Goal: Task Accomplishment & Management: Complete application form

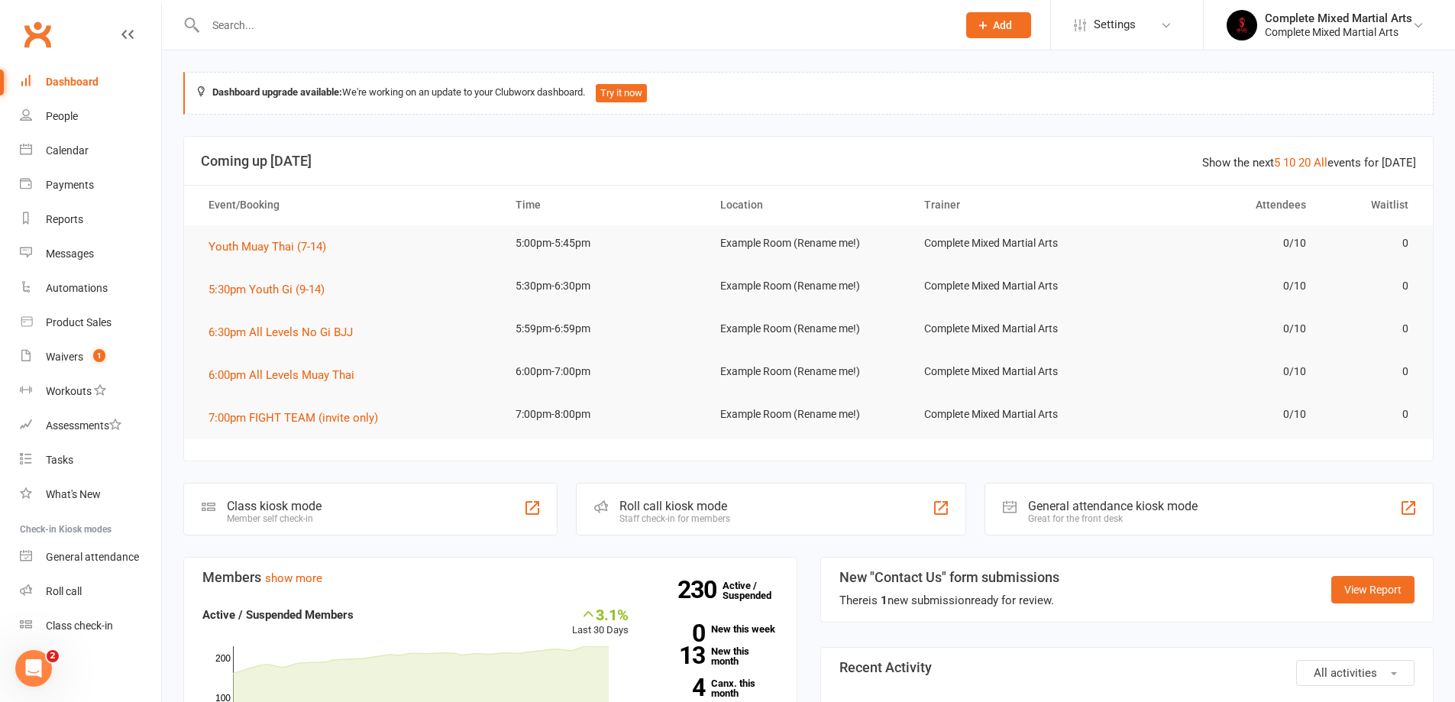
drag, startPoint x: 404, startPoint y: 8, endPoint x: 406, endPoint y: 33, distance: 24.5
click at [406, 11] on div at bounding box center [564, 25] width 763 height 50
click at [406, 33] on input "text" at bounding box center [573, 25] width 745 height 21
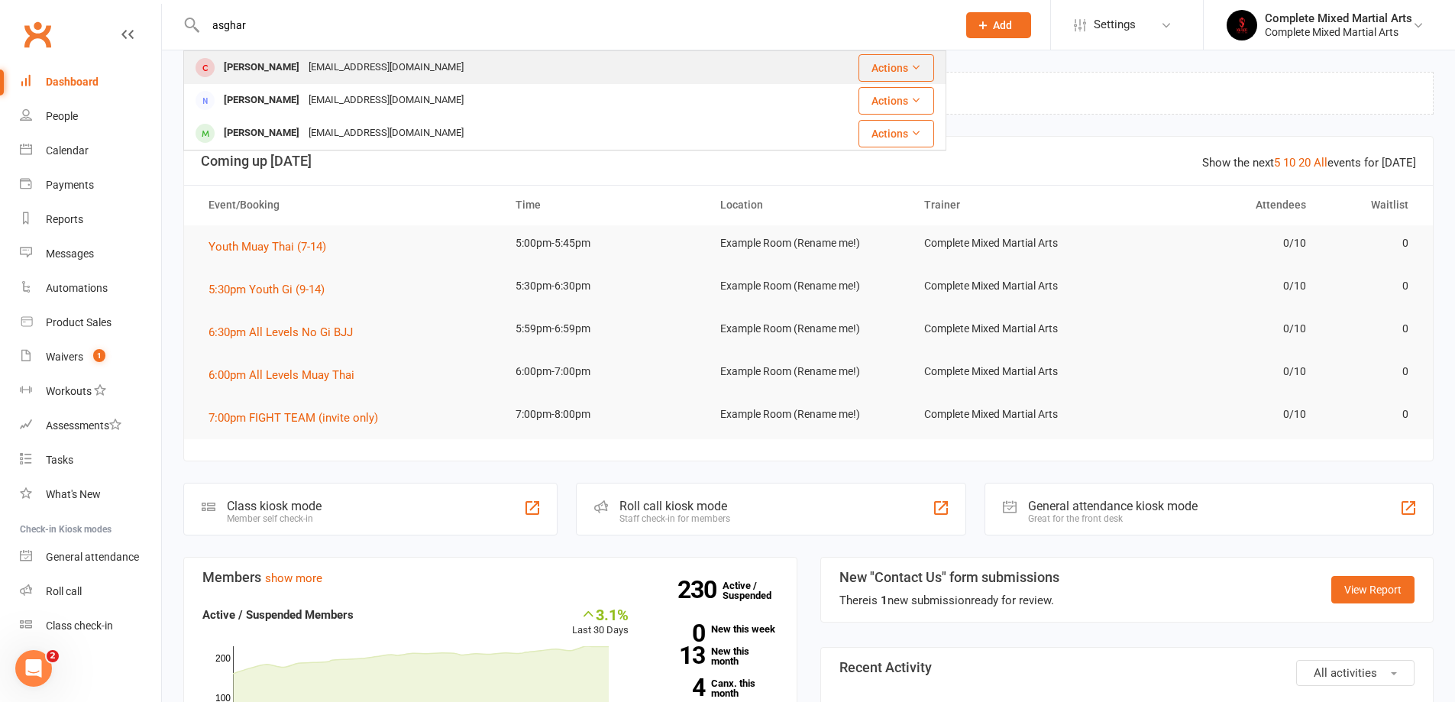
type input "asghar"
click at [331, 70] on div "[EMAIL_ADDRESS][DOMAIN_NAME]" at bounding box center [386, 68] width 164 height 22
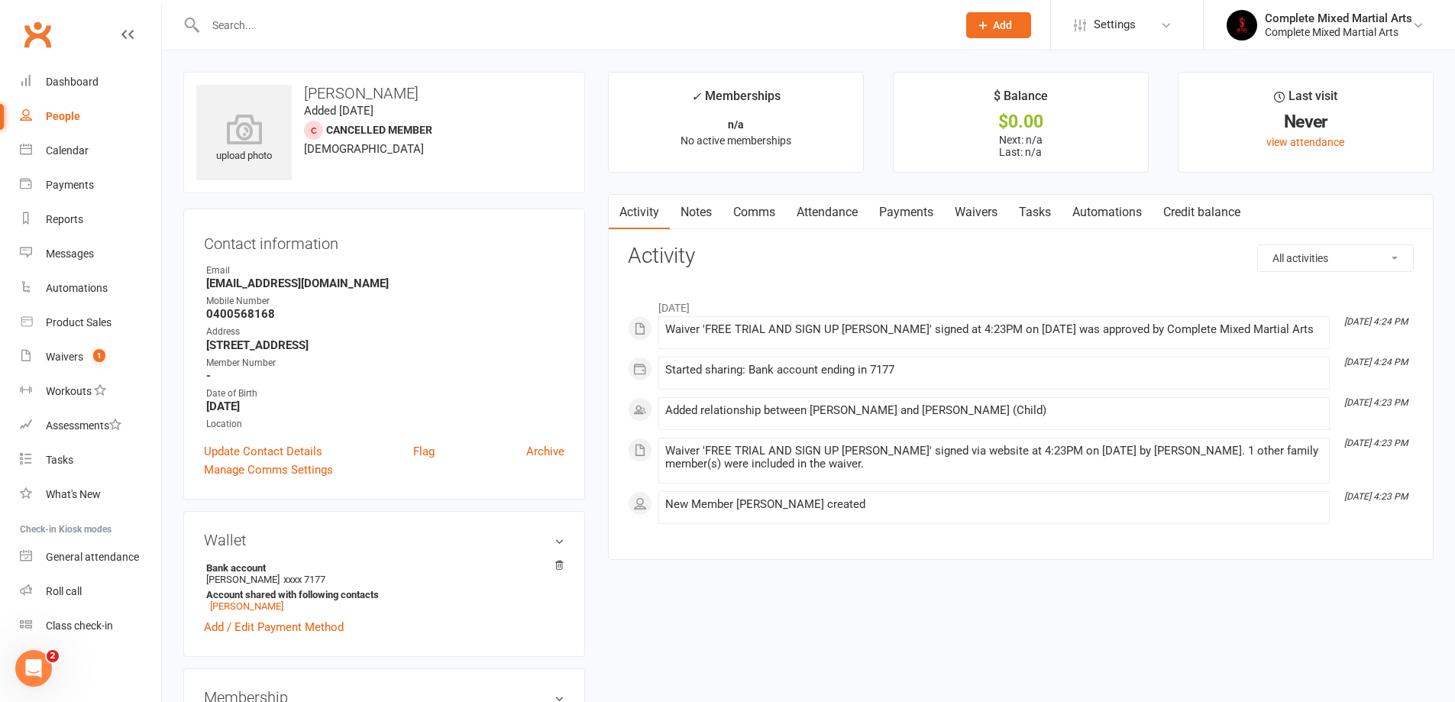
click at [289, 20] on input "text" at bounding box center [573, 25] width 745 height 21
type input "n"
type input "[PERSON_NAME]"
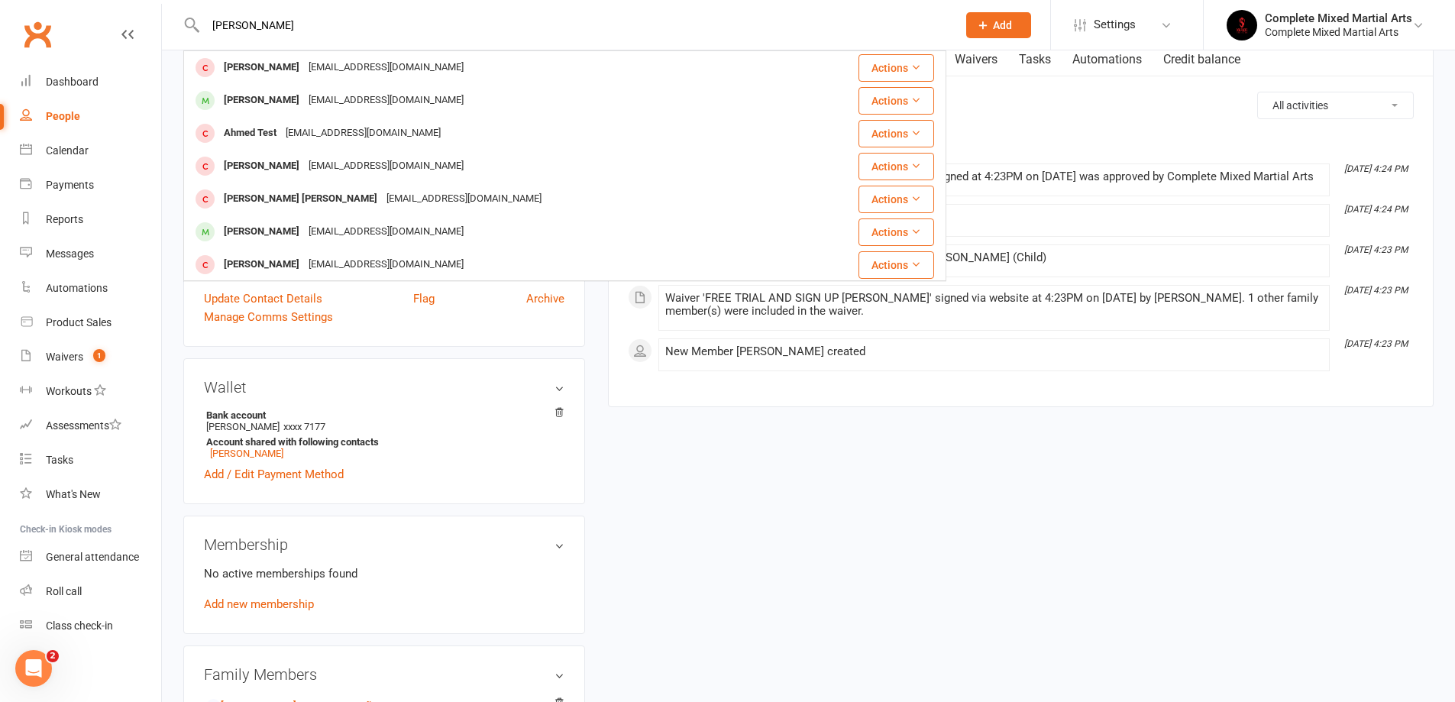
click at [354, 31] on input "[PERSON_NAME]" at bounding box center [573, 25] width 745 height 21
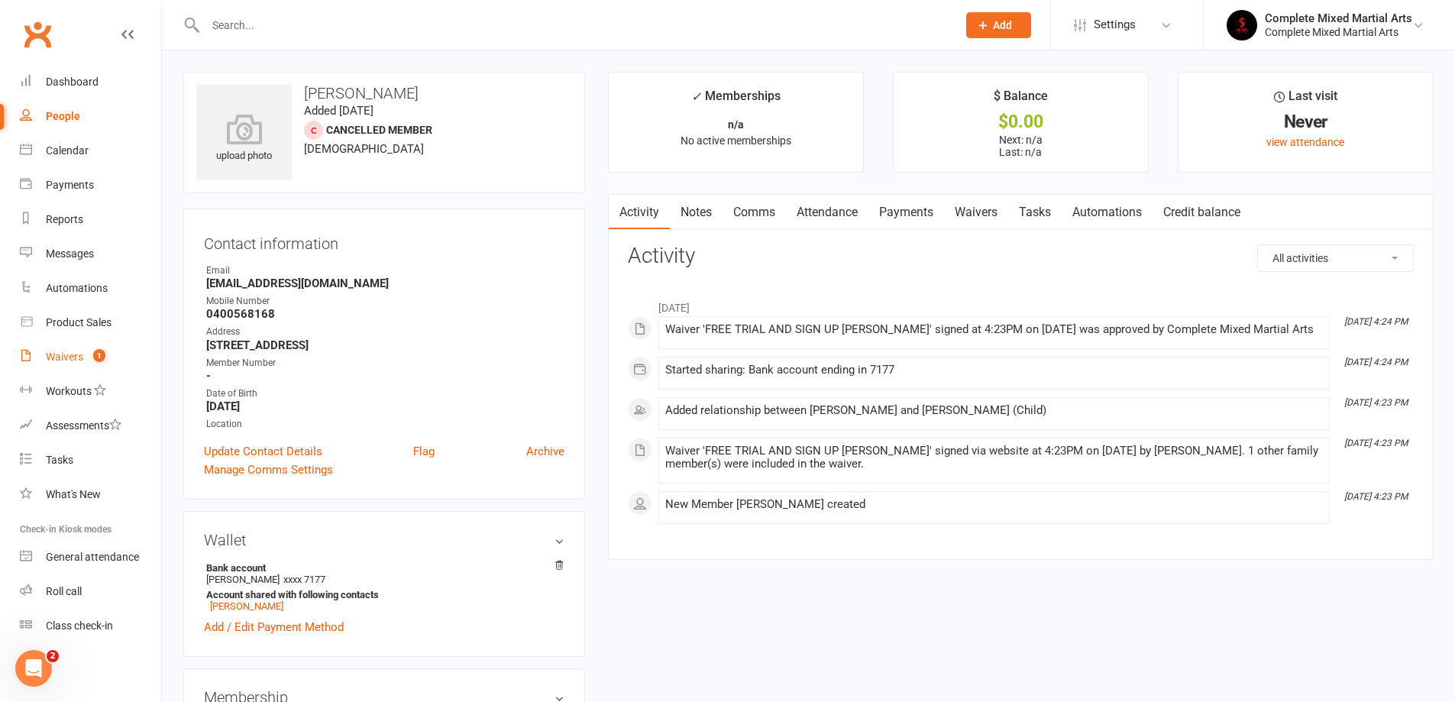
click at [97, 351] on span "1" at bounding box center [99, 355] width 12 height 13
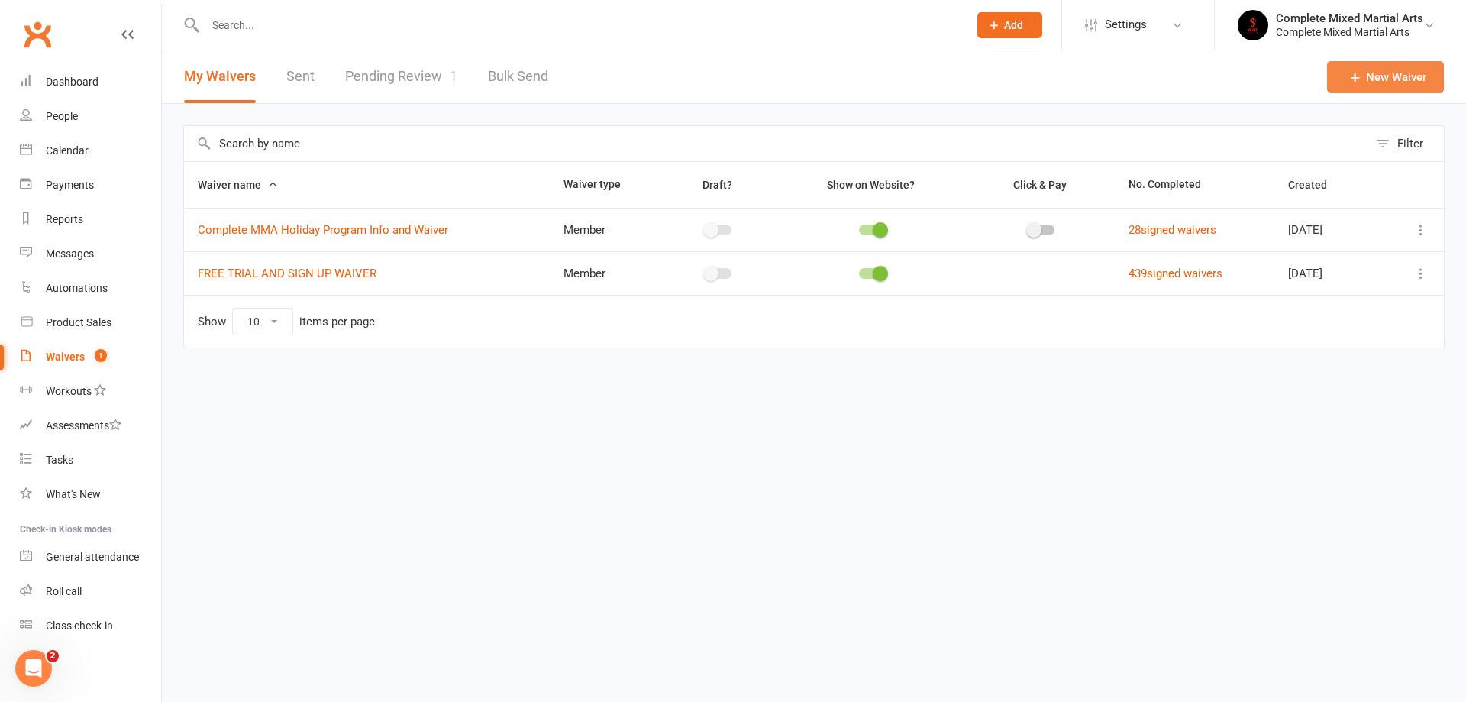
click at [1395, 88] on link "New Waiver" at bounding box center [1385, 77] width 117 height 32
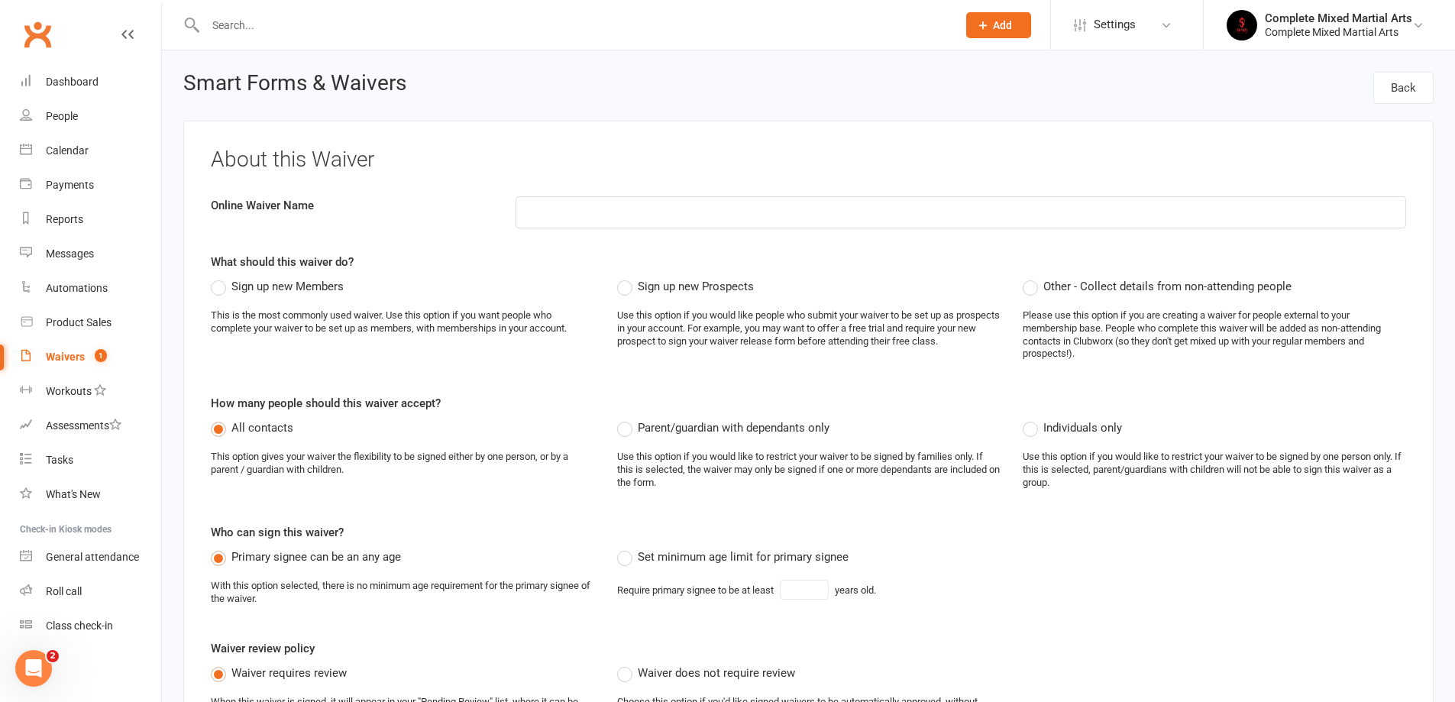
click at [79, 363] on link "Waivers 1" at bounding box center [90, 357] width 141 height 34
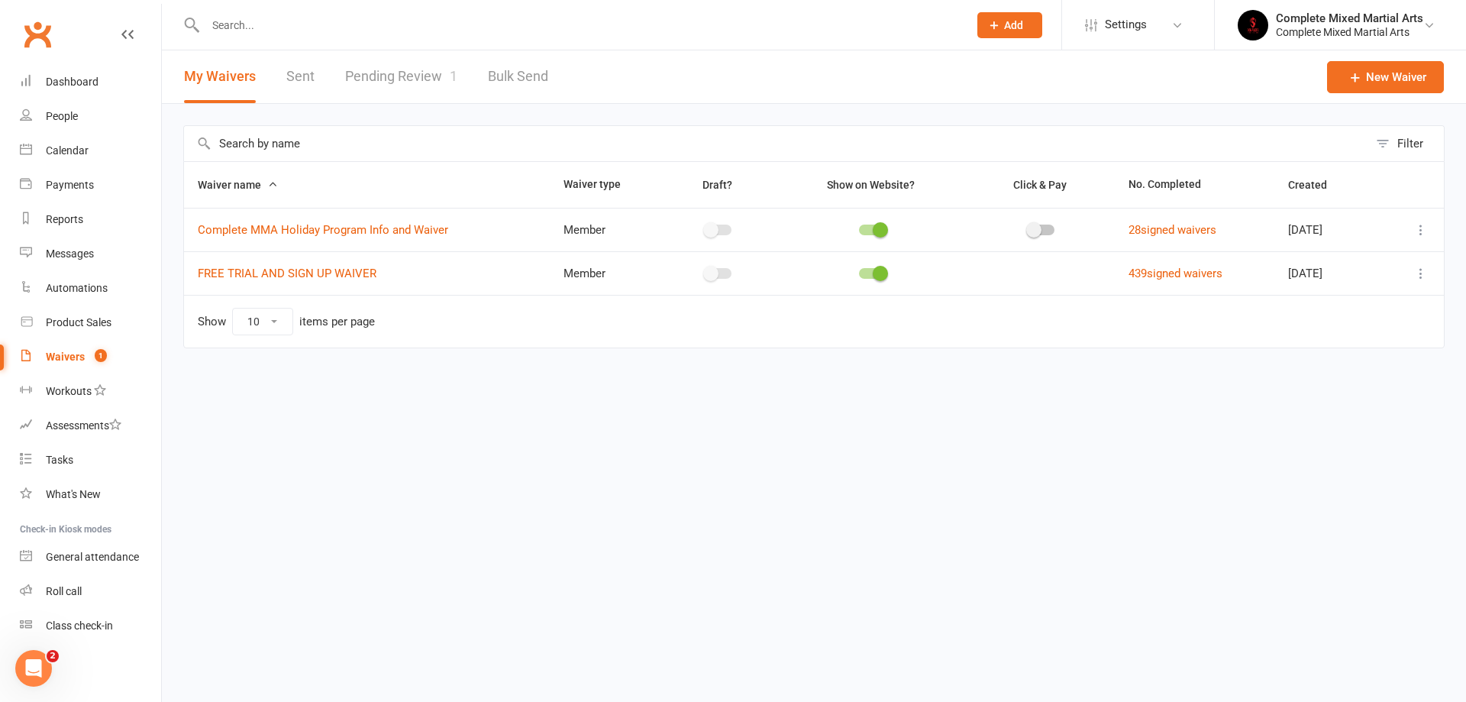
click at [249, 183] on span "Waiver name" at bounding box center [238, 185] width 80 height 12
click at [288, 151] on input "text" at bounding box center [776, 143] width 1185 height 35
click at [391, 79] on link "Pending Review 1" at bounding box center [401, 76] width 112 height 53
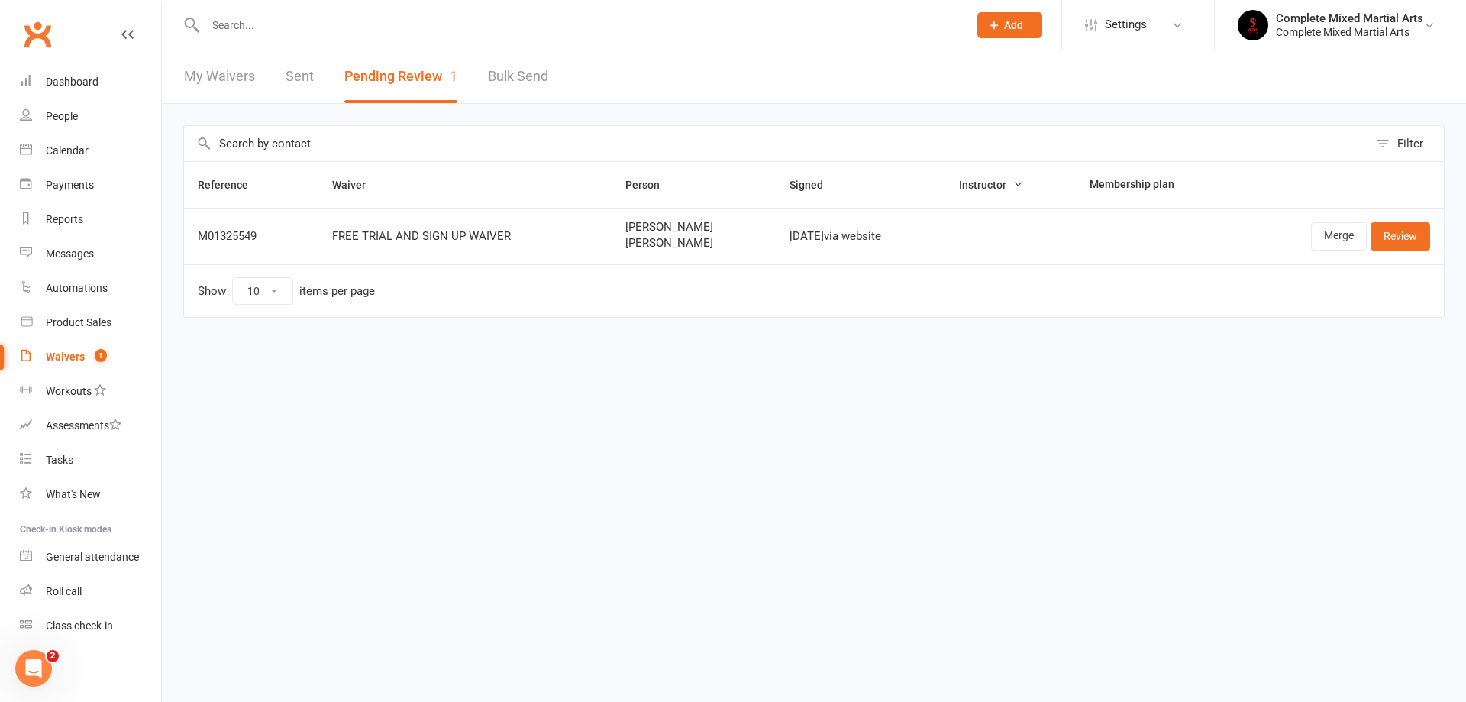
click at [250, 24] on input "text" at bounding box center [579, 25] width 757 height 21
type input "a"
click at [69, 81] on div "Dashboard" at bounding box center [72, 82] width 53 height 12
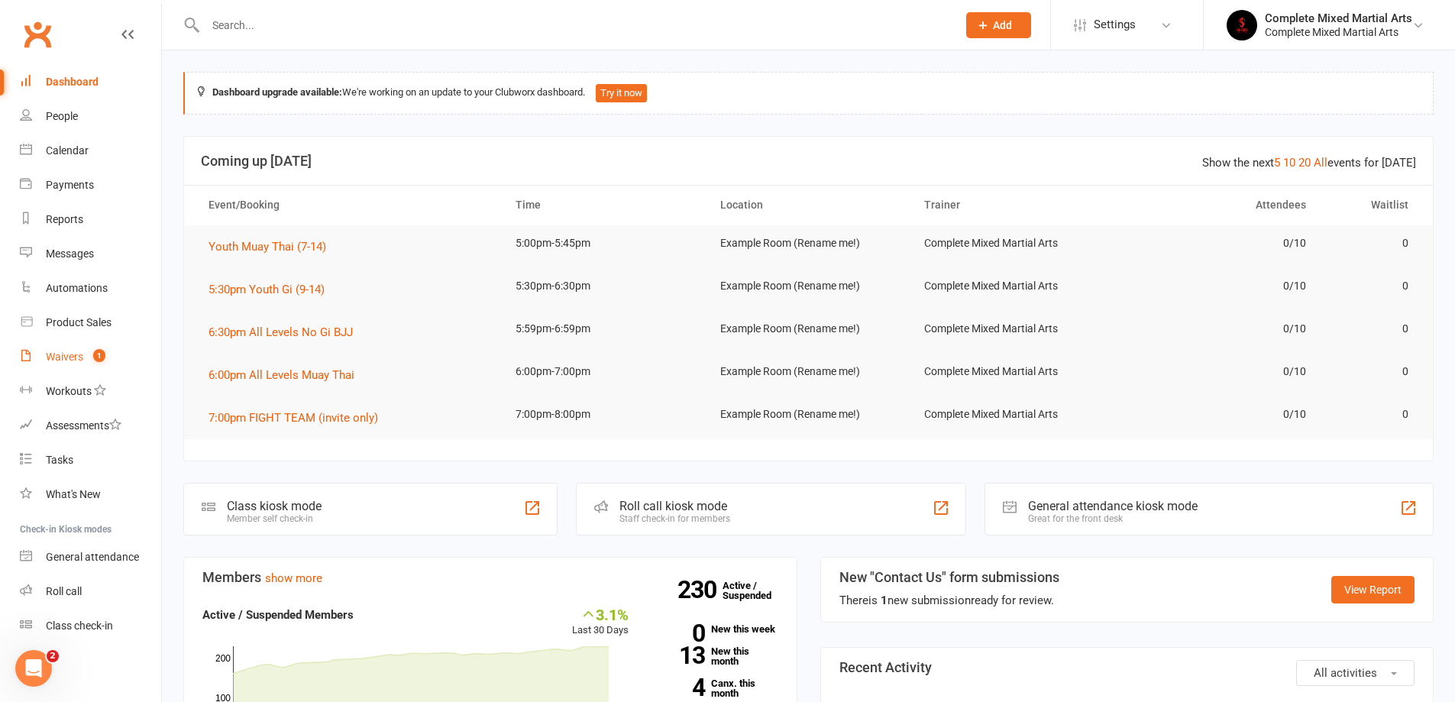
click at [88, 364] on link "Waivers 1" at bounding box center [90, 357] width 141 height 34
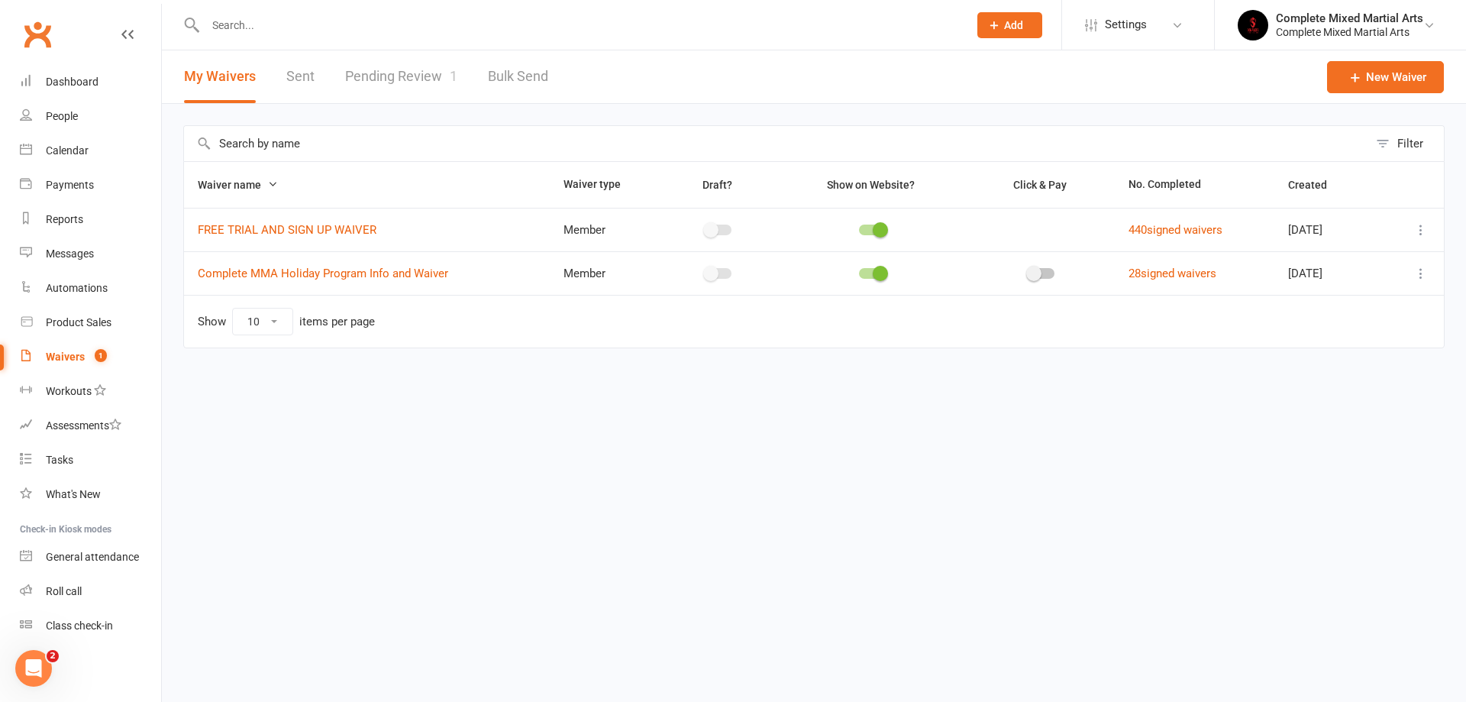
click at [389, 90] on link "Pending Review 1" at bounding box center [401, 76] width 112 height 53
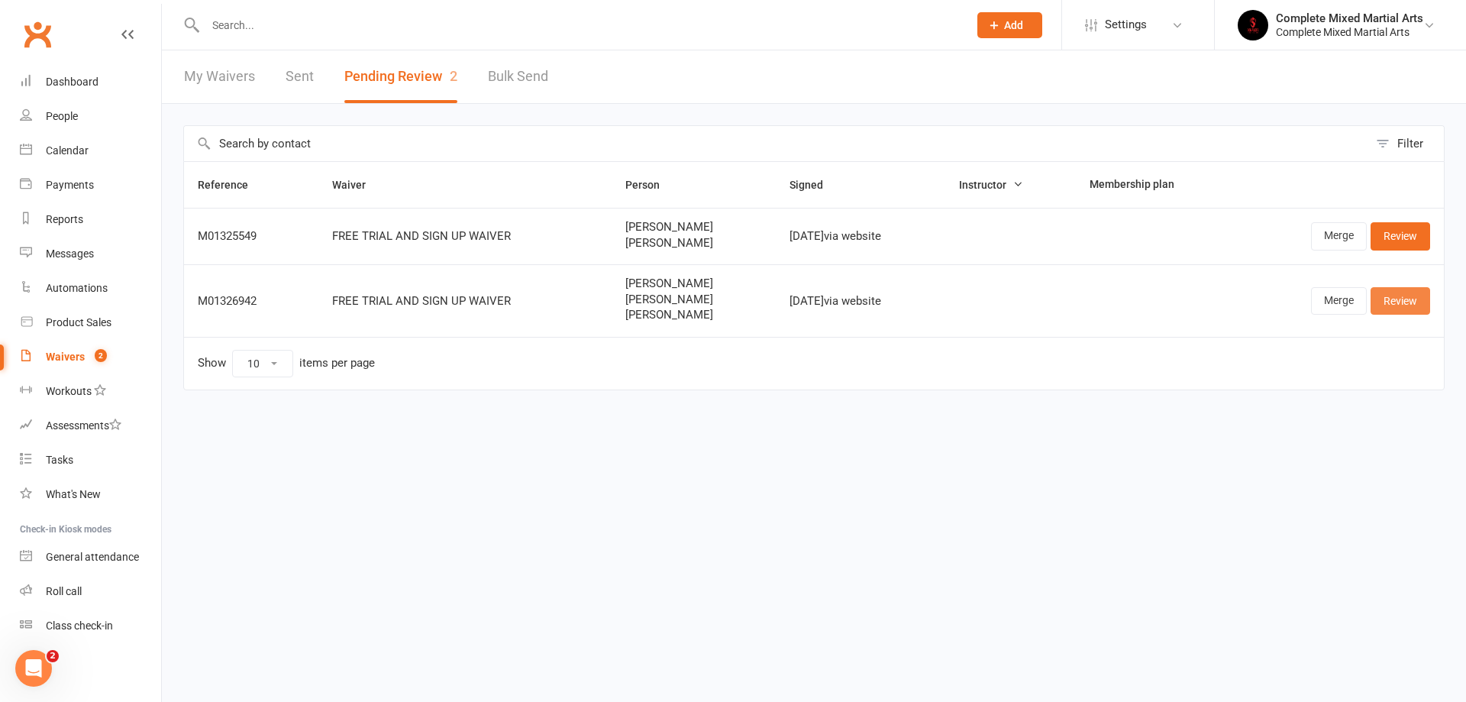
click at [1418, 299] on link "Review" at bounding box center [1401, 300] width 60 height 27
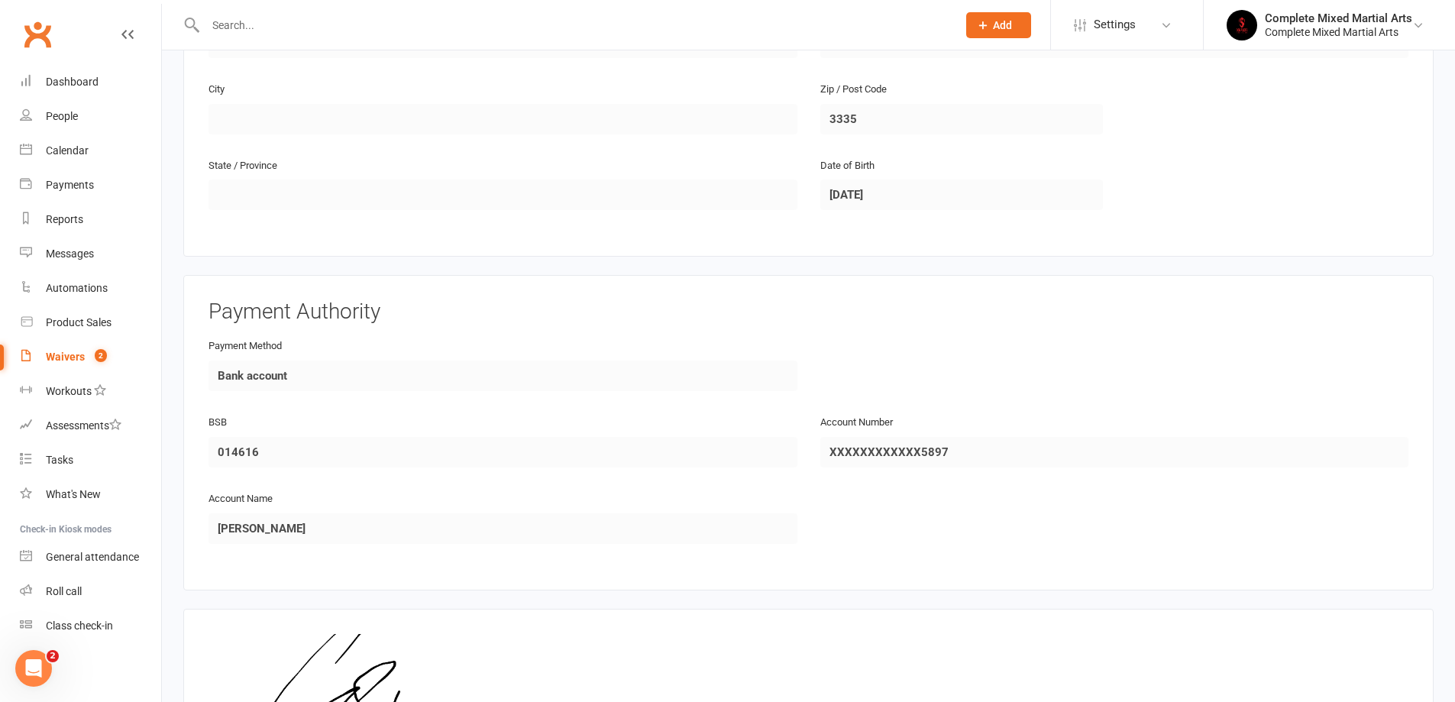
scroll to position [1733, 0]
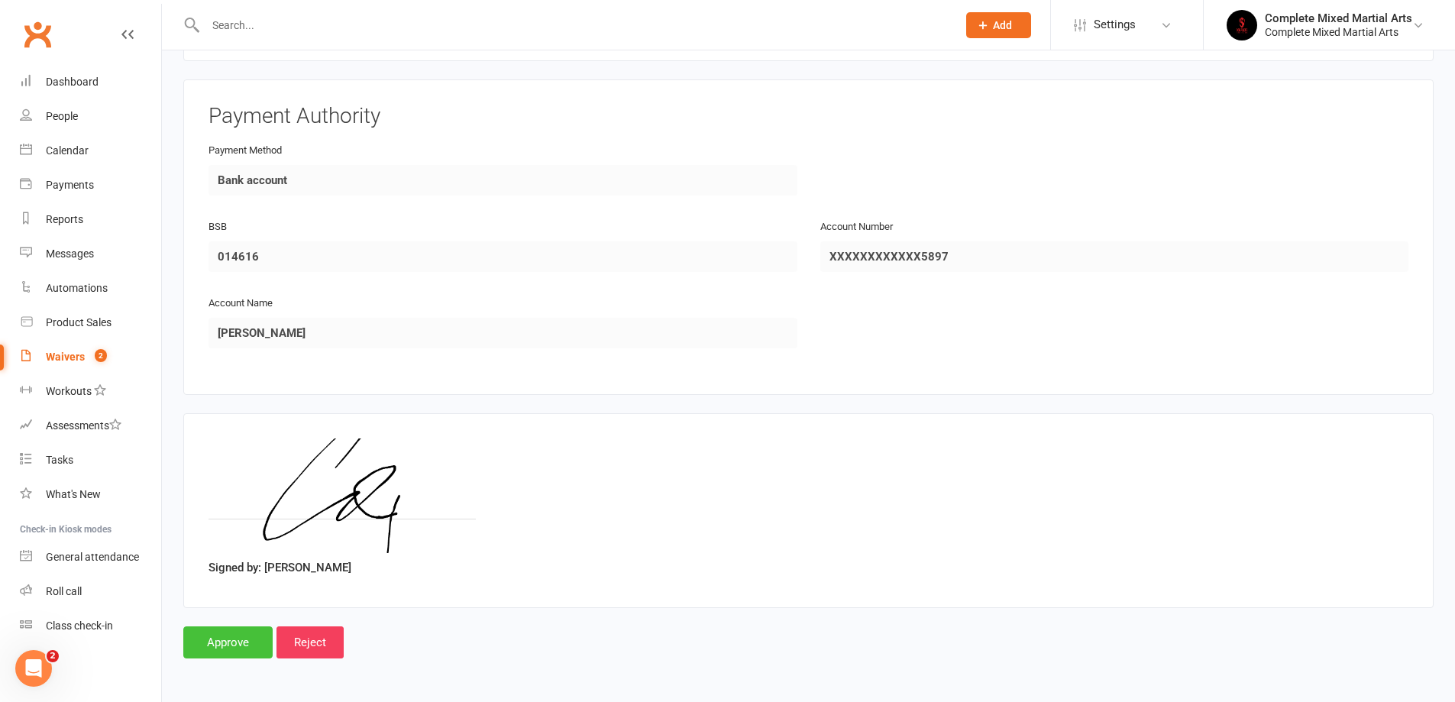
click at [211, 646] on input "Approve" at bounding box center [227, 642] width 89 height 32
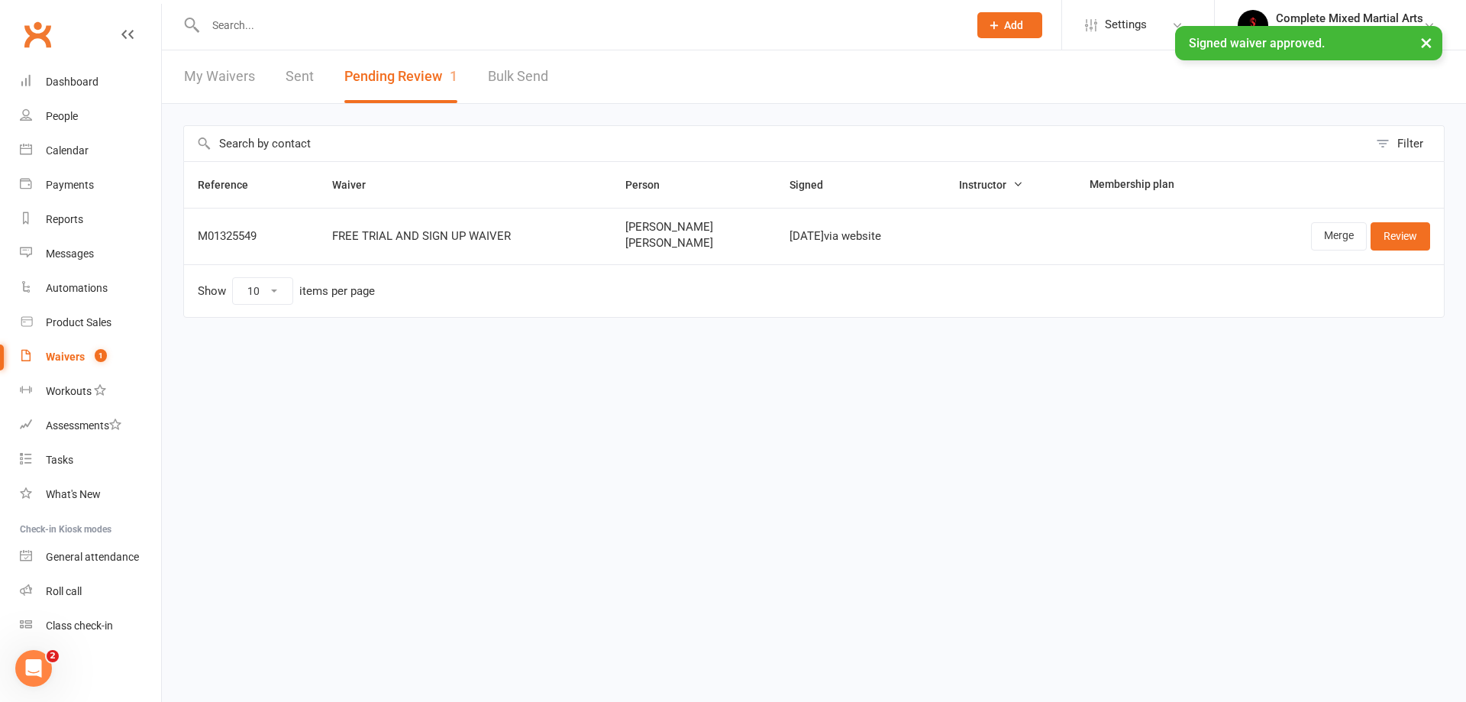
click at [385, 23] on input "text" at bounding box center [579, 25] width 757 height 21
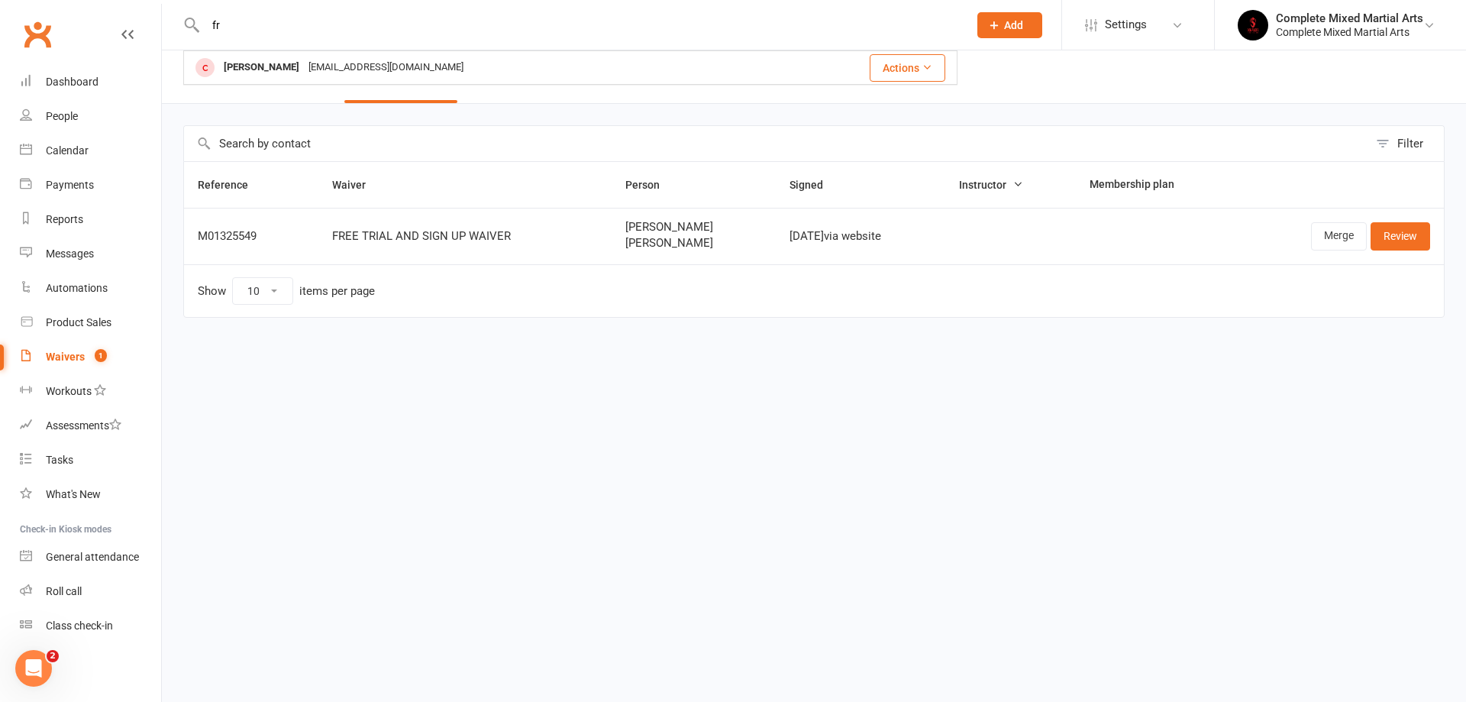
type input "f"
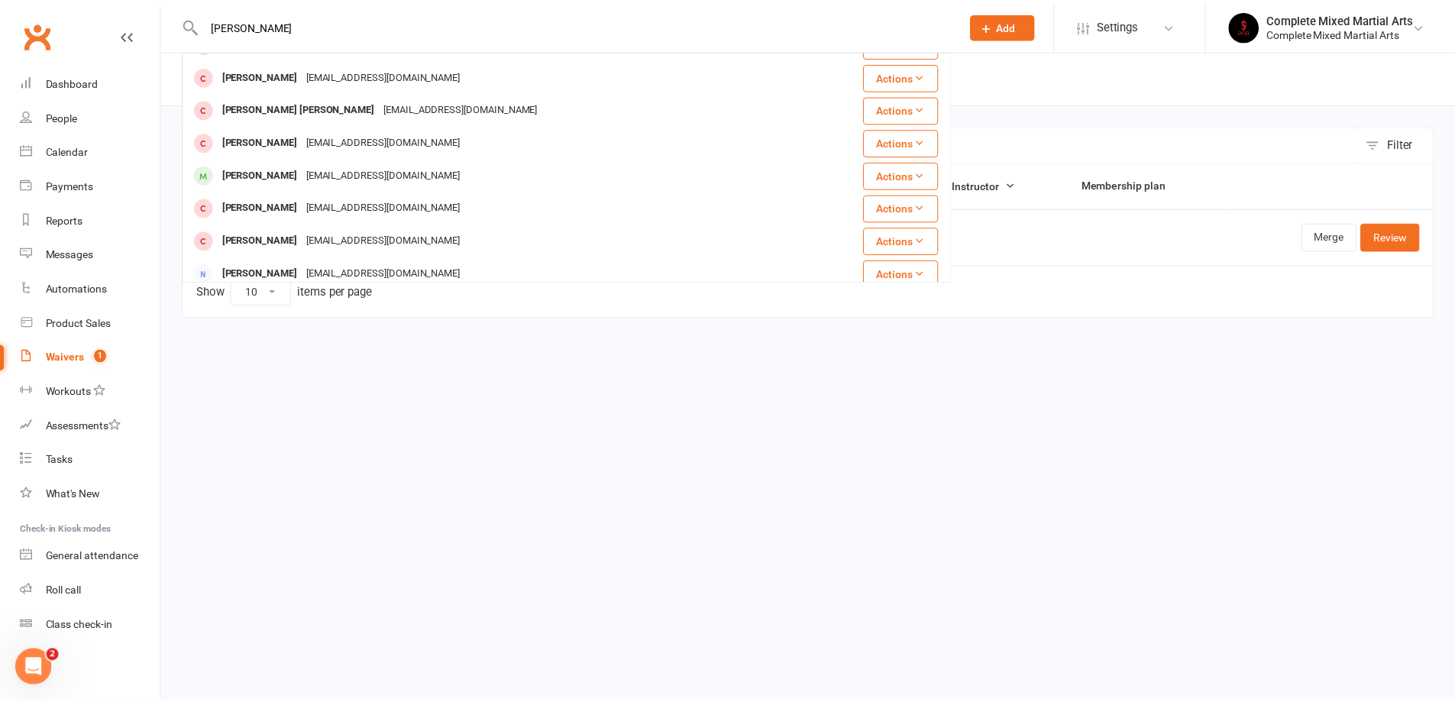
scroll to position [428, 0]
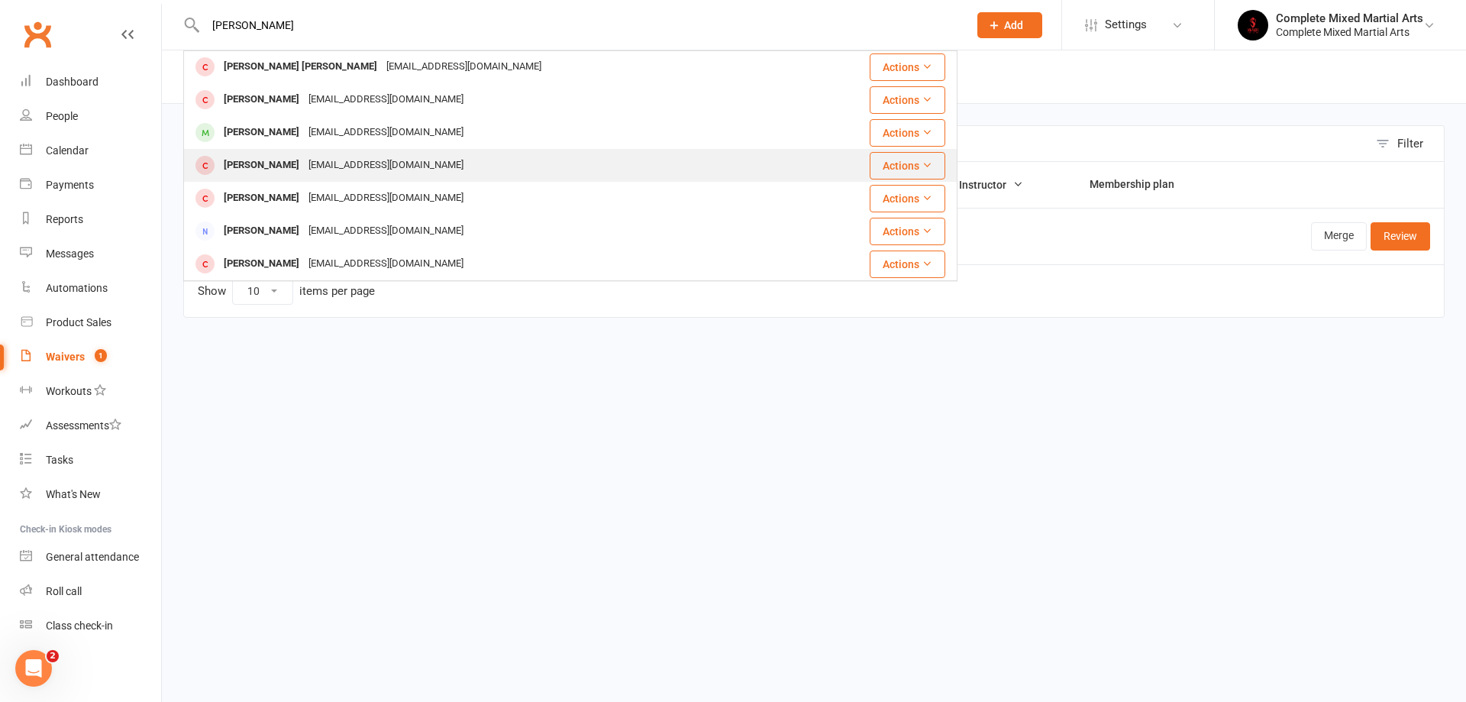
type input "[PERSON_NAME]"
click at [316, 165] on div "[EMAIL_ADDRESS][DOMAIN_NAME]" at bounding box center [386, 165] width 164 height 22
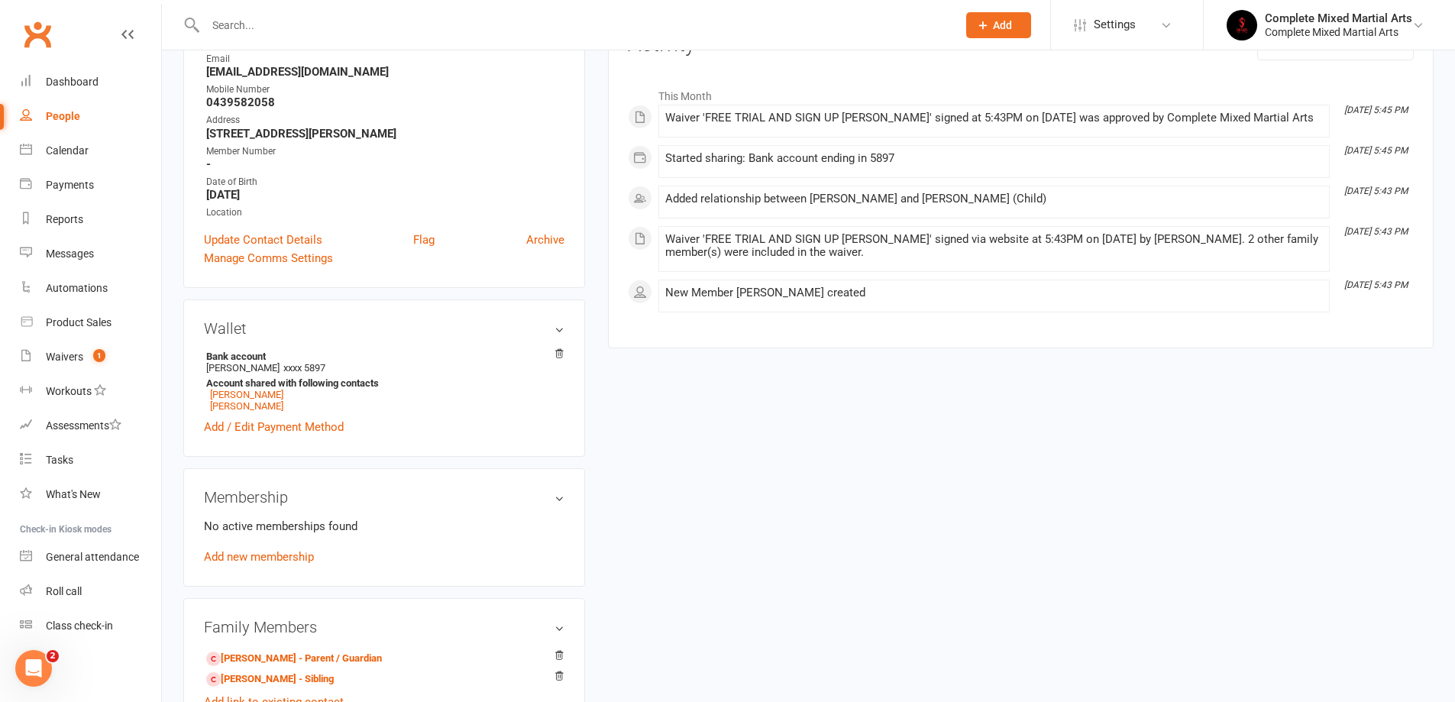
scroll to position [229, 0]
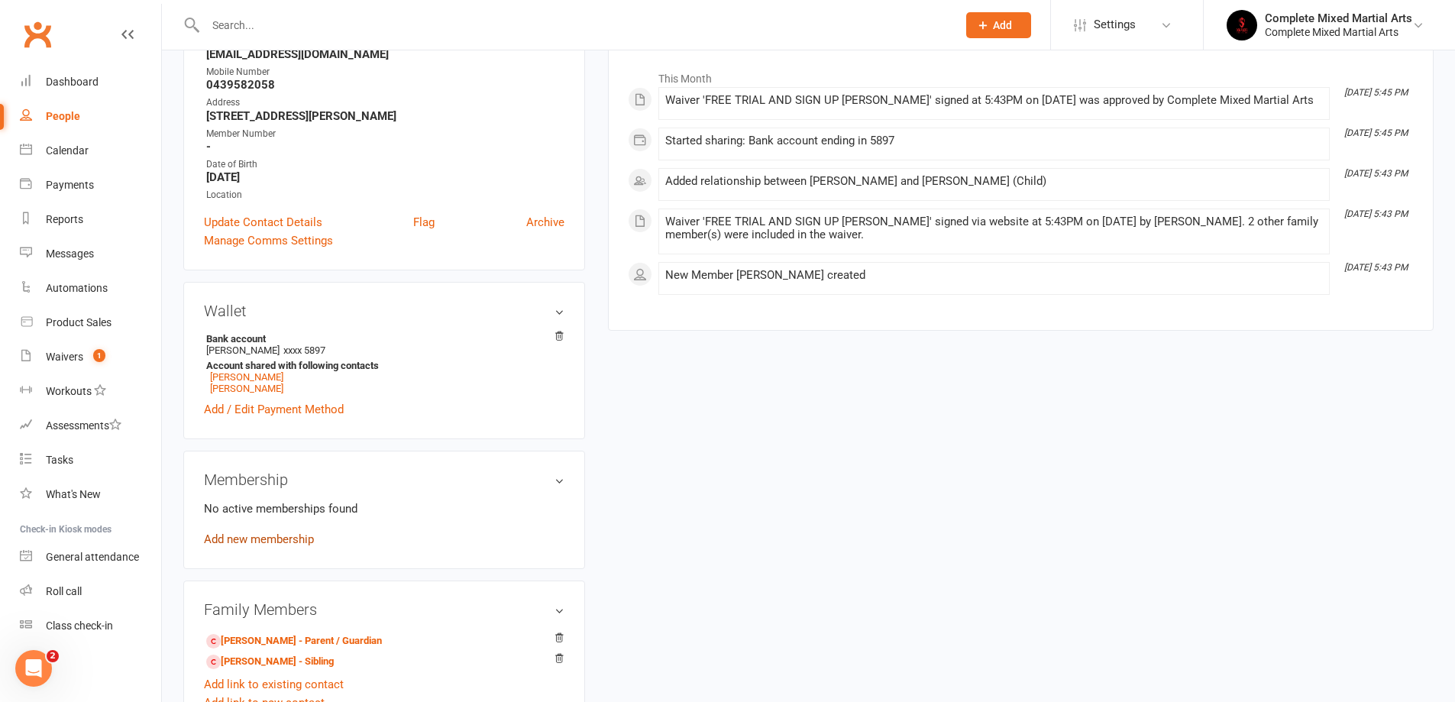
click at [281, 535] on link "Add new membership" at bounding box center [259, 539] width 110 height 14
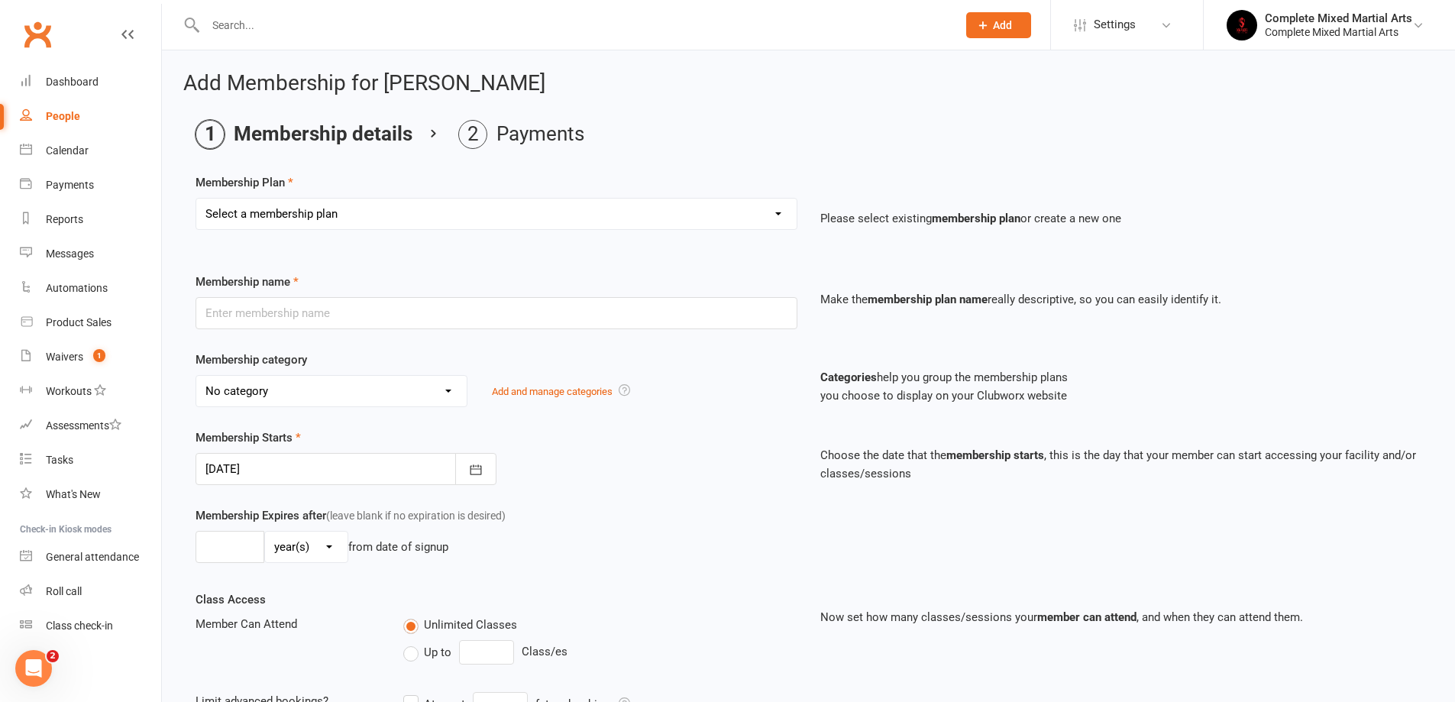
click at [404, 218] on select "Select a membership plan Create new Membership Plan Adults_01_$40 Adults_02_$70…" at bounding box center [496, 214] width 600 height 31
select select "7"
click at [196, 199] on select "Select a membership plan Create new Membership Plan Adults_01_$40 Adults_02_$70…" at bounding box center [496, 214] width 600 height 31
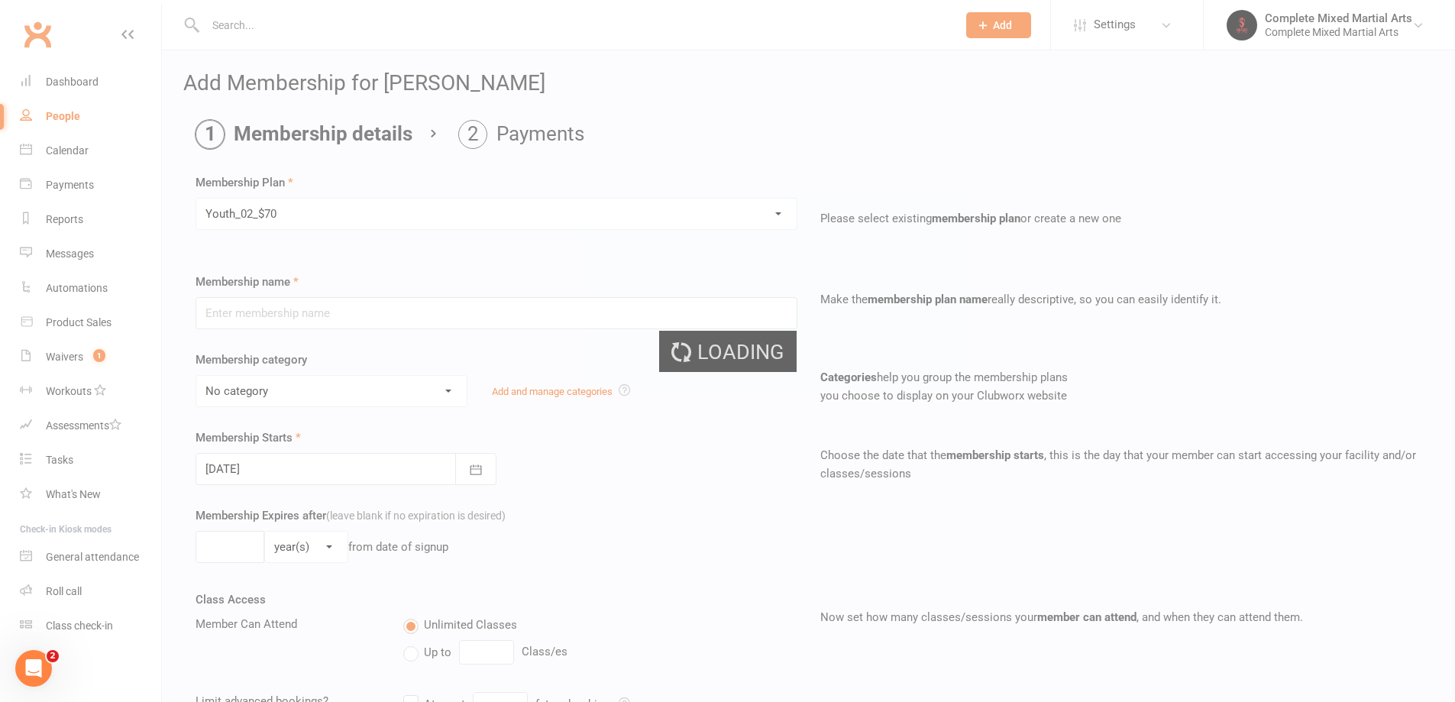
type input "Youth_02_$70"
select select "19"
type input "0"
type input "2"
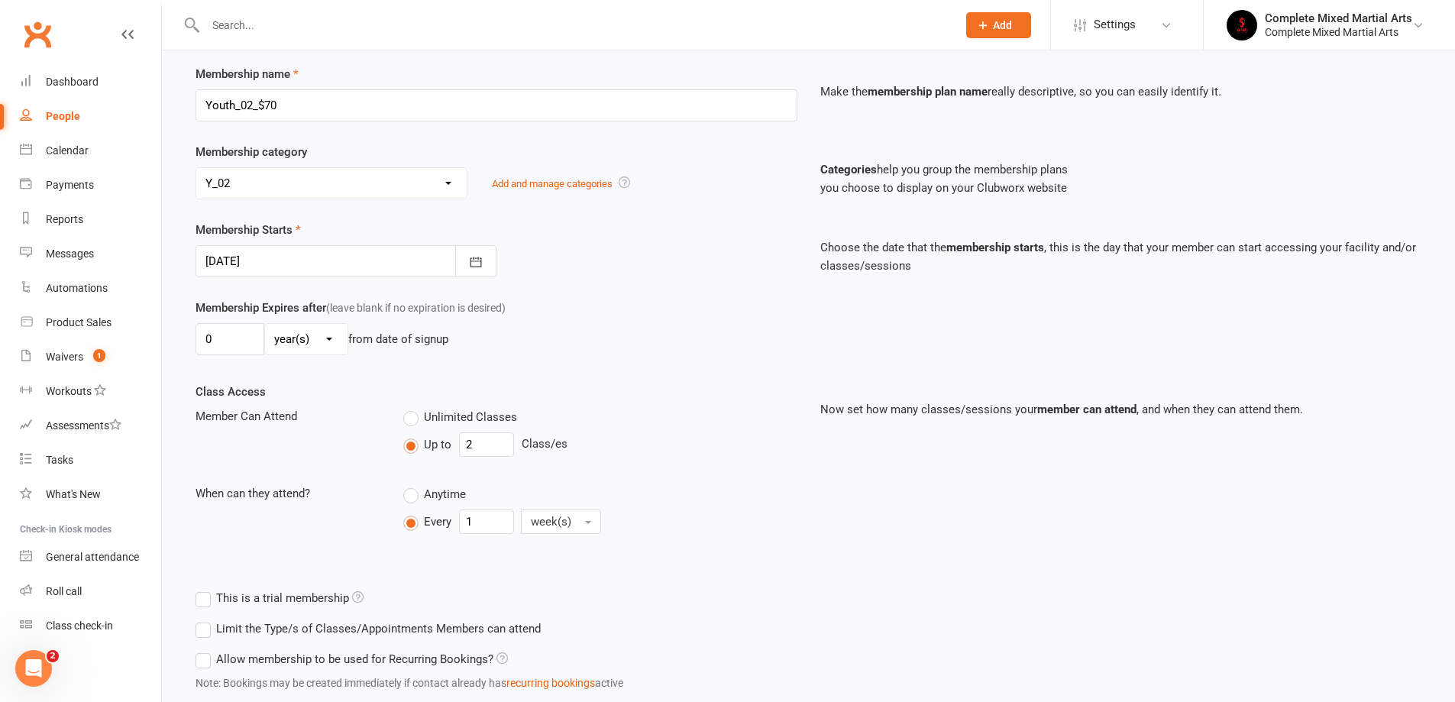
scroll to position [44, 0]
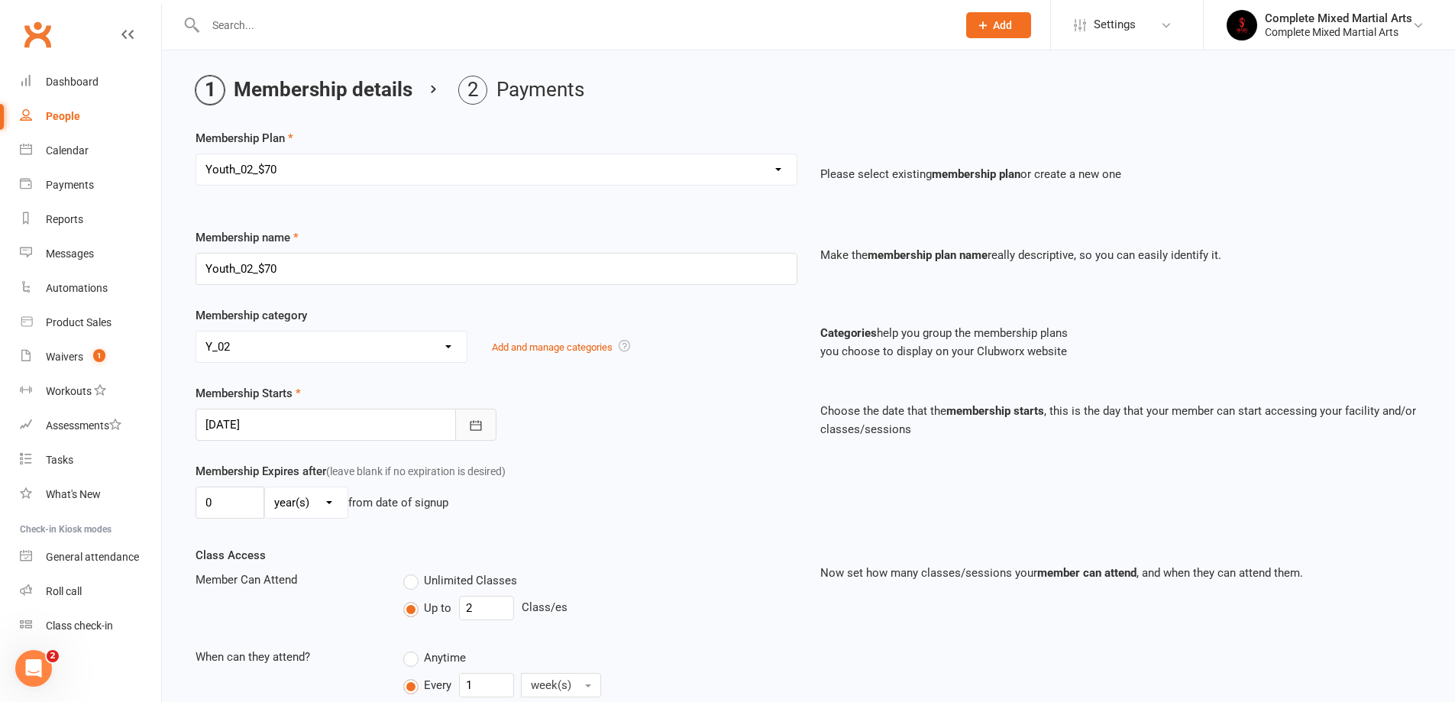
click at [476, 429] on icon "button" at bounding box center [475, 425] width 15 height 15
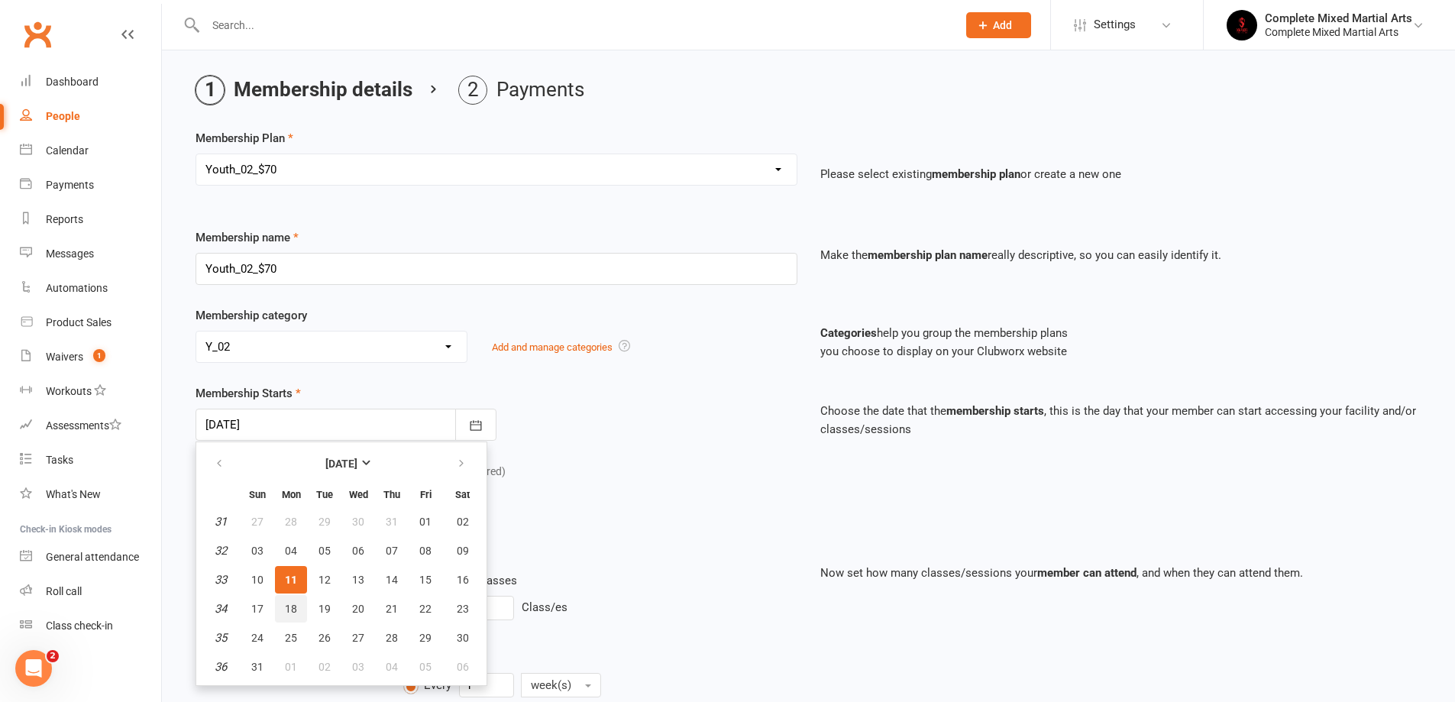
click at [293, 603] on span "18" at bounding box center [291, 609] width 12 height 12
type input "[DATE]"
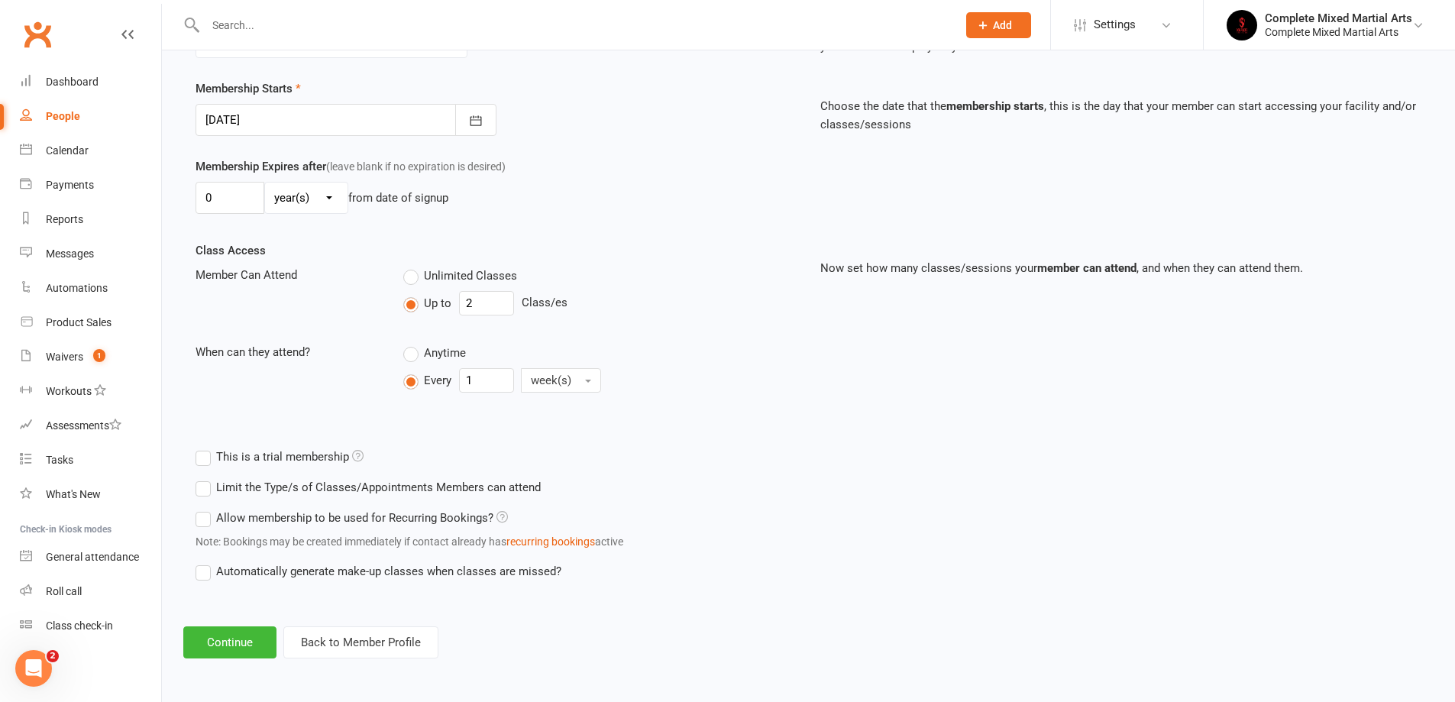
scroll to position [350, 0]
click at [600, 615] on div "Add Membership for [PERSON_NAME] Membership details Payments Membership Plan Se…" at bounding box center [808, 190] width 1293 height 978
click at [231, 646] on button "Continue" at bounding box center [229, 642] width 93 height 32
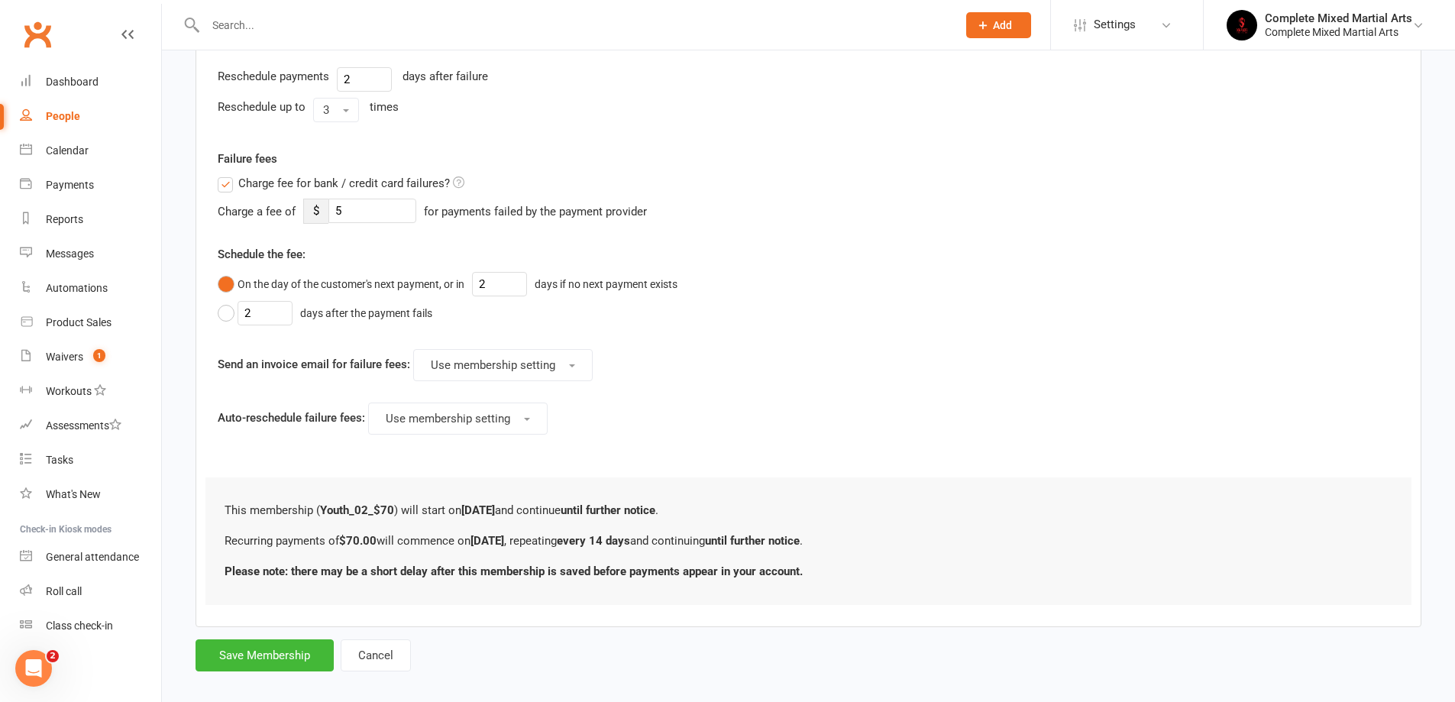
scroll to position [611, 0]
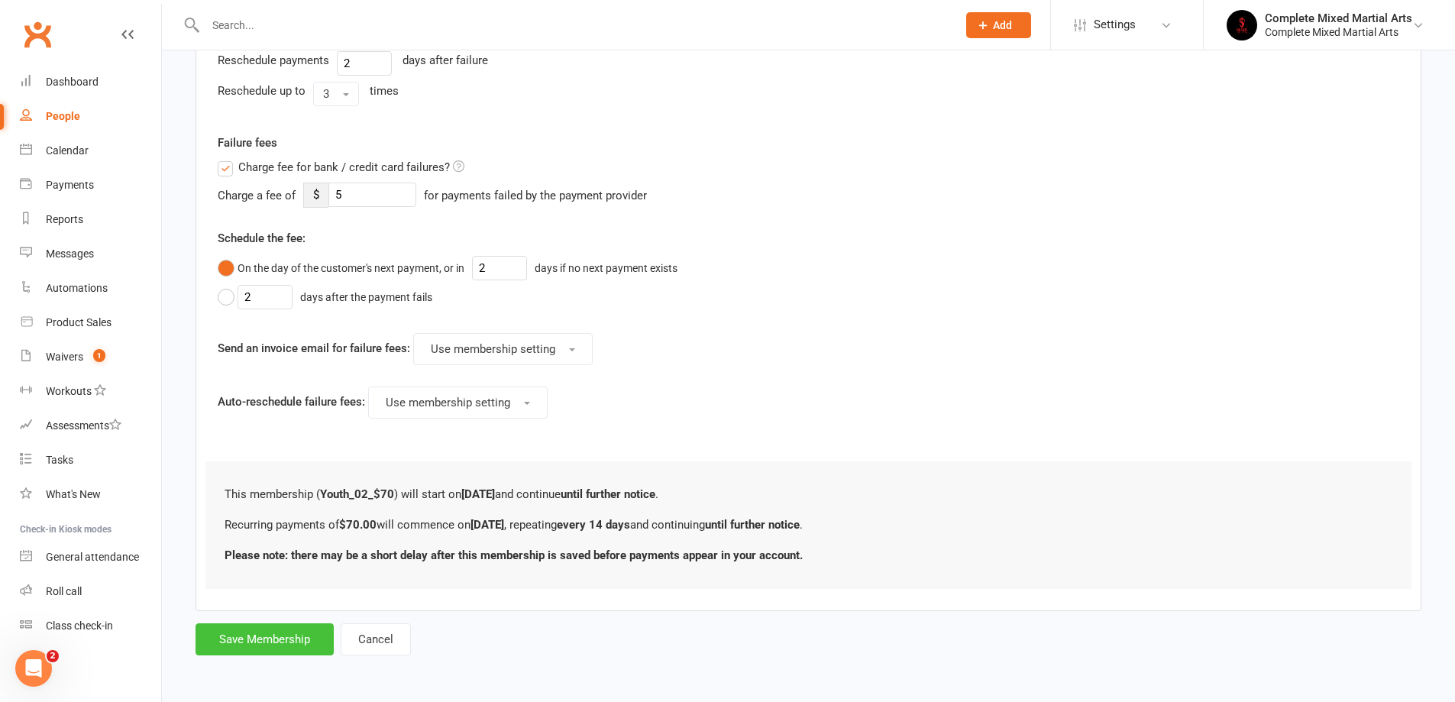
click at [258, 635] on button "Save Membership" at bounding box center [265, 639] width 138 height 32
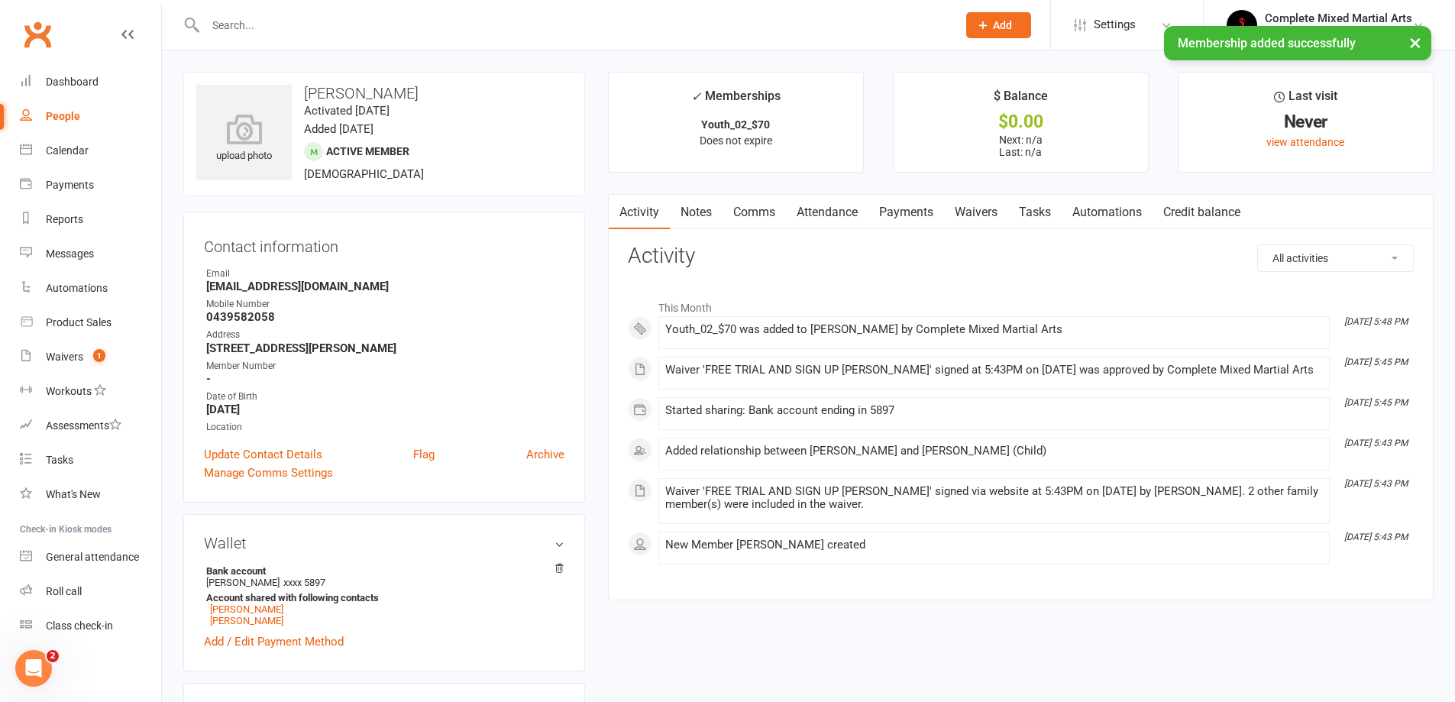
click at [308, 26] on div "× Membership added successfully" at bounding box center [717, 26] width 1435 height 0
click at [276, 24] on input "text" at bounding box center [573, 25] width 745 height 21
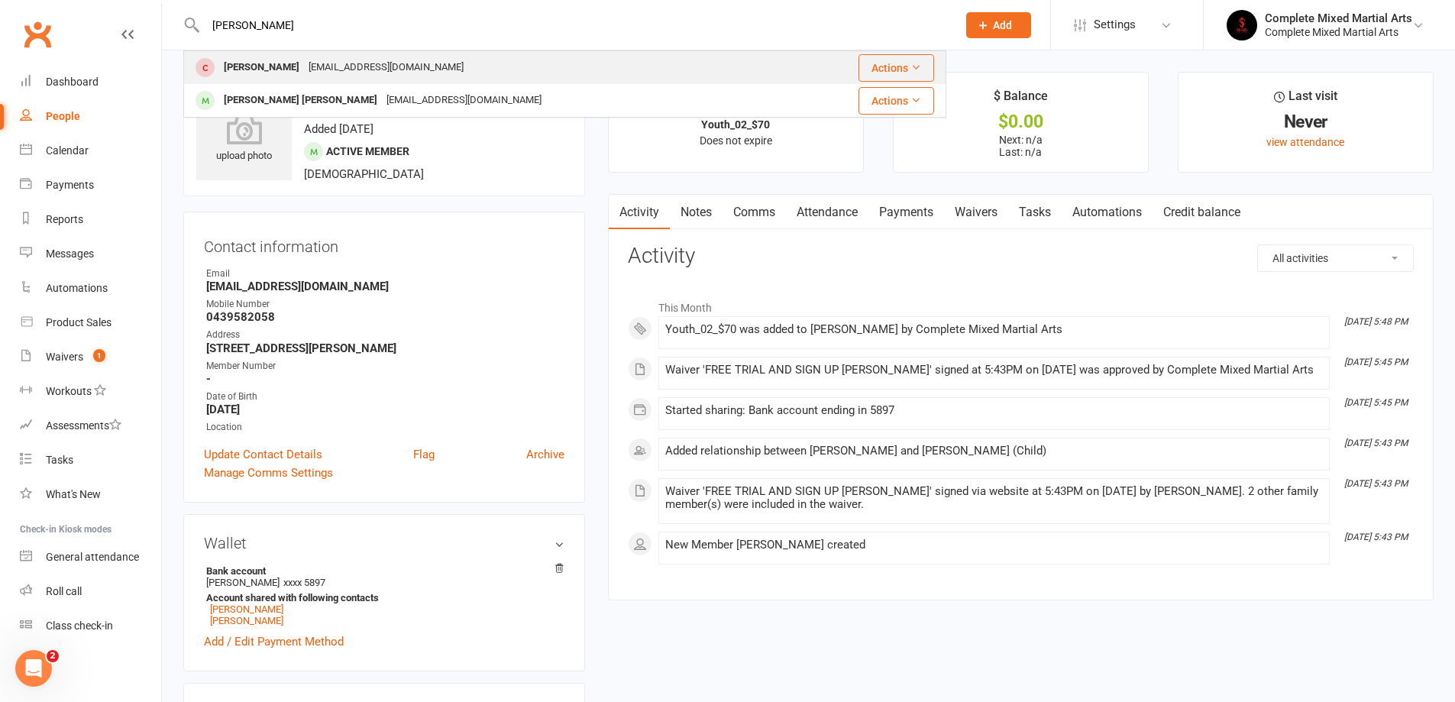
type input "[PERSON_NAME]"
click at [283, 79] on div "[PERSON_NAME]" at bounding box center [261, 68] width 85 height 22
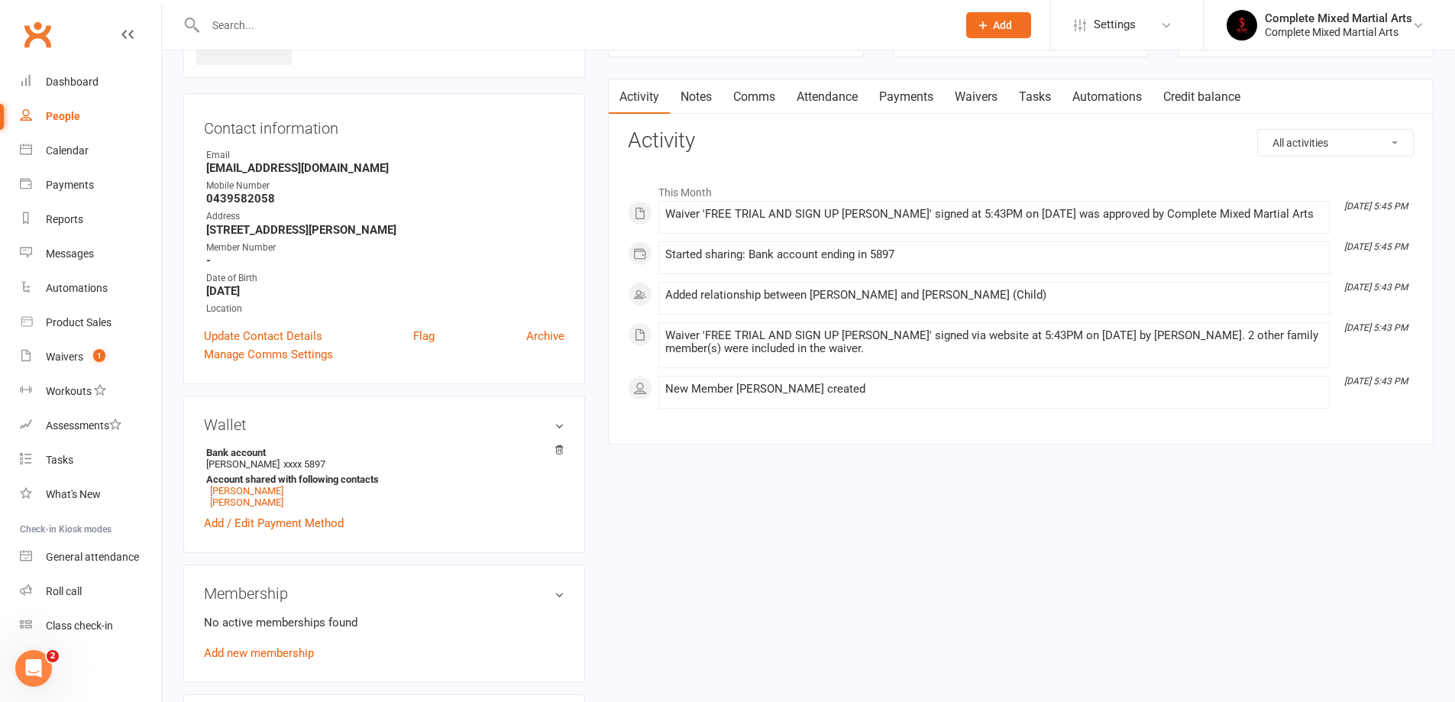
scroll to position [229, 0]
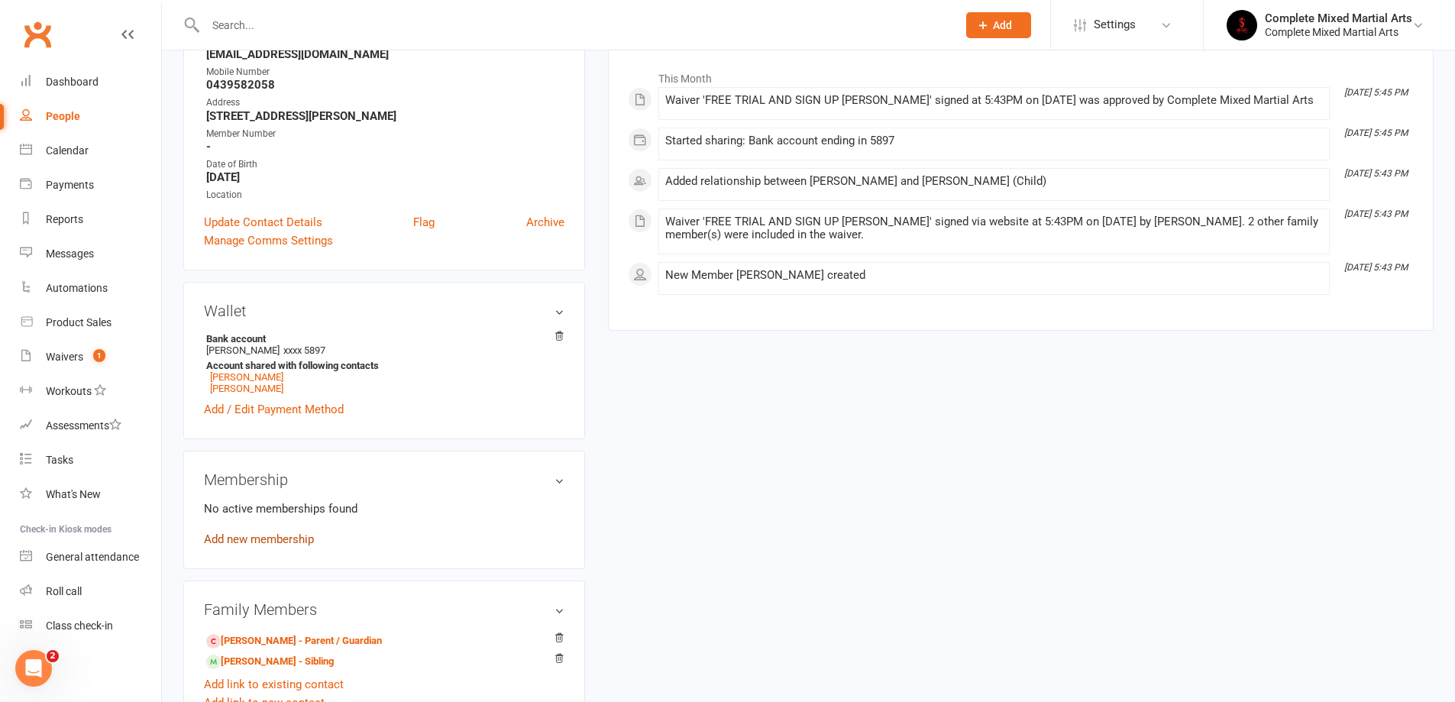
click at [293, 535] on link "Add new membership" at bounding box center [259, 539] width 110 height 14
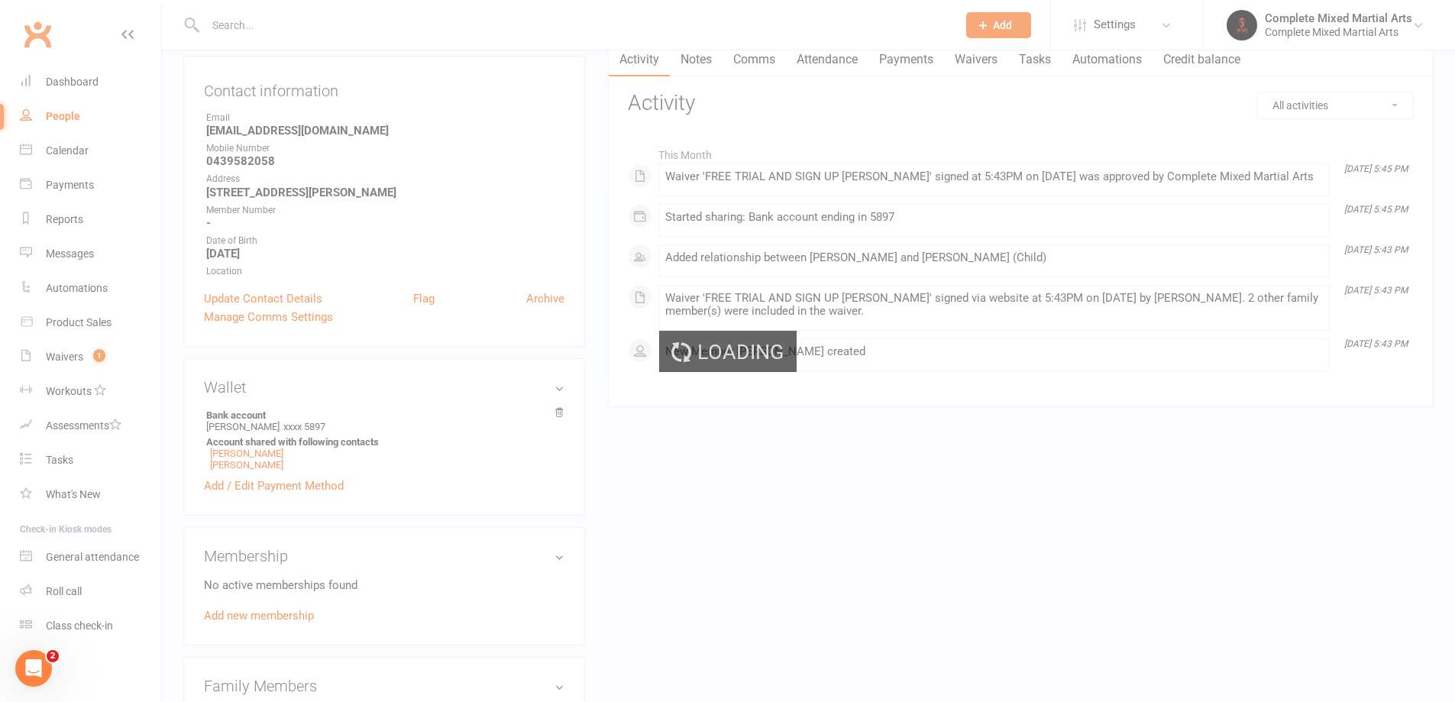
scroll to position [305, 0]
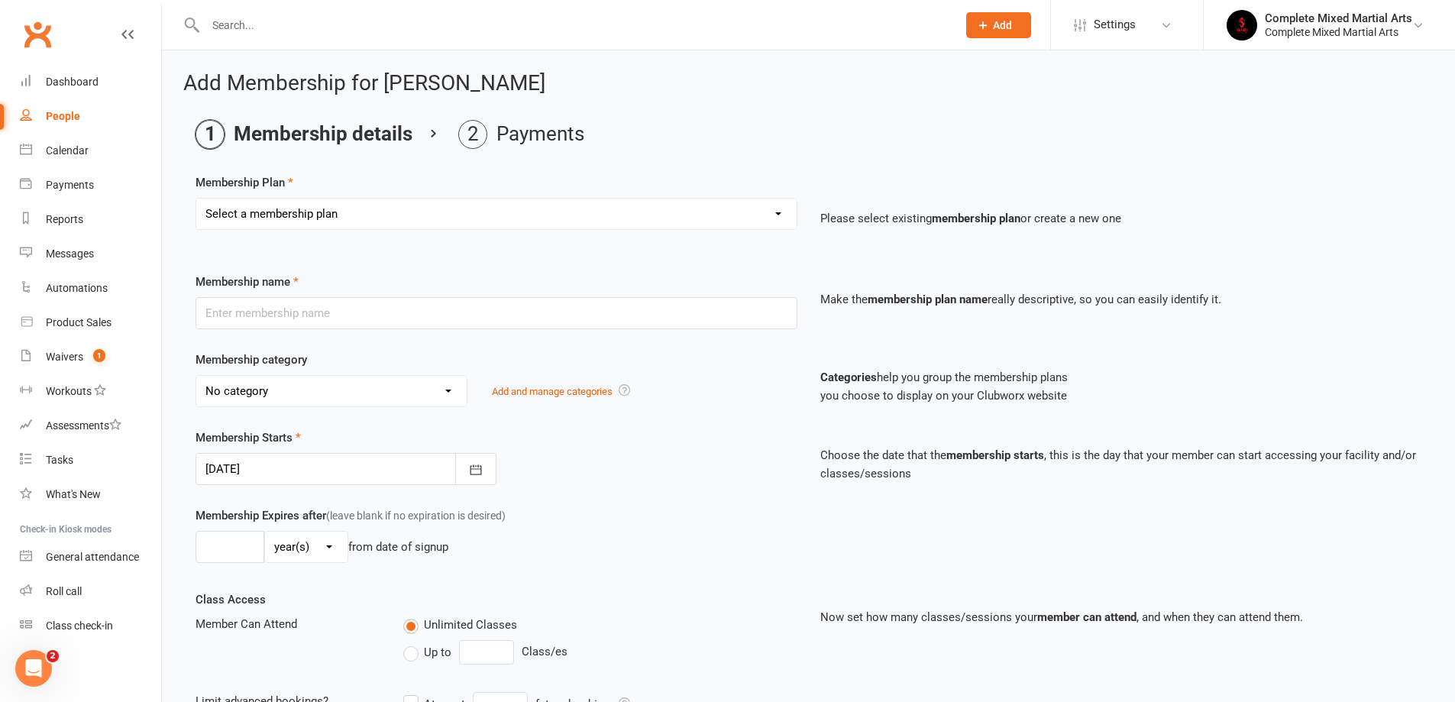
click at [333, 220] on select "Select a membership plan Create new Membership Plan Adults_01_$40 Adults_02_$70…" at bounding box center [496, 214] width 600 height 31
select select "7"
click at [196, 199] on select "Select a membership plan Create new Membership Plan Adults_01_$40 Adults_02_$70…" at bounding box center [496, 214] width 600 height 31
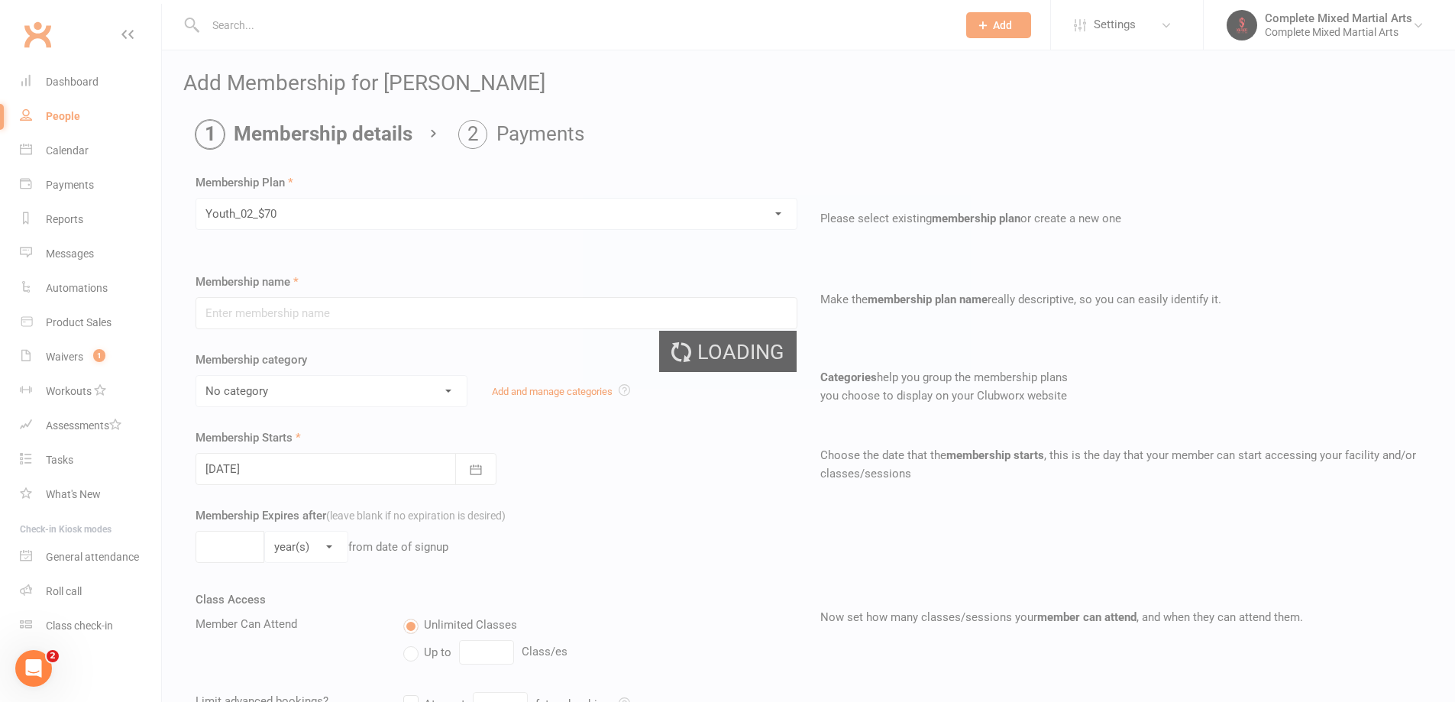
type input "Youth_02_$70"
select select "19"
type input "0"
type input "2"
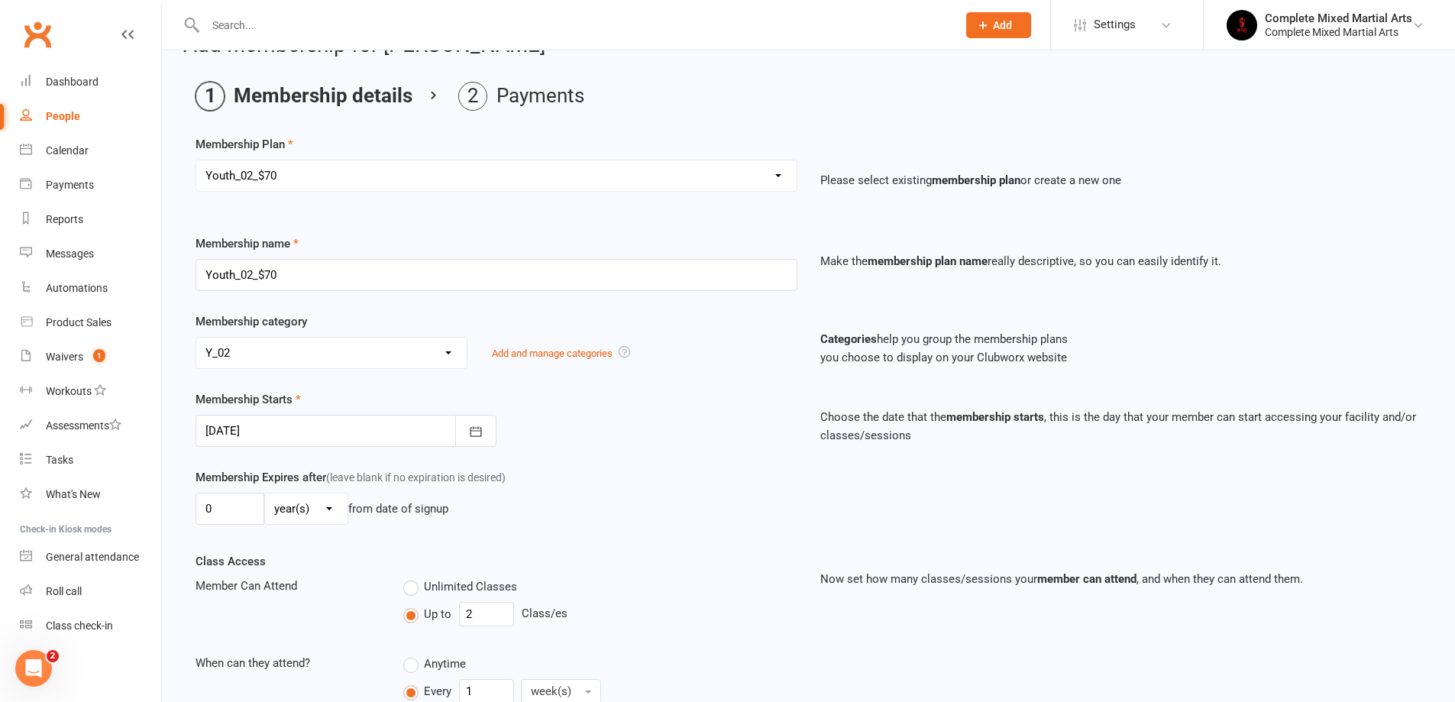
scroll to position [76, 0]
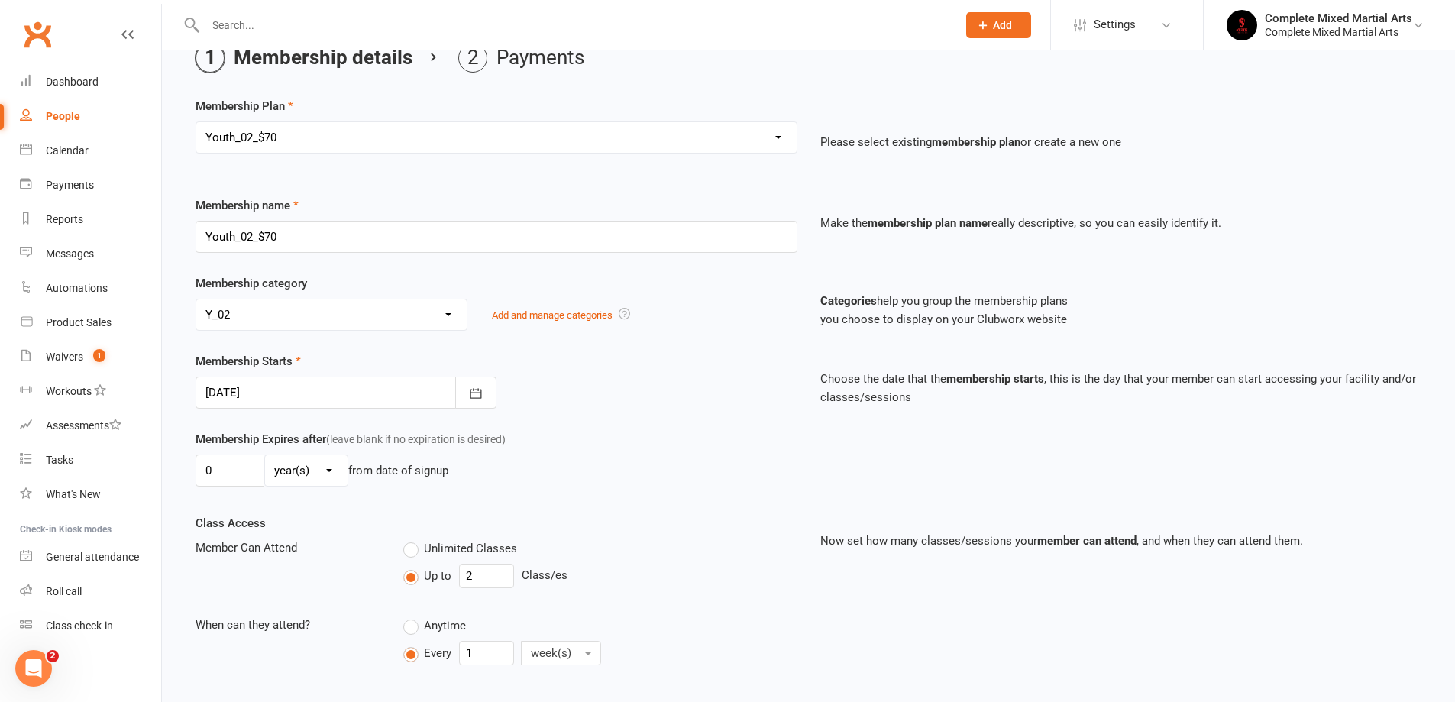
click at [338, 396] on div at bounding box center [346, 393] width 301 height 32
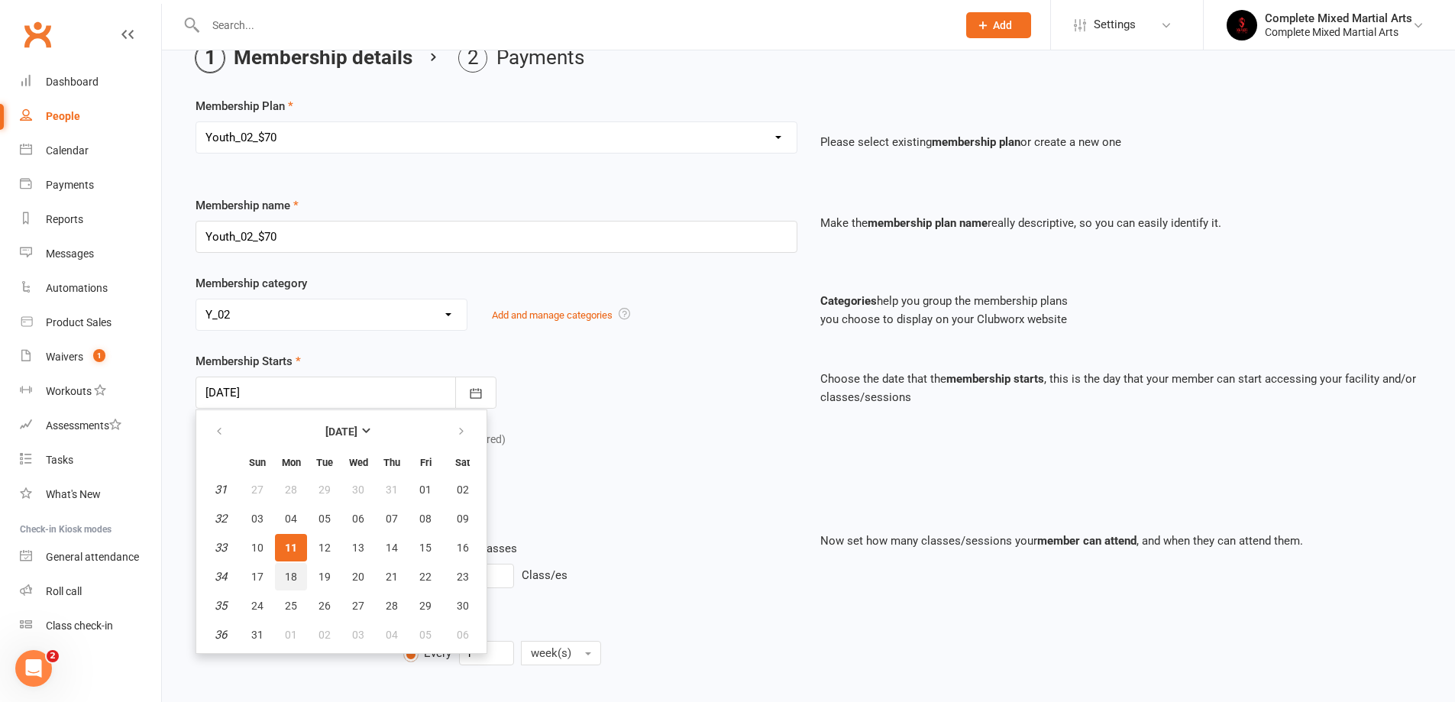
click at [290, 574] on span "18" at bounding box center [291, 577] width 12 height 12
type input "[DATE]"
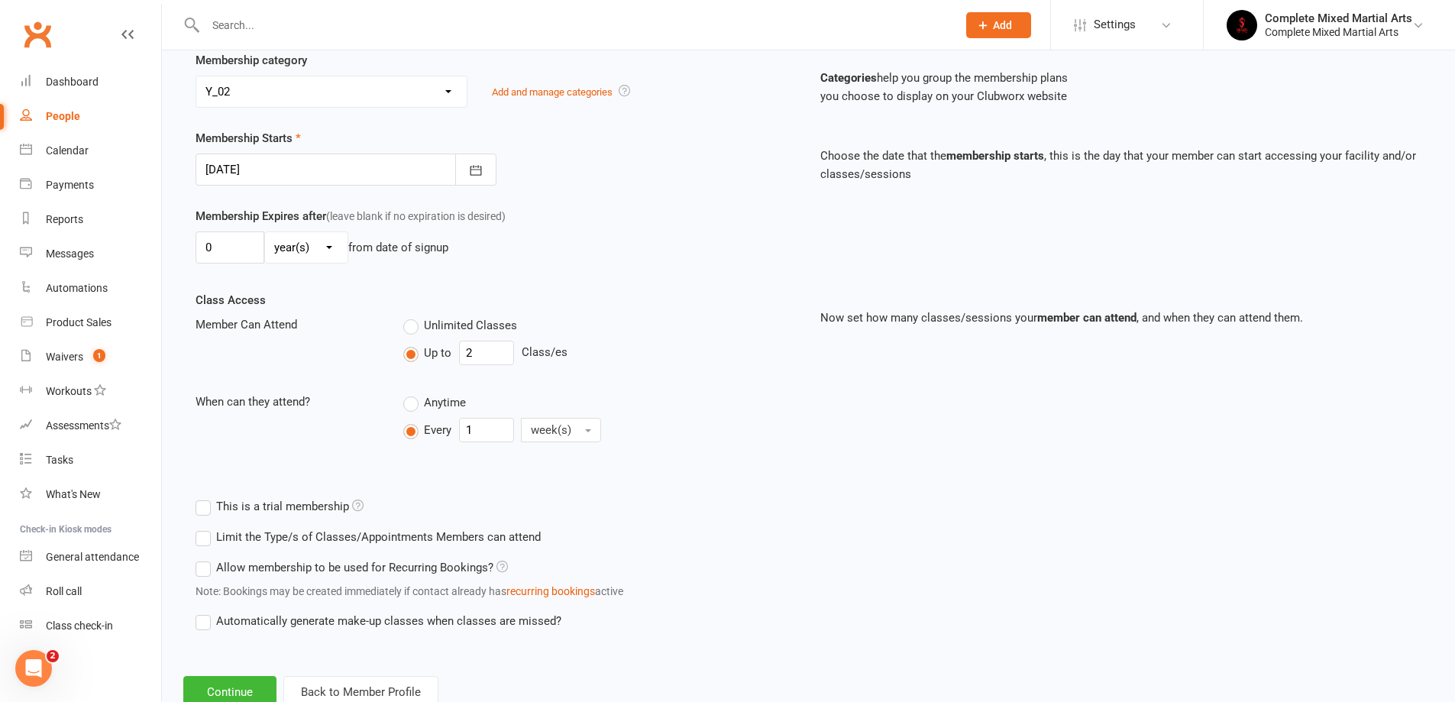
scroll to position [350, 0]
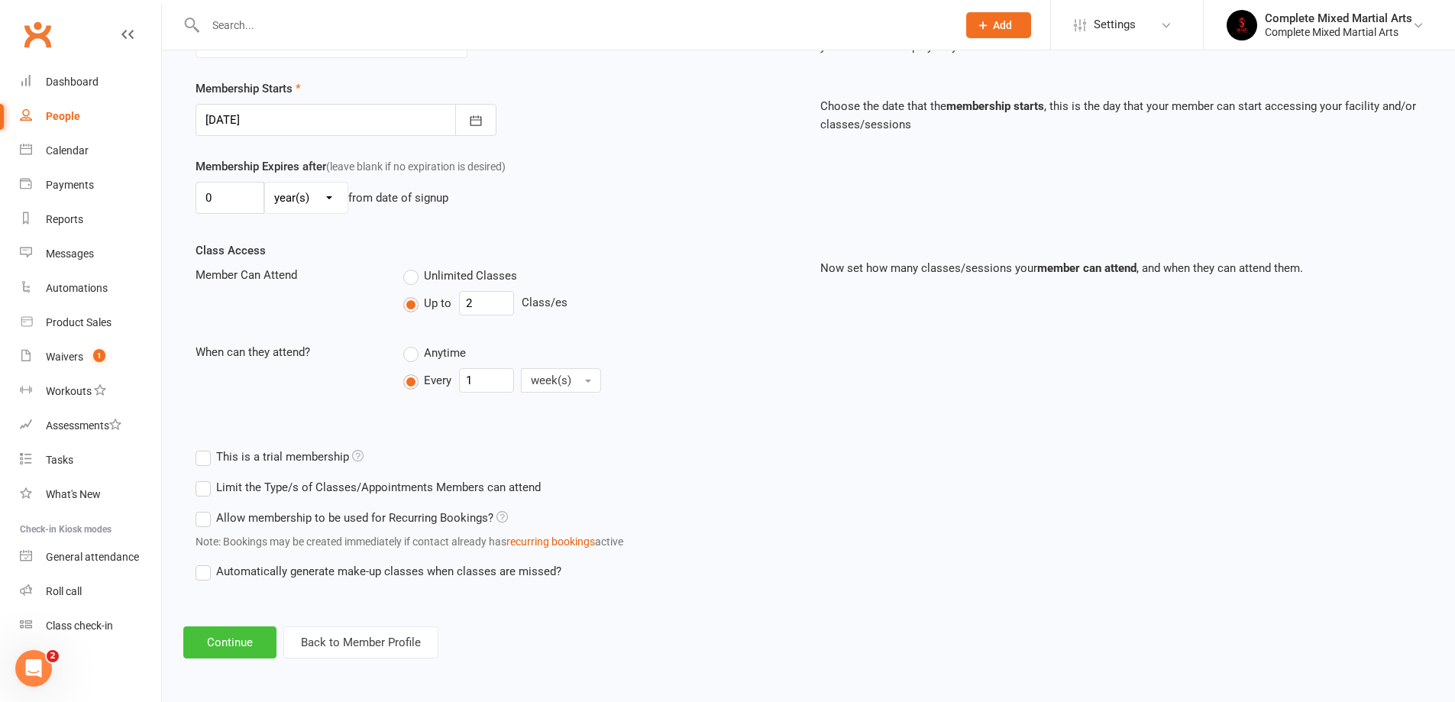
click at [247, 646] on button "Continue" at bounding box center [229, 642] width 93 height 32
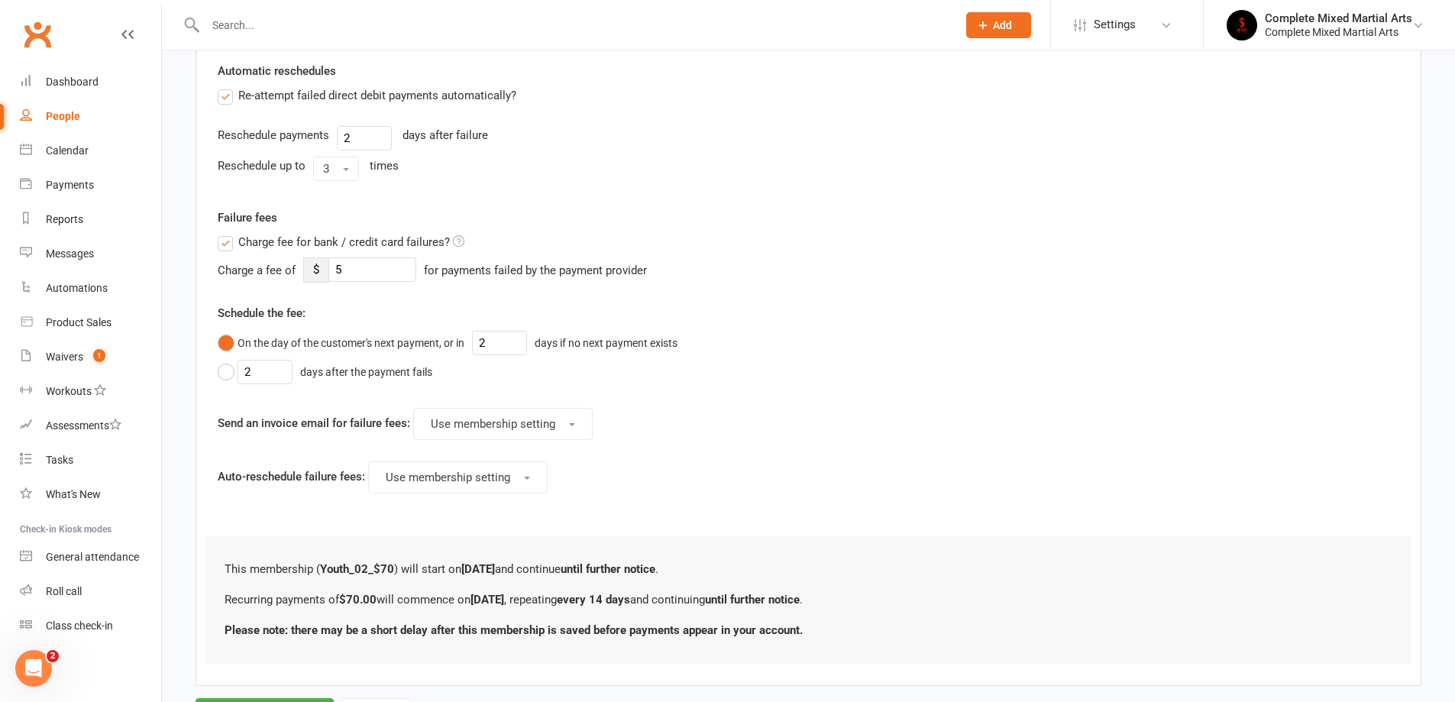
scroll to position [611, 0]
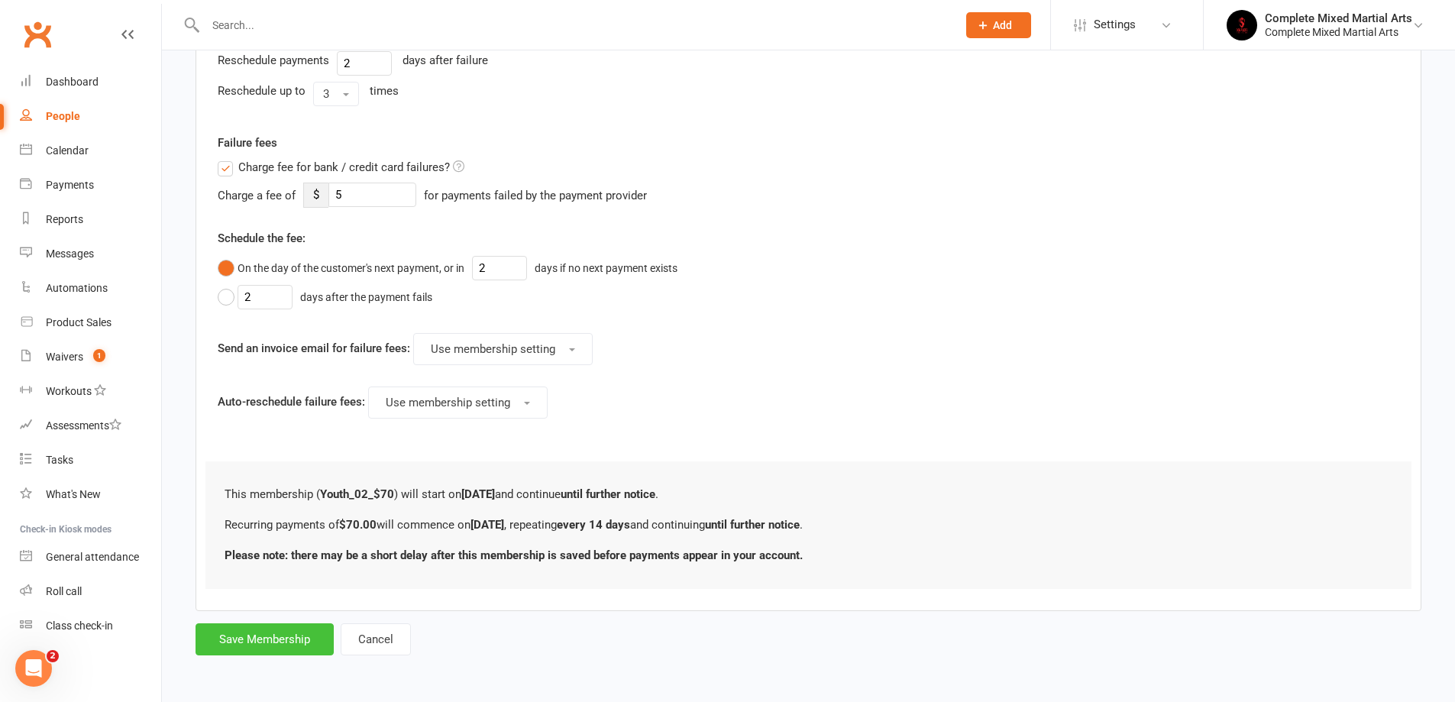
click at [251, 651] on button "Save Membership" at bounding box center [265, 639] width 138 height 32
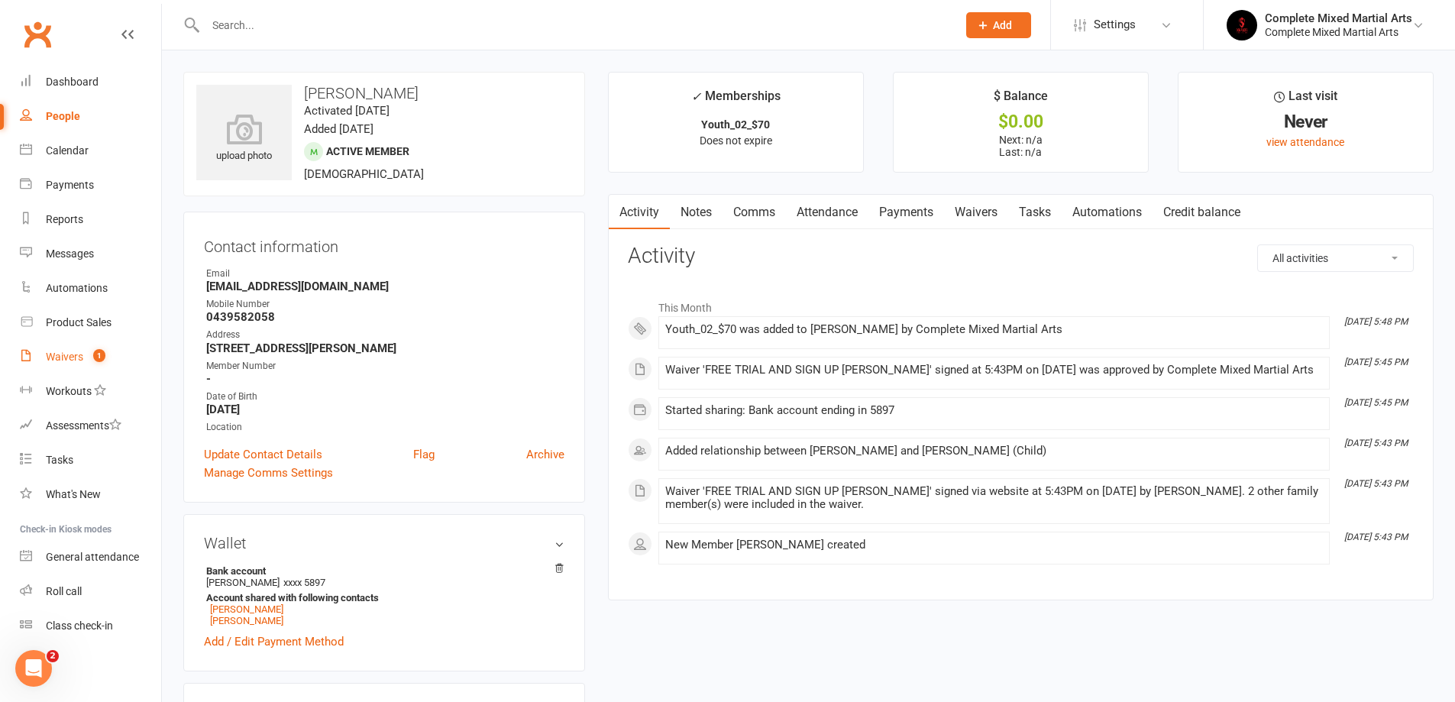
click at [76, 344] on link "Waivers 1" at bounding box center [90, 357] width 141 height 34
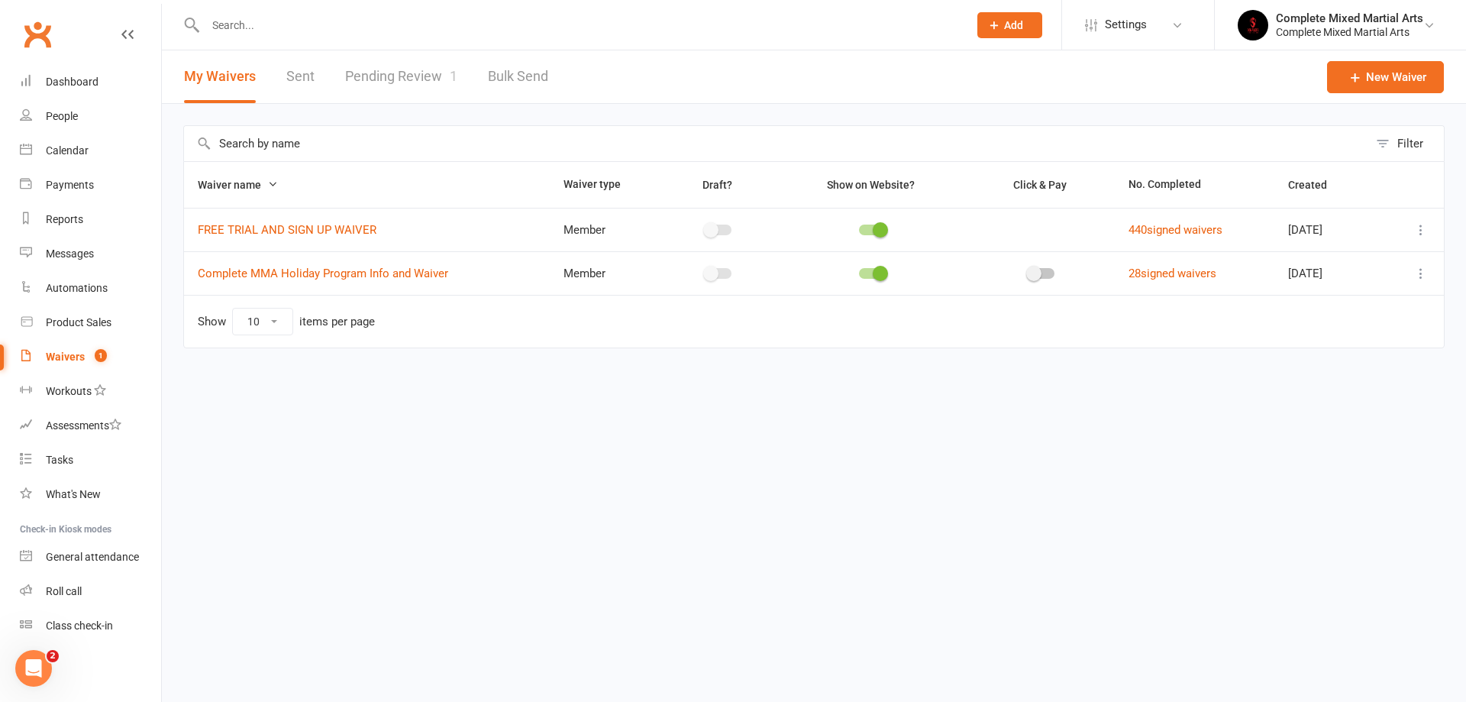
click at [425, 81] on link "Pending Review 1" at bounding box center [401, 76] width 112 height 53
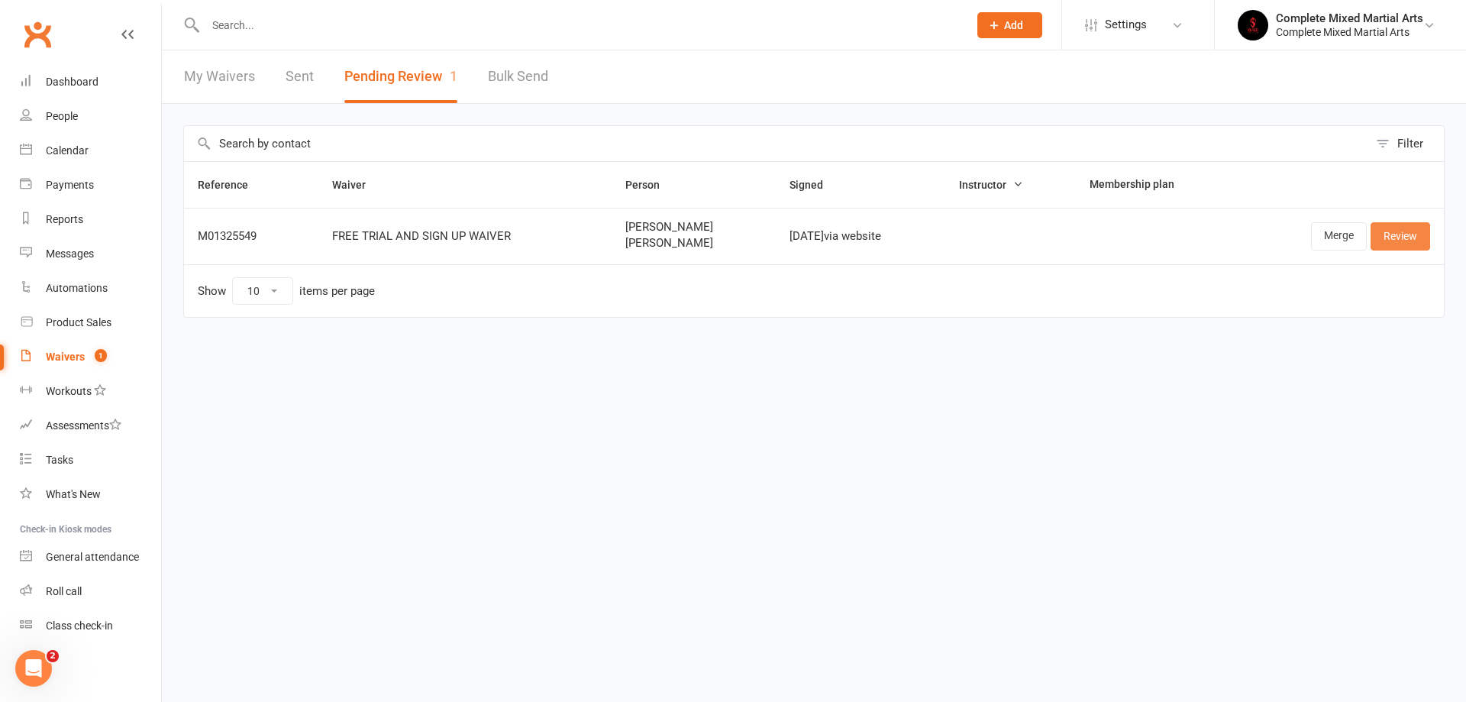
click at [1385, 234] on link "Review" at bounding box center [1401, 235] width 60 height 27
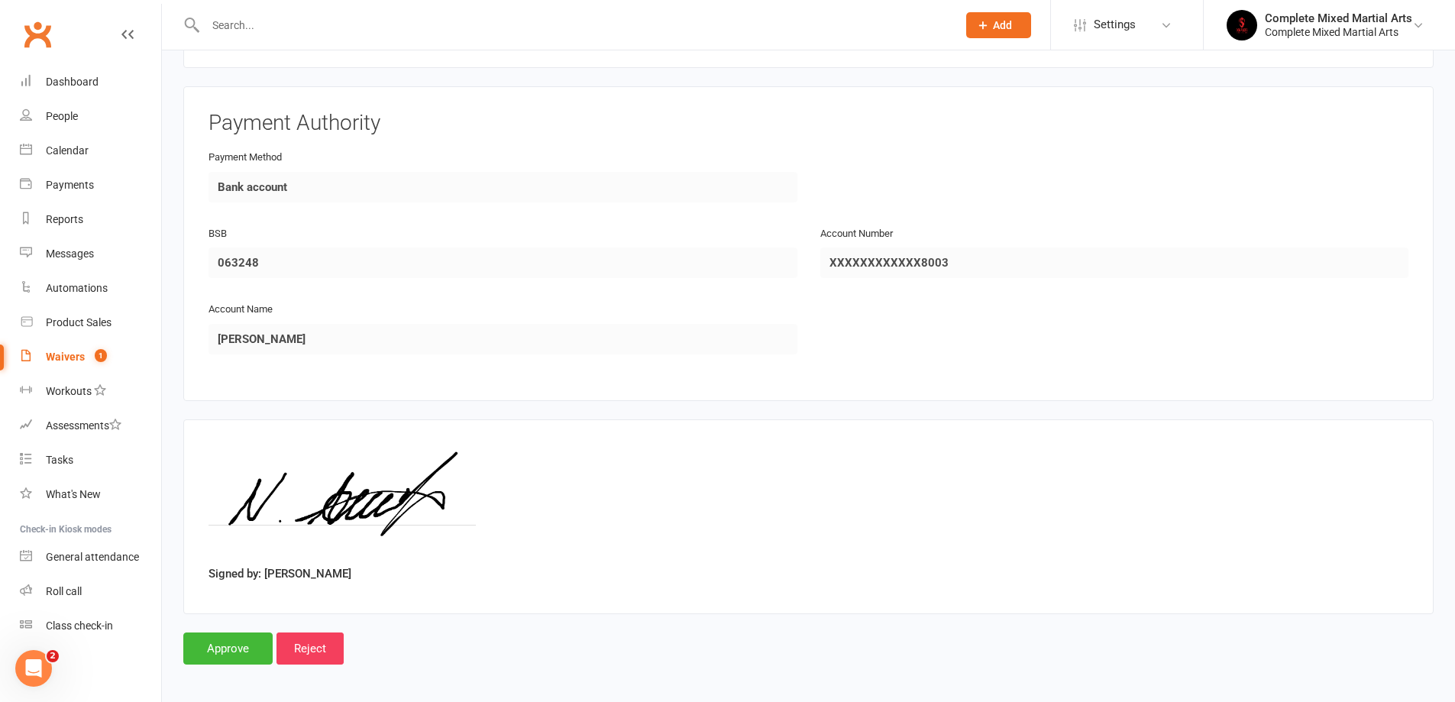
scroll to position [1234, 0]
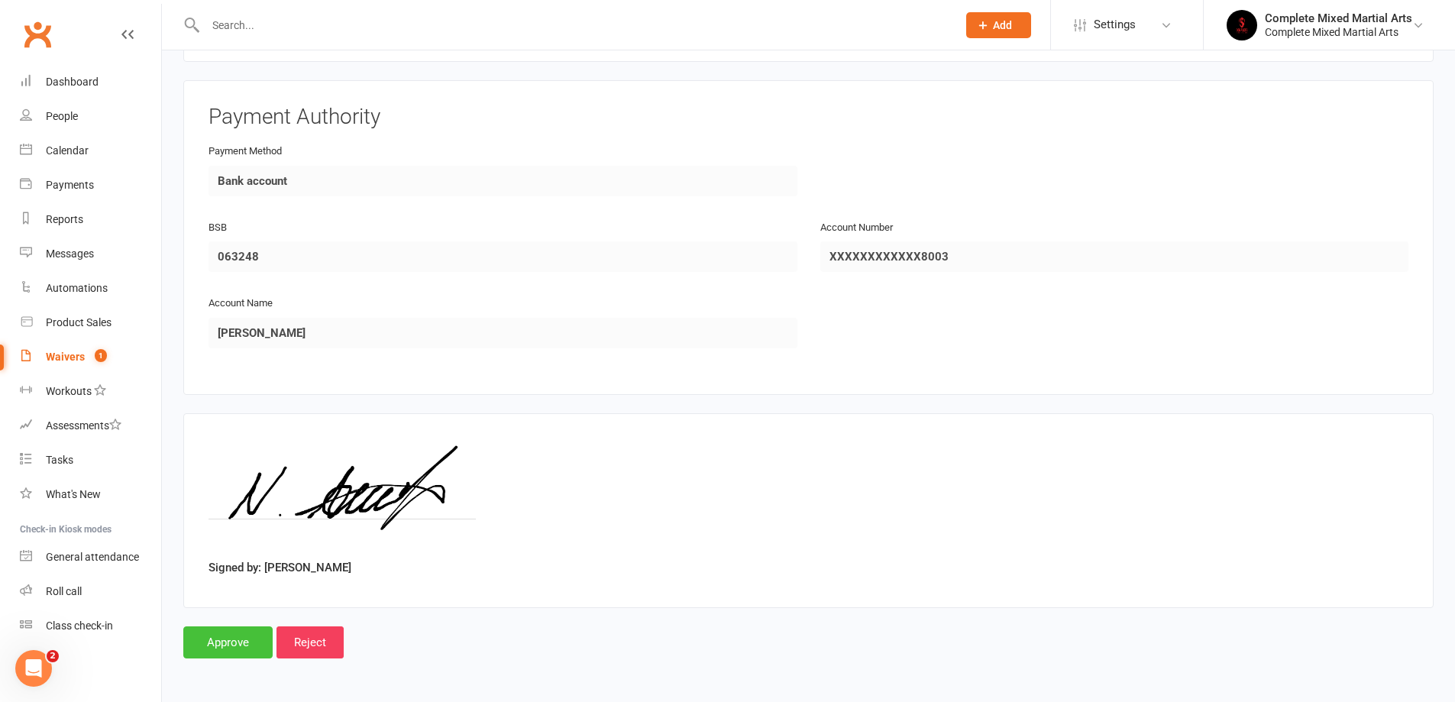
click at [215, 645] on input "Approve" at bounding box center [227, 642] width 89 height 32
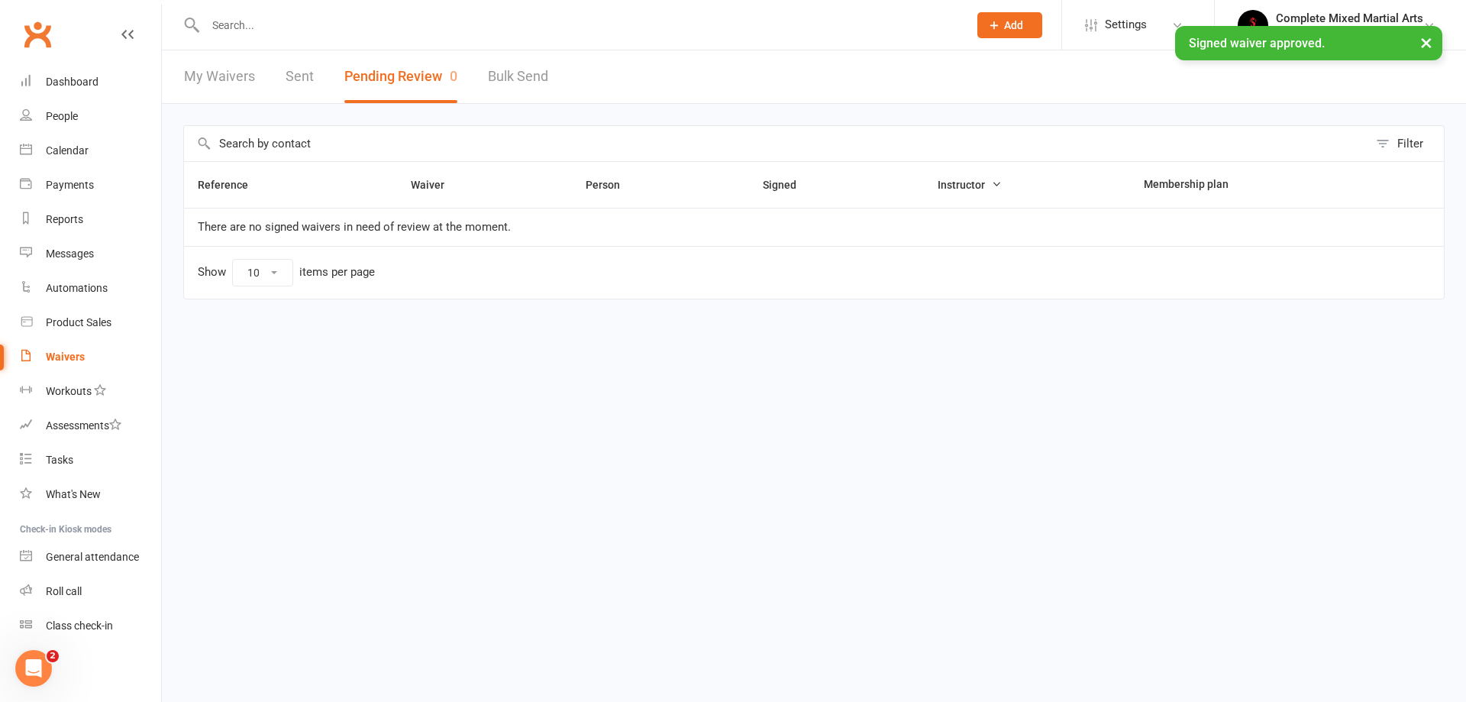
click at [422, 26] on div "× Signed waiver approved." at bounding box center [723, 26] width 1447 height 0
click at [428, 21] on input "text" at bounding box center [579, 25] width 757 height 21
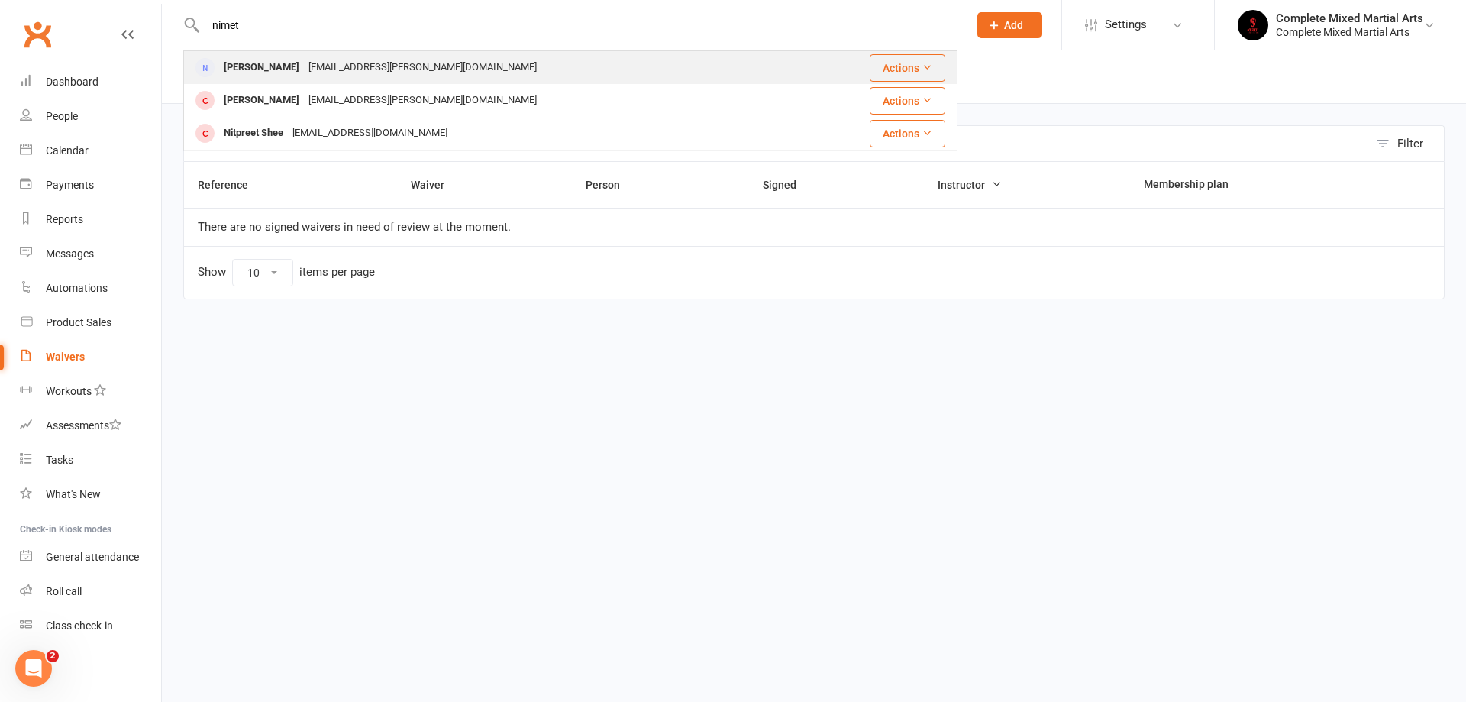
type input "nimet"
click at [372, 66] on div "[EMAIL_ADDRESS][PERSON_NAME][DOMAIN_NAME]" at bounding box center [423, 68] width 238 height 22
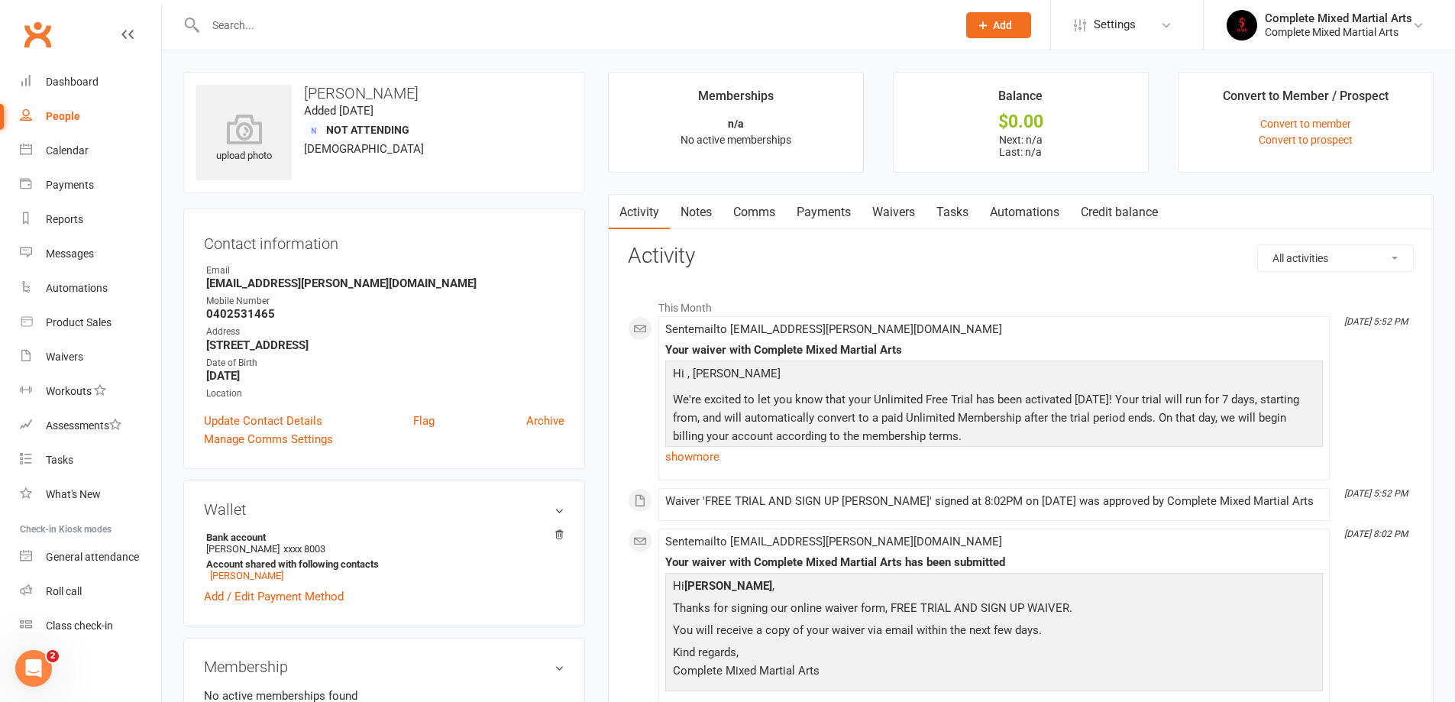
click at [383, 19] on input "text" at bounding box center [573, 25] width 745 height 21
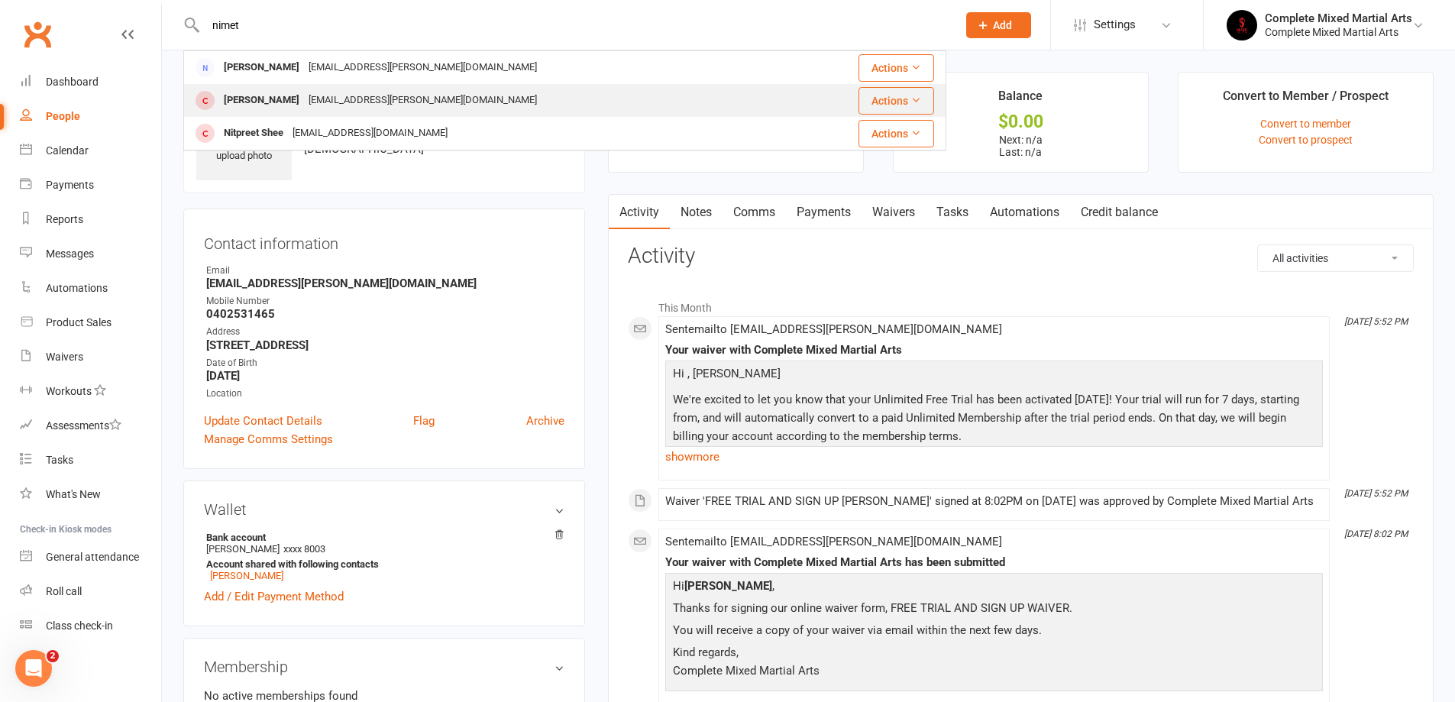
type input "nimet"
click at [398, 94] on div "[EMAIL_ADDRESS][PERSON_NAME][DOMAIN_NAME]" at bounding box center [423, 100] width 238 height 22
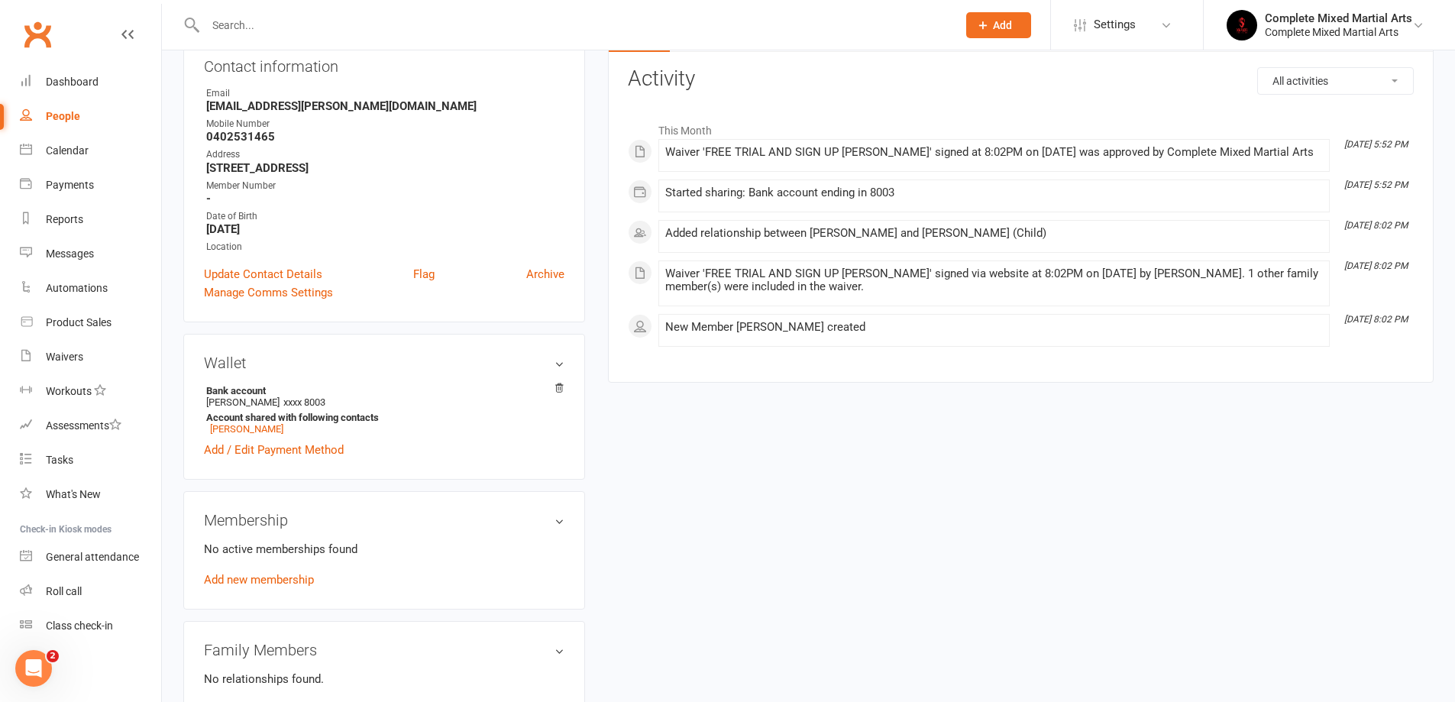
scroll to position [458, 0]
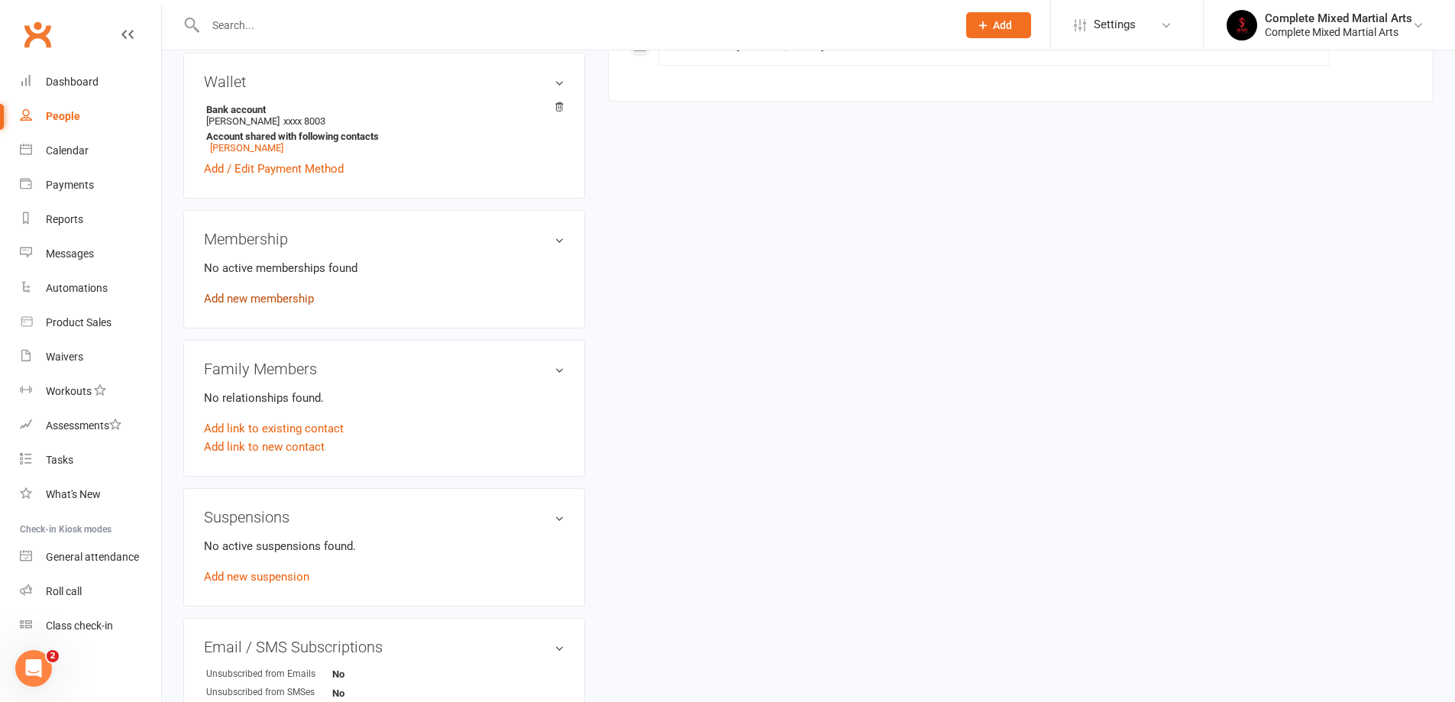
click at [307, 297] on link "Add new membership" at bounding box center [259, 299] width 110 height 14
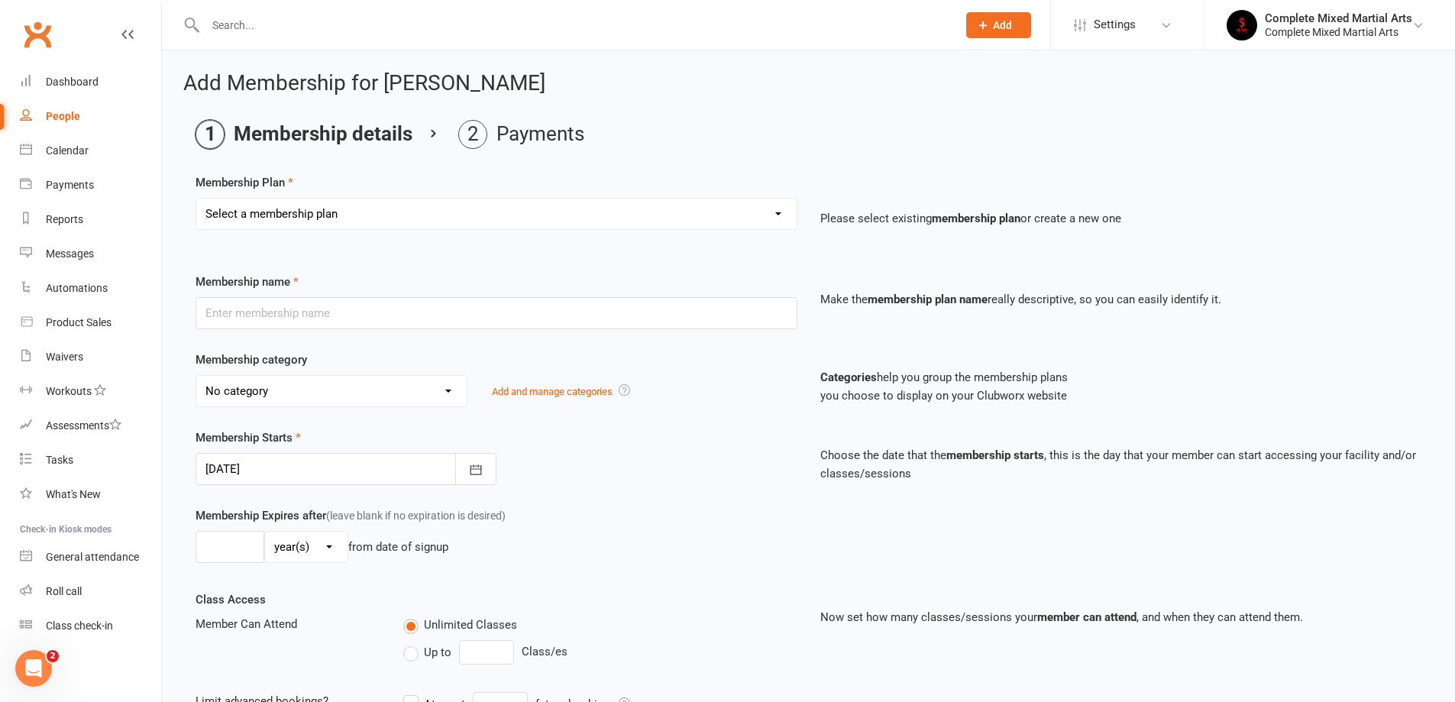
click at [365, 216] on select "Select a membership plan Create new Membership Plan Adults_01_$40 Adults_02_$70…" at bounding box center [496, 214] width 600 height 31
select select "9"
click at [196, 199] on select "Select a membership plan Create new Membership Plan Adults_01_$40 Adults_02_$70…" at bounding box center [496, 214] width 600 height 31
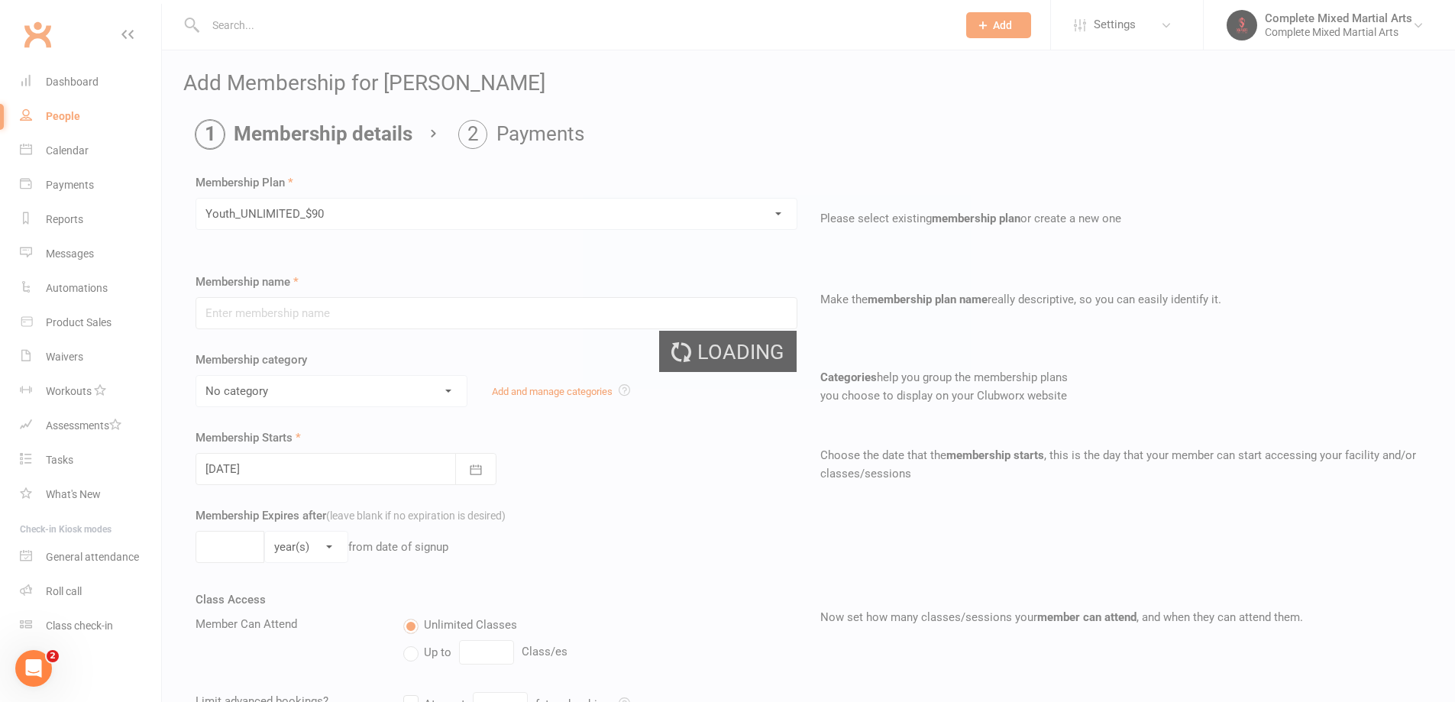
type input "Youth_UNLIMITED_$90"
select select "21"
type input "0"
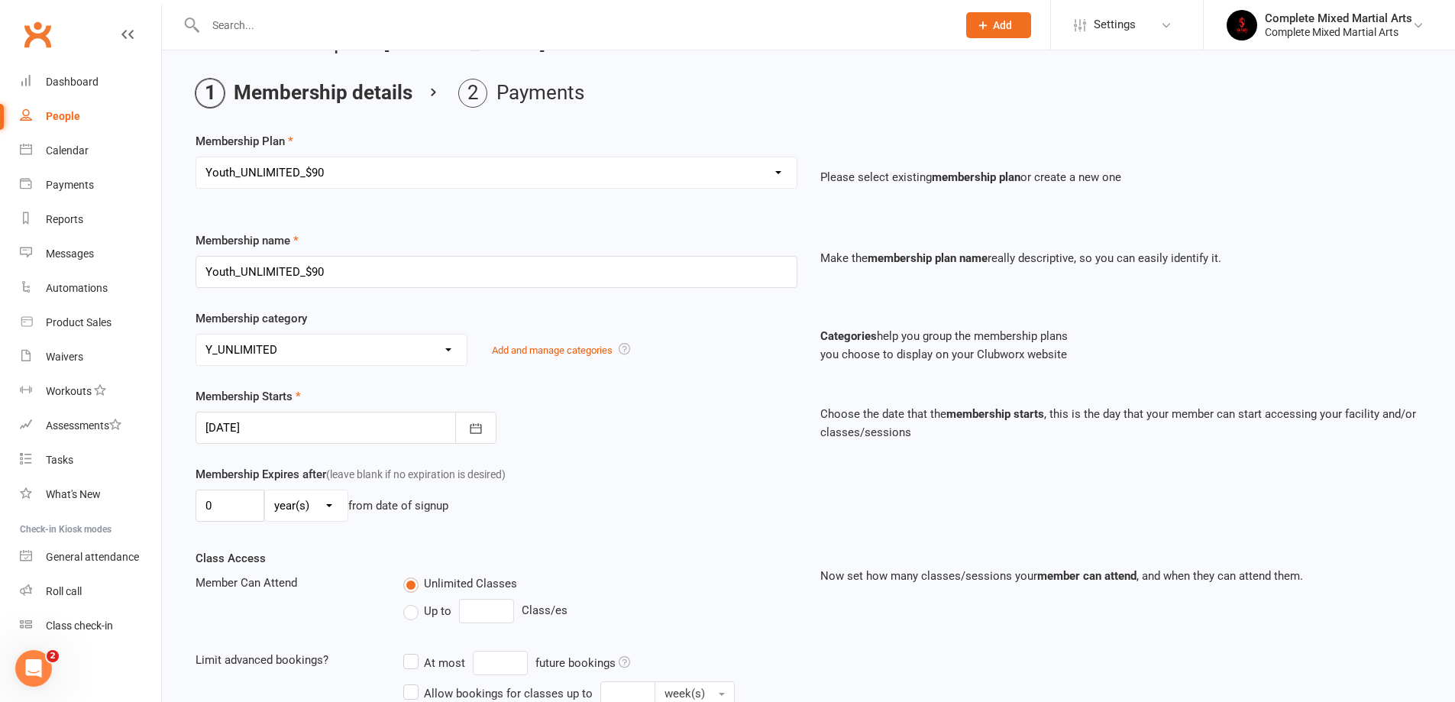
scroll to position [76, 0]
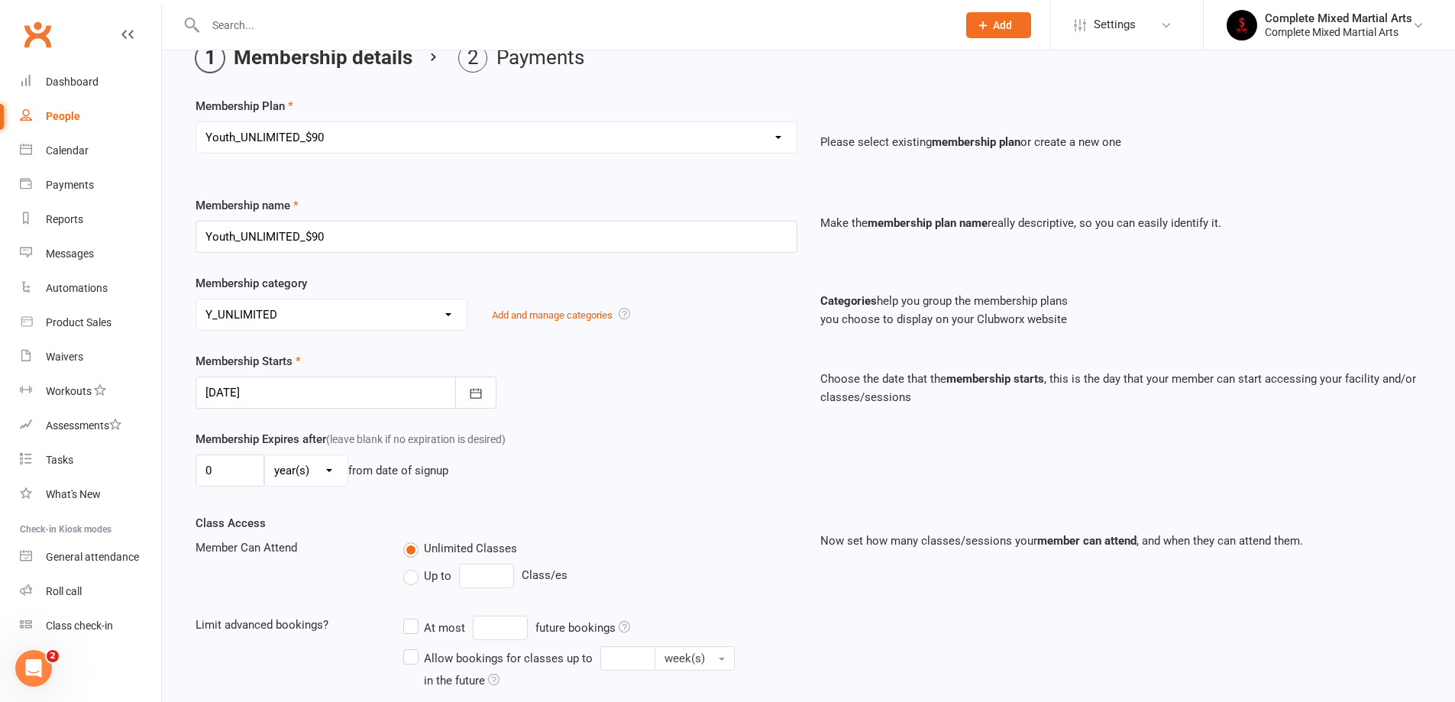
click at [335, 399] on div at bounding box center [346, 393] width 301 height 32
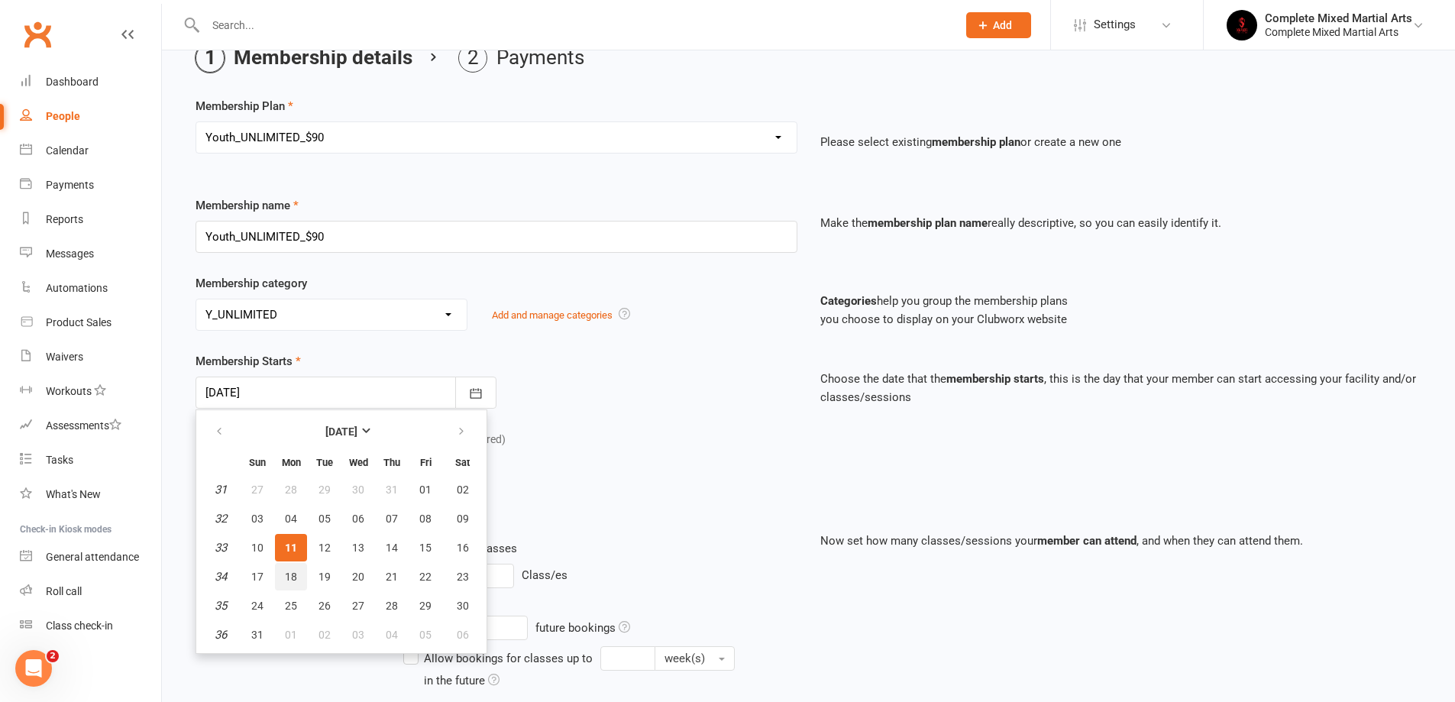
click at [294, 572] on span "18" at bounding box center [291, 577] width 12 height 12
type input "[DATE]"
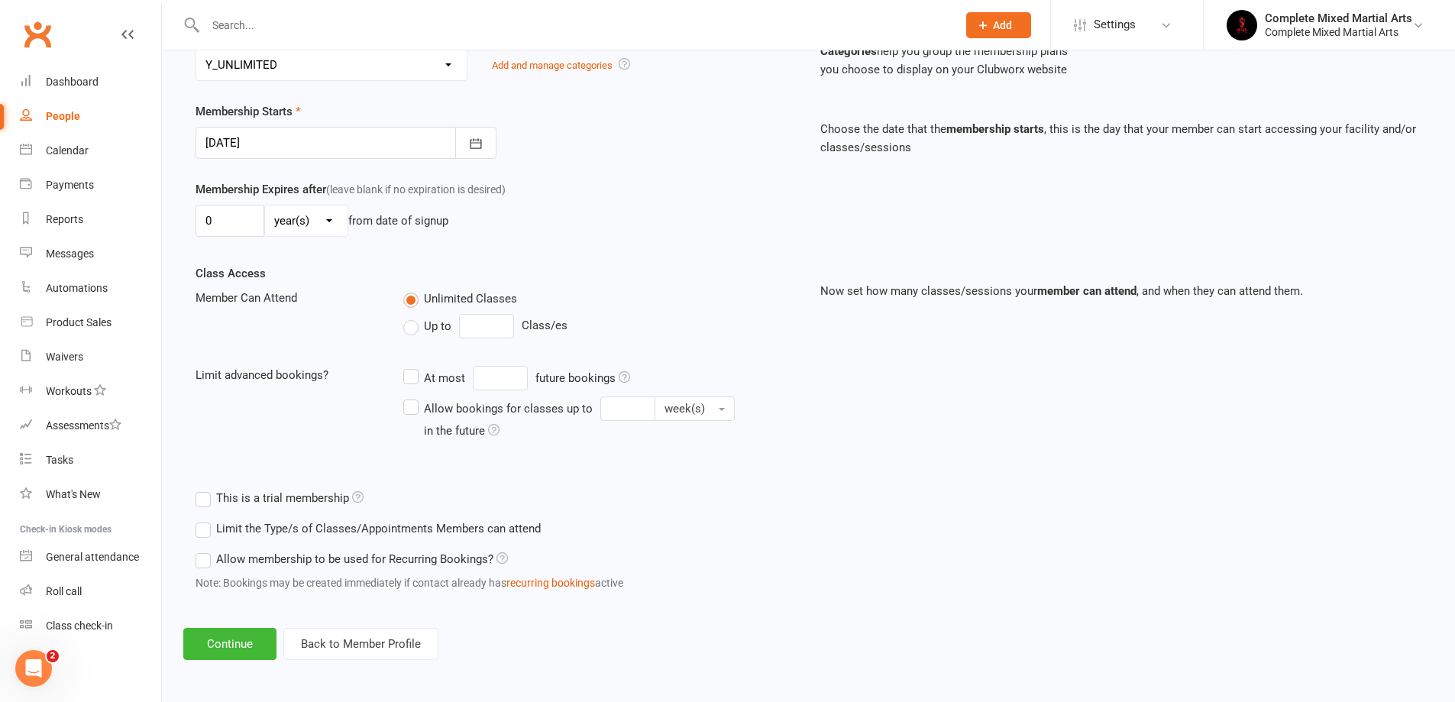
scroll to position [328, 0]
click at [251, 649] on button "Continue" at bounding box center [229, 642] width 93 height 32
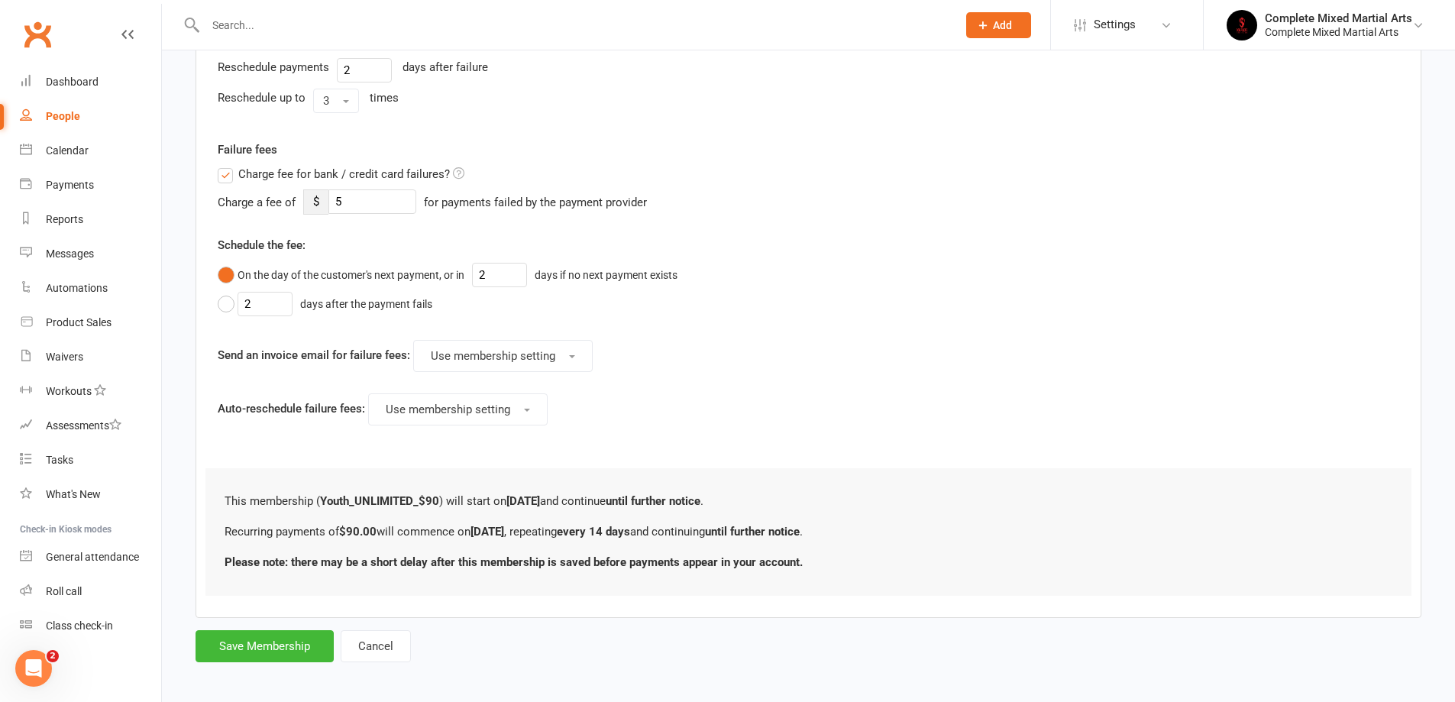
scroll to position [611, 0]
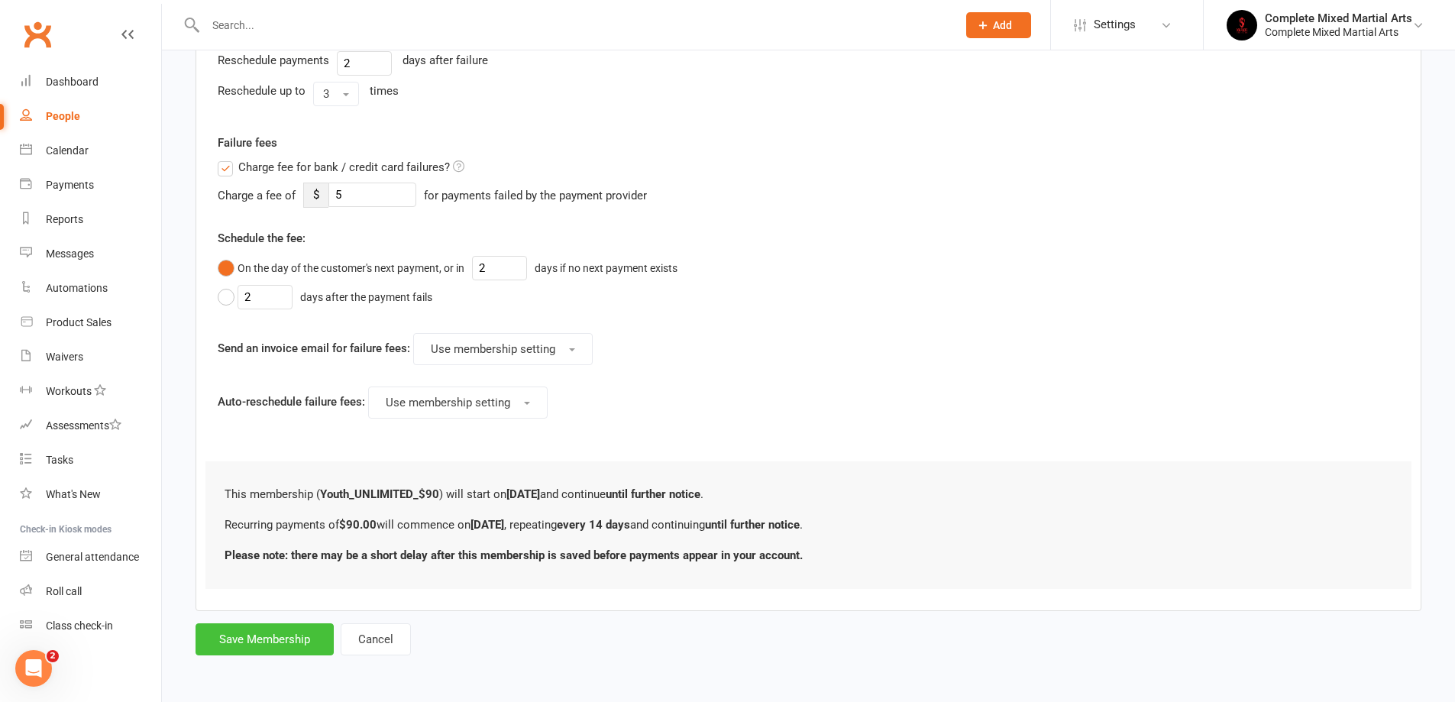
click at [273, 647] on button "Save Membership" at bounding box center [265, 639] width 138 height 32
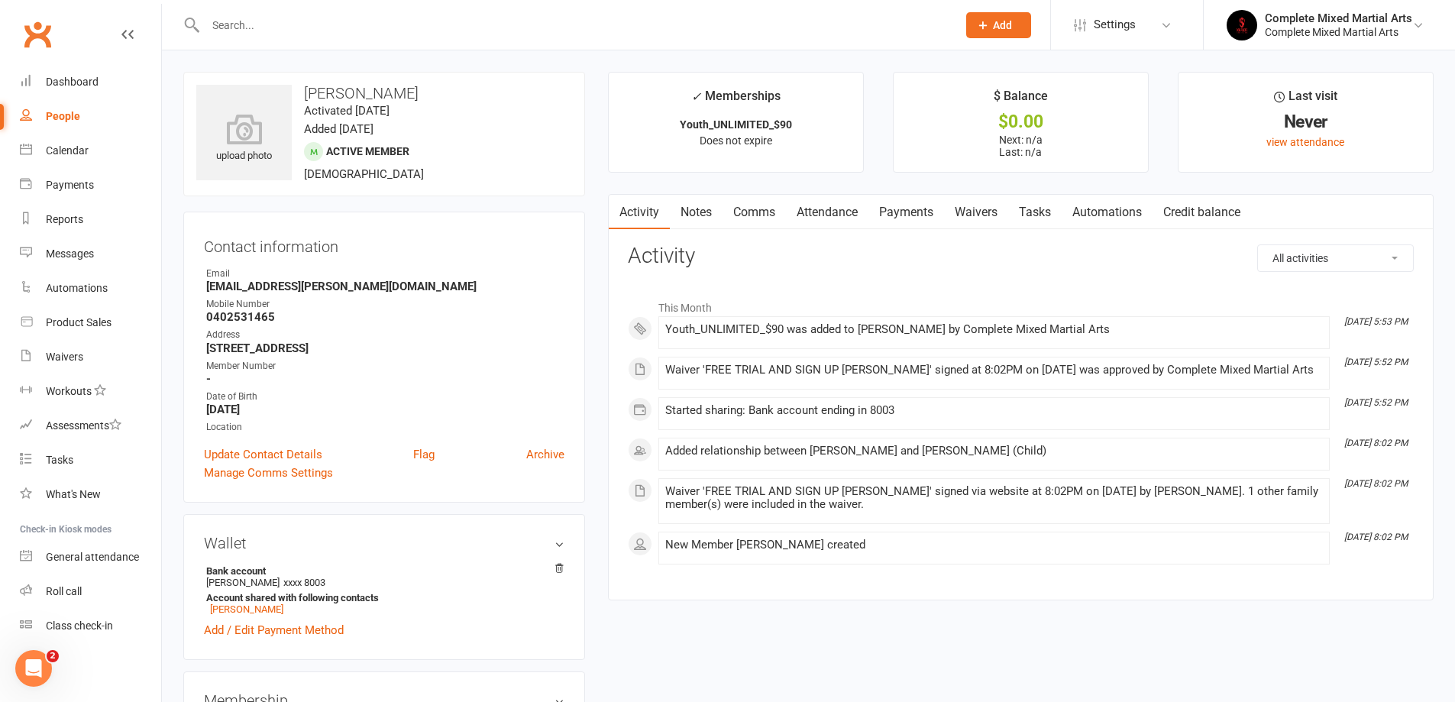
click at [252, 30] on input "text" at bounding box center [573, 25] width 745 height 21
type input "a"
click at [60, 87] on div "Dashboard" at bounding box center [72, 82] width 53 height 12
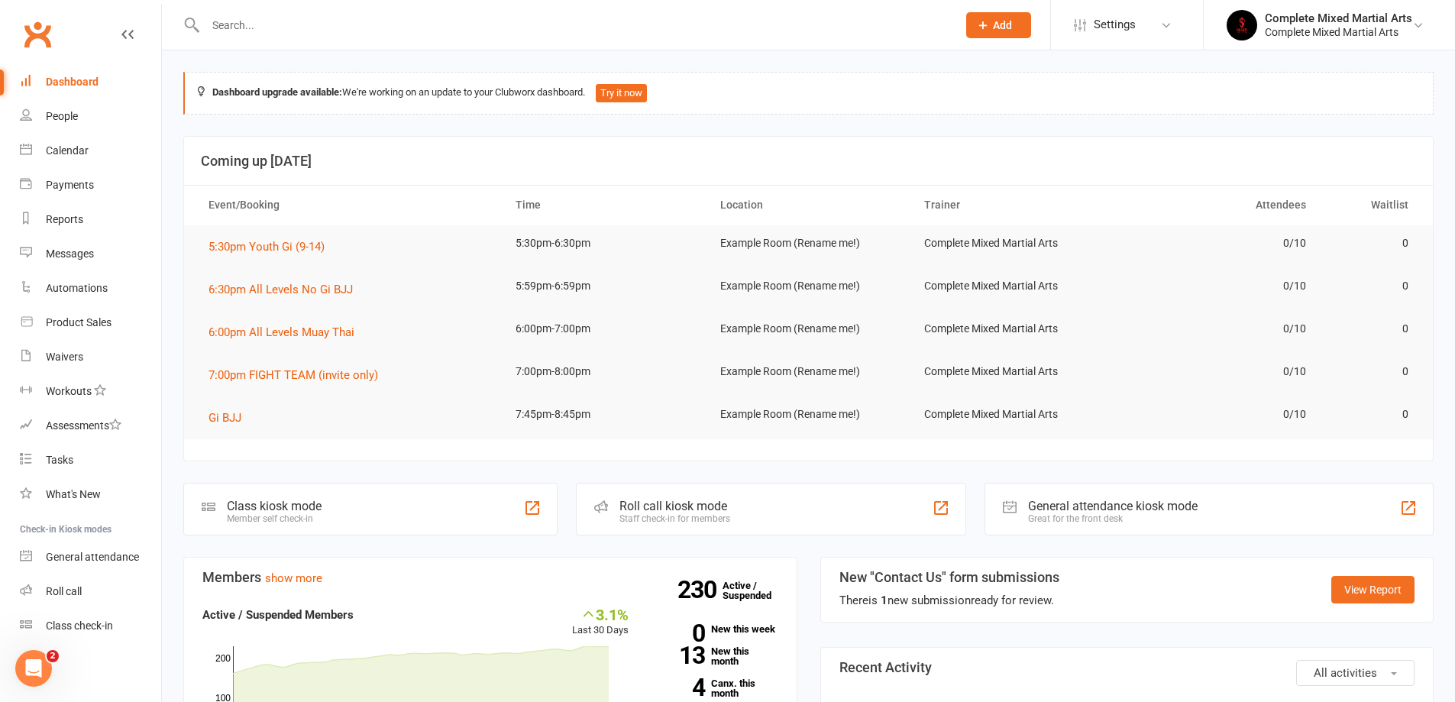
click at [276, 16] on input "text" at bounding box center [573, 25] width 745 height 21
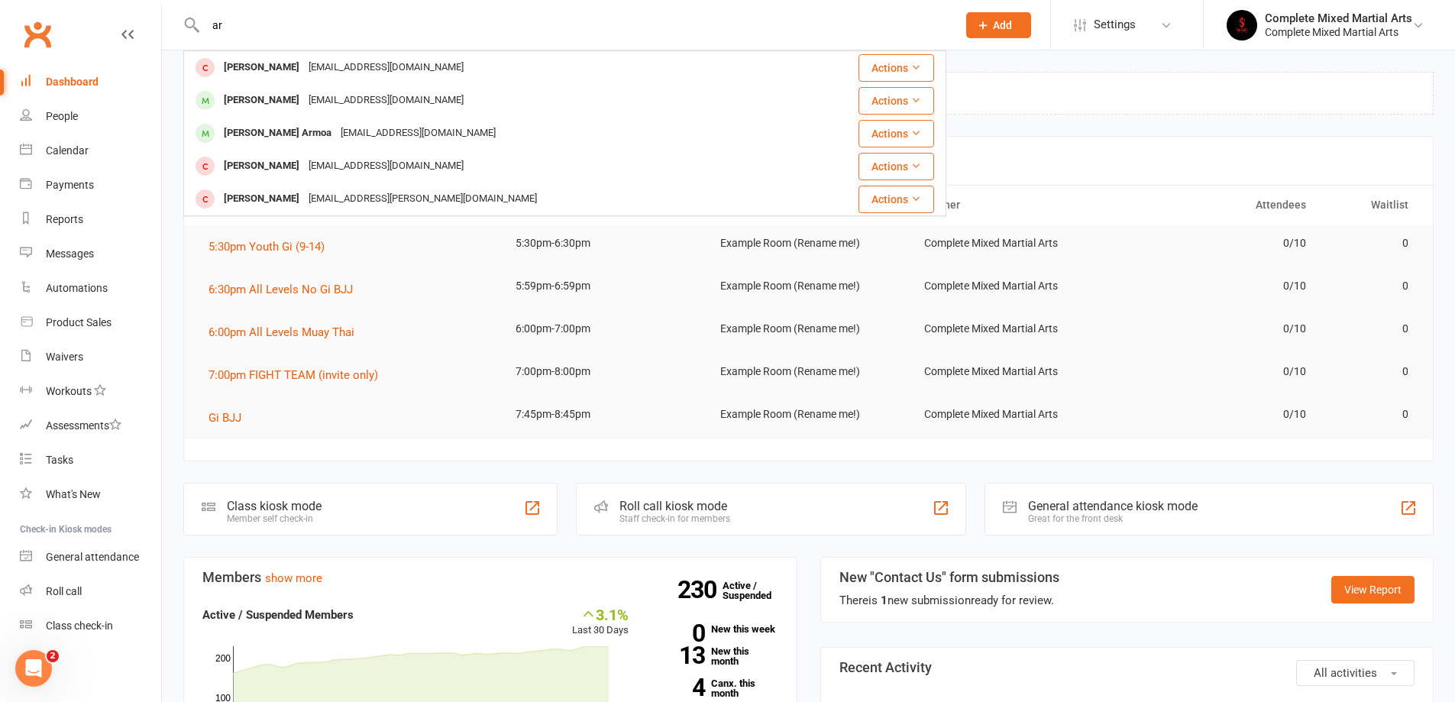
type input "a"
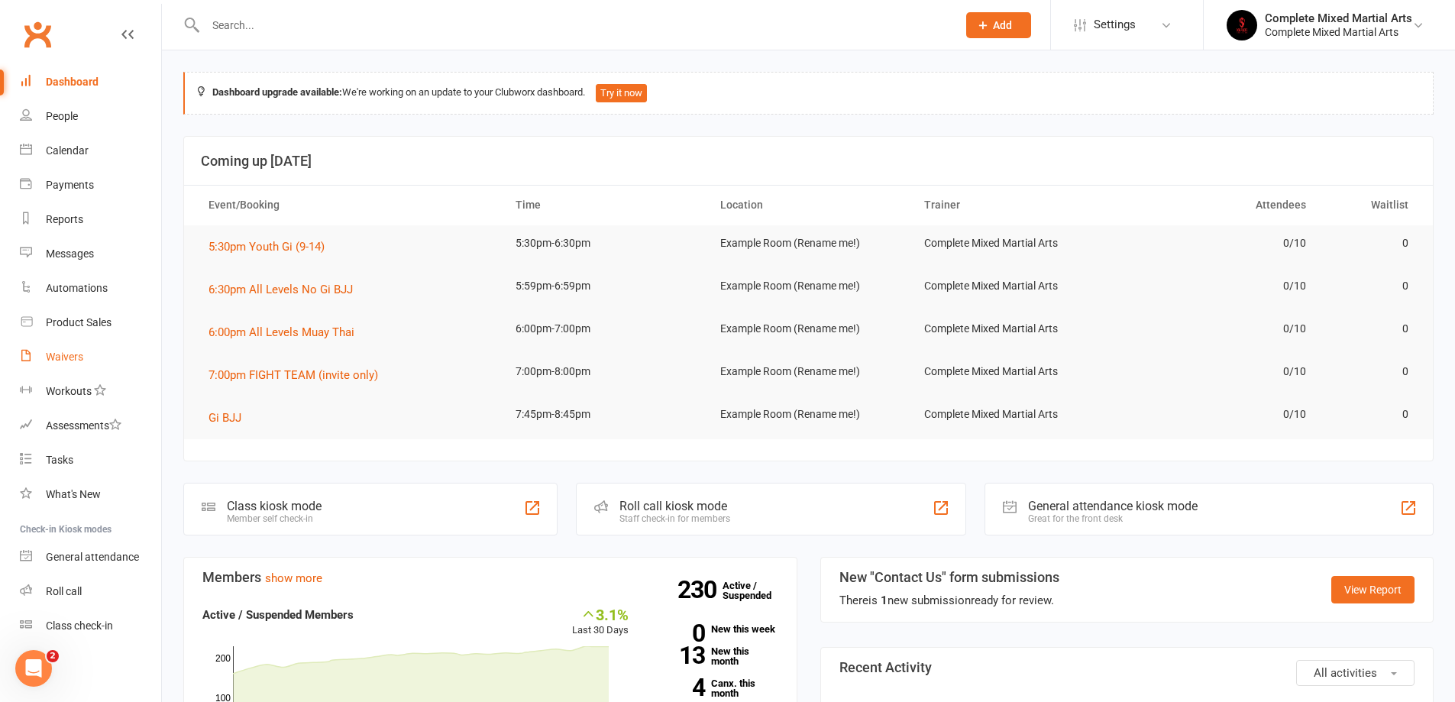
click at [99, 354] on link "Waivers" at bounding box center [90, 357] width 141 height 34
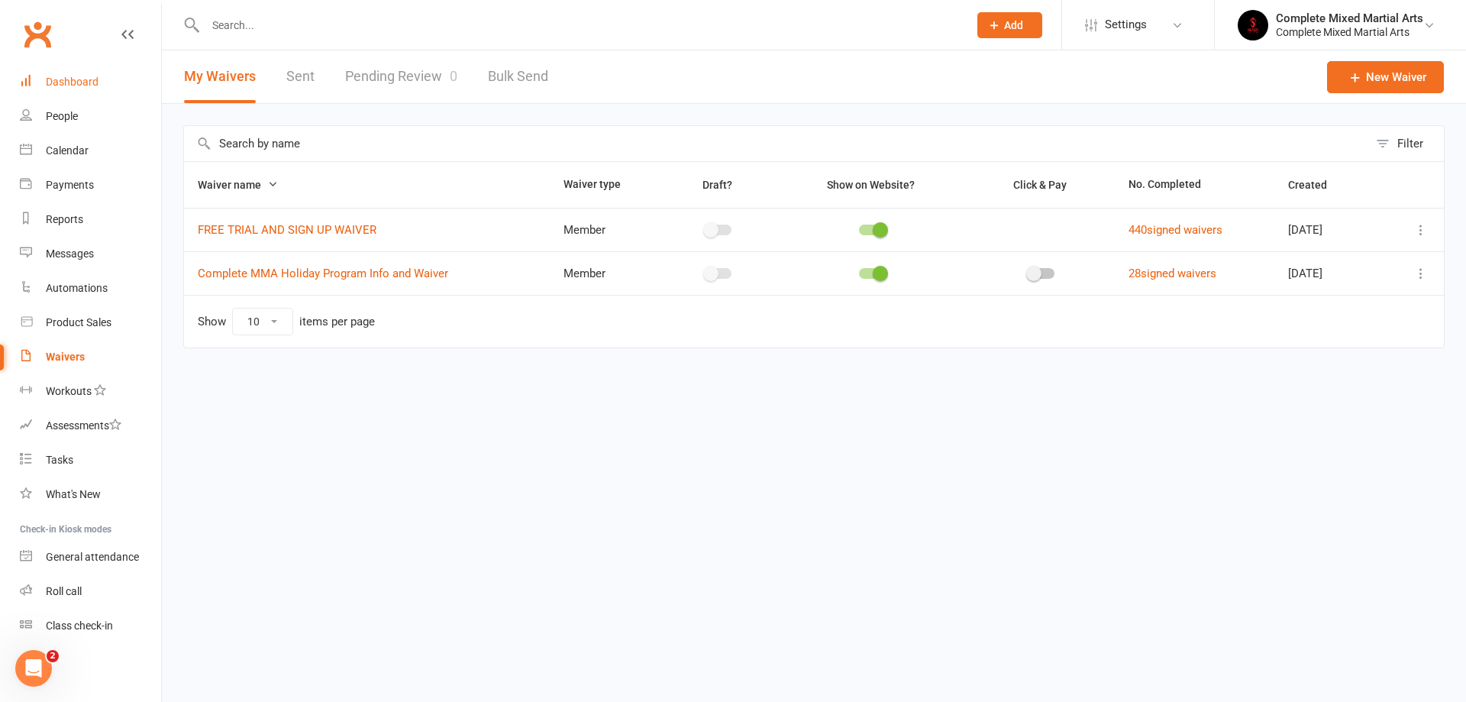
click at [57, 87] on div "Dashboard" at bounding box center [72, 82] width 53 height 12
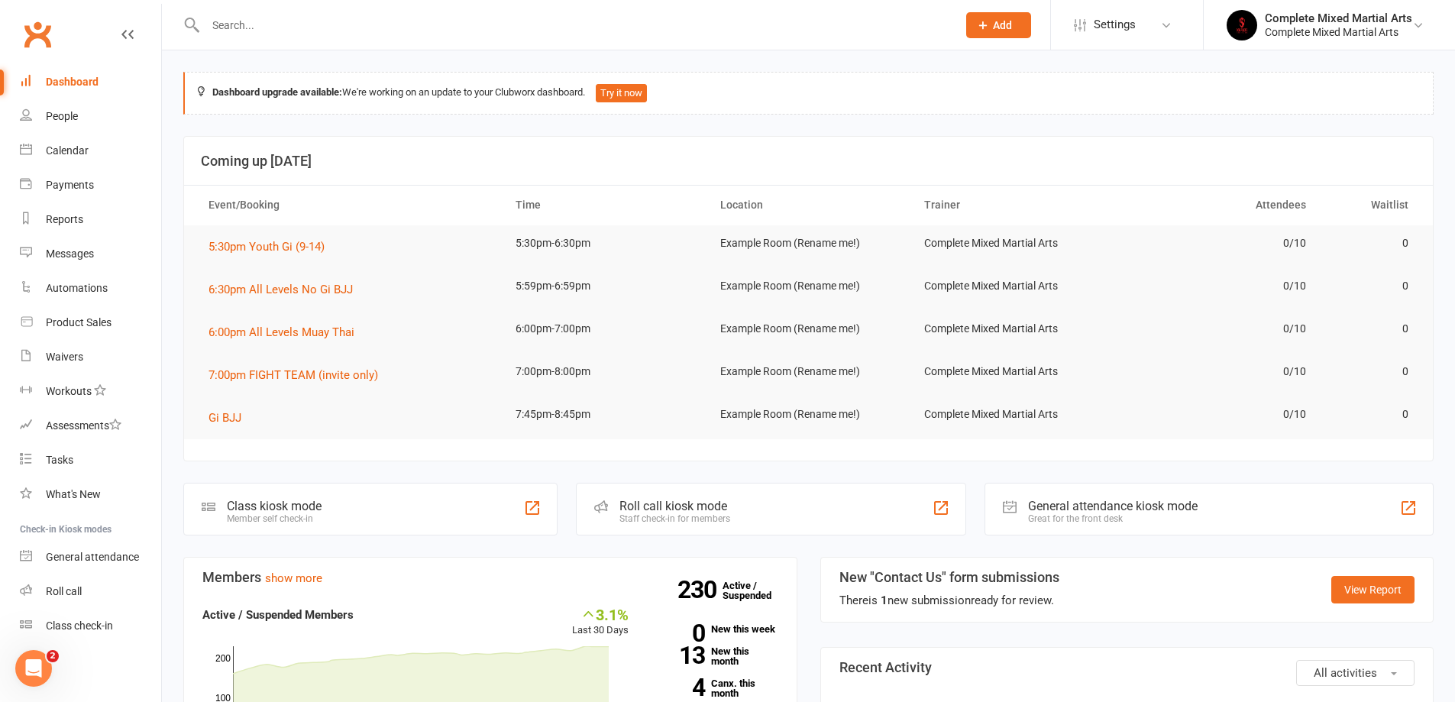
click at [19, 112] on li "People" at bounding box center [80, 116] width 161 height 34
click at [33, 117] on link "People" at bounding box center [90, 116] width 141 height 34
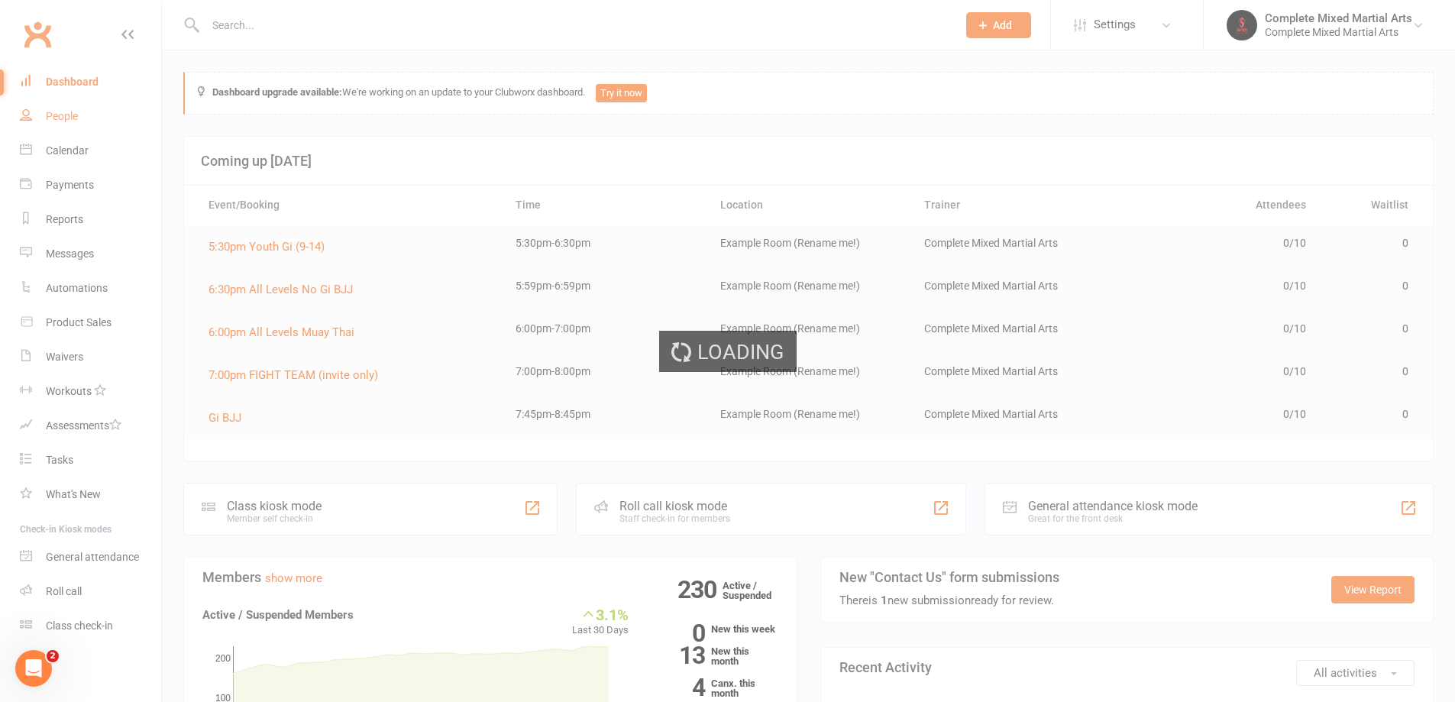
select select "100"
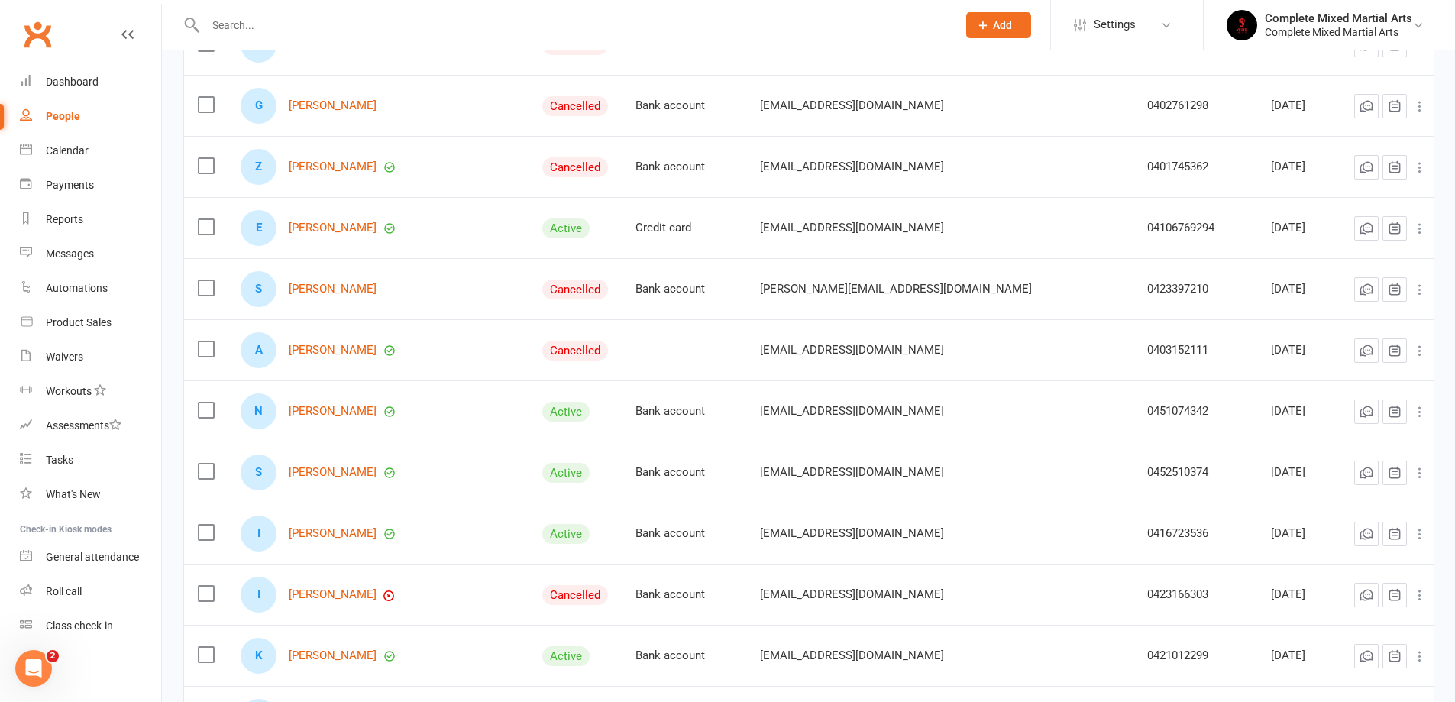
scroll to position [2979, 0]
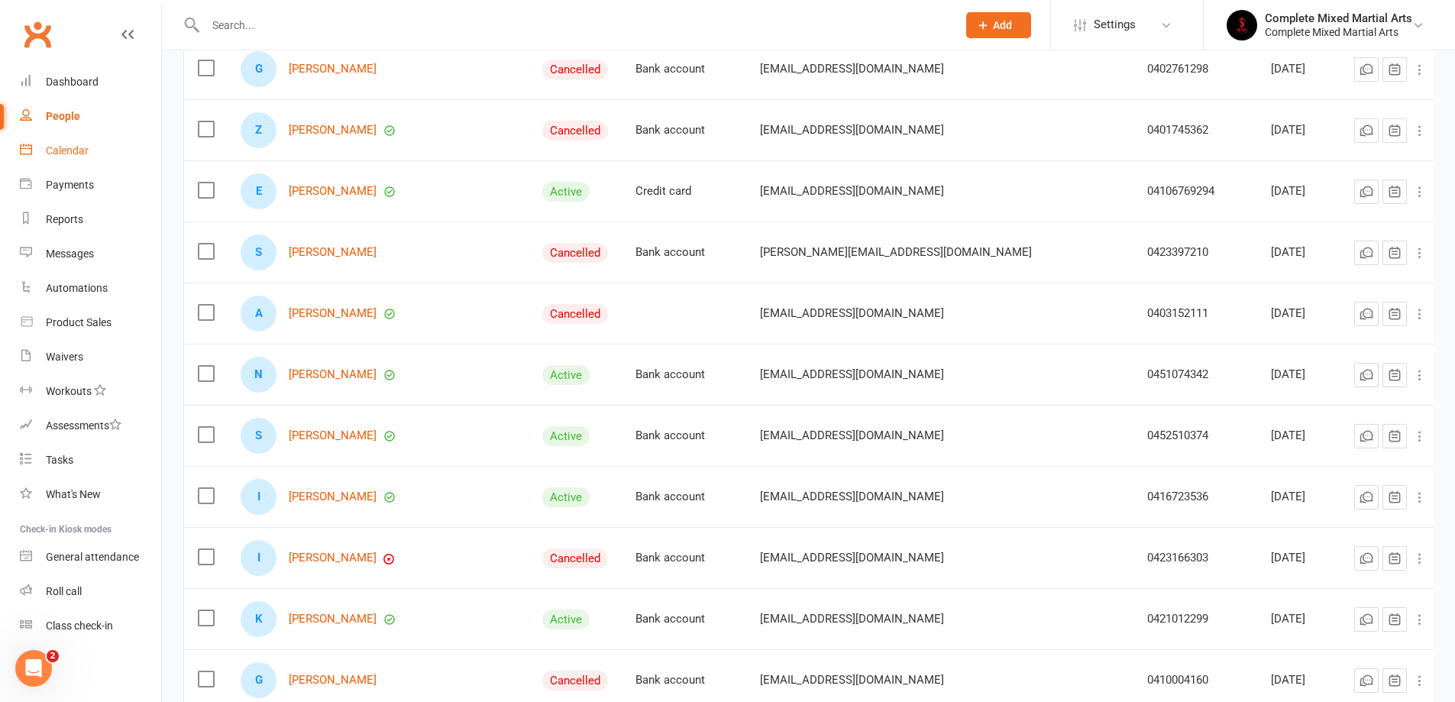
click at [60, 155] on div "Calendar" at bounding box center [67, 150] width 43 height 12
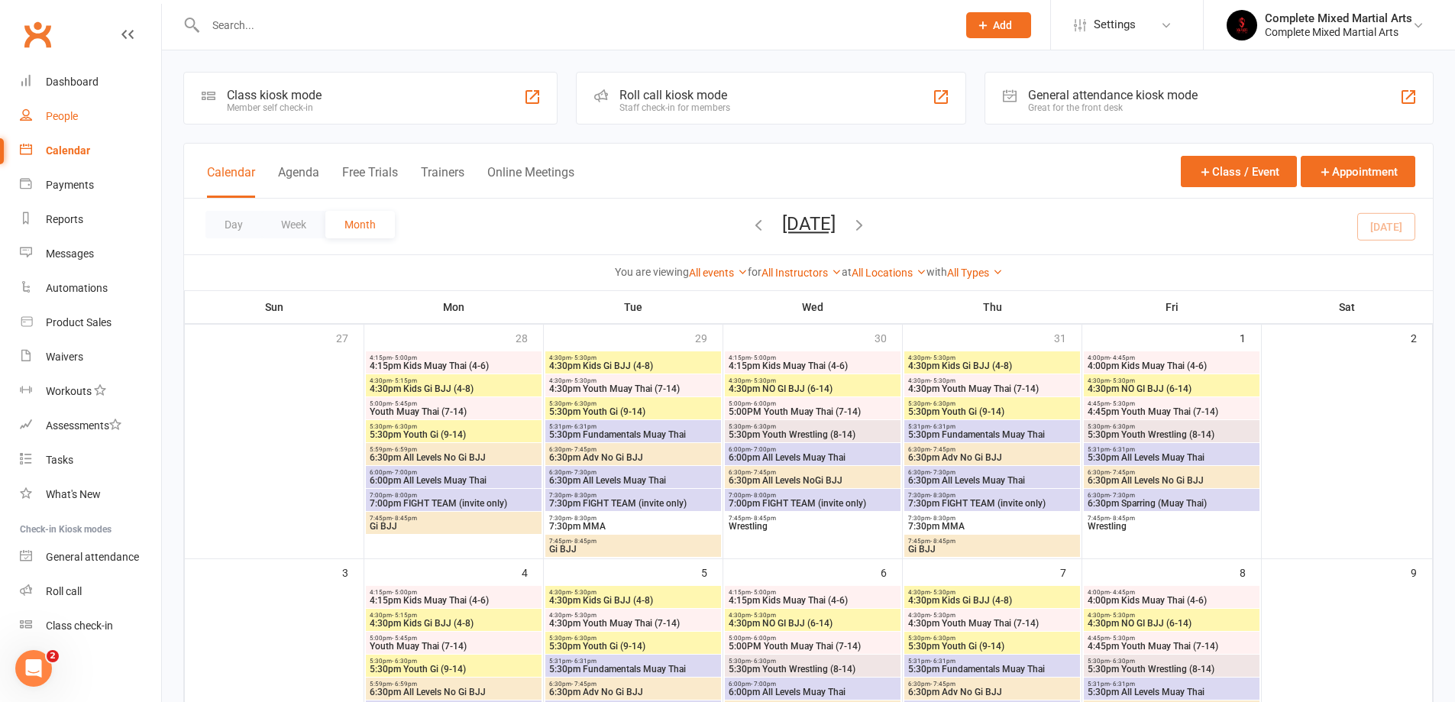
click at [78, 127] on link "People" at bounding box center [90, 116] width 141 height 34
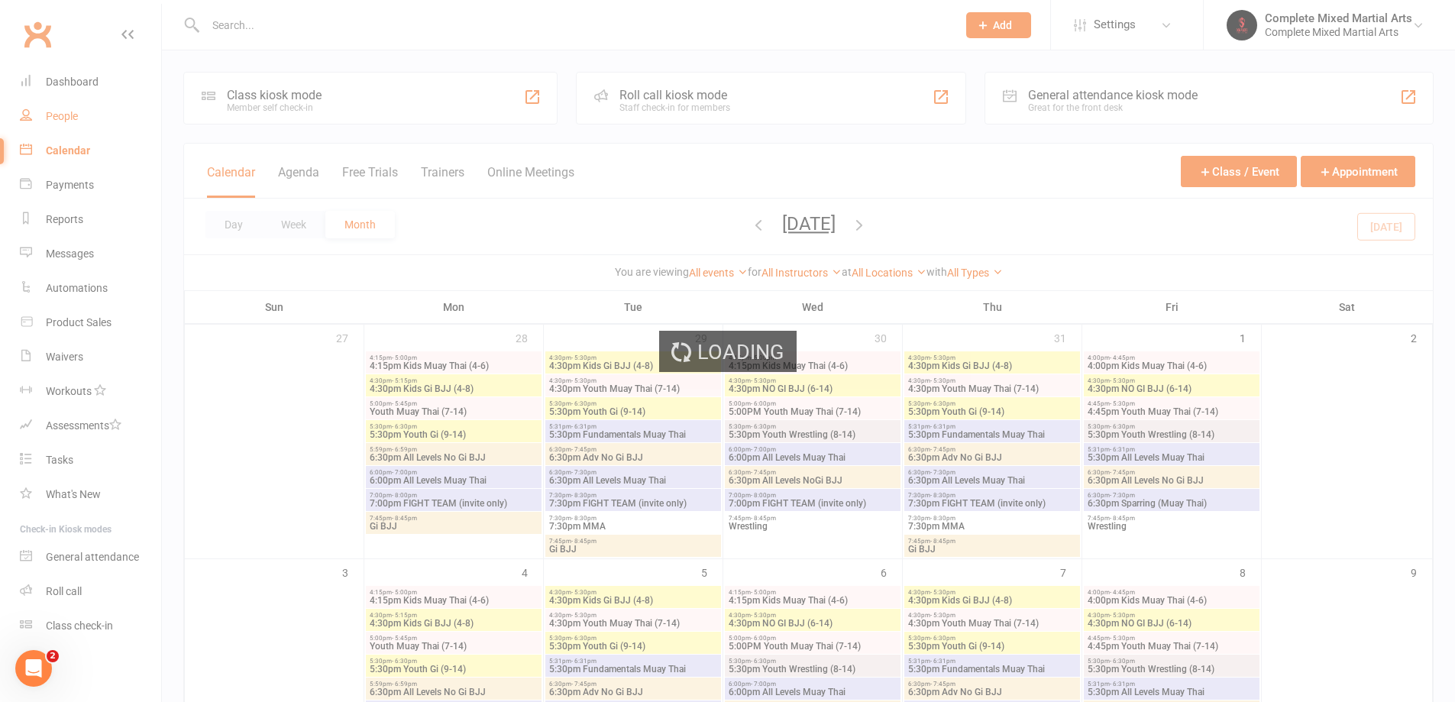
select select "100"
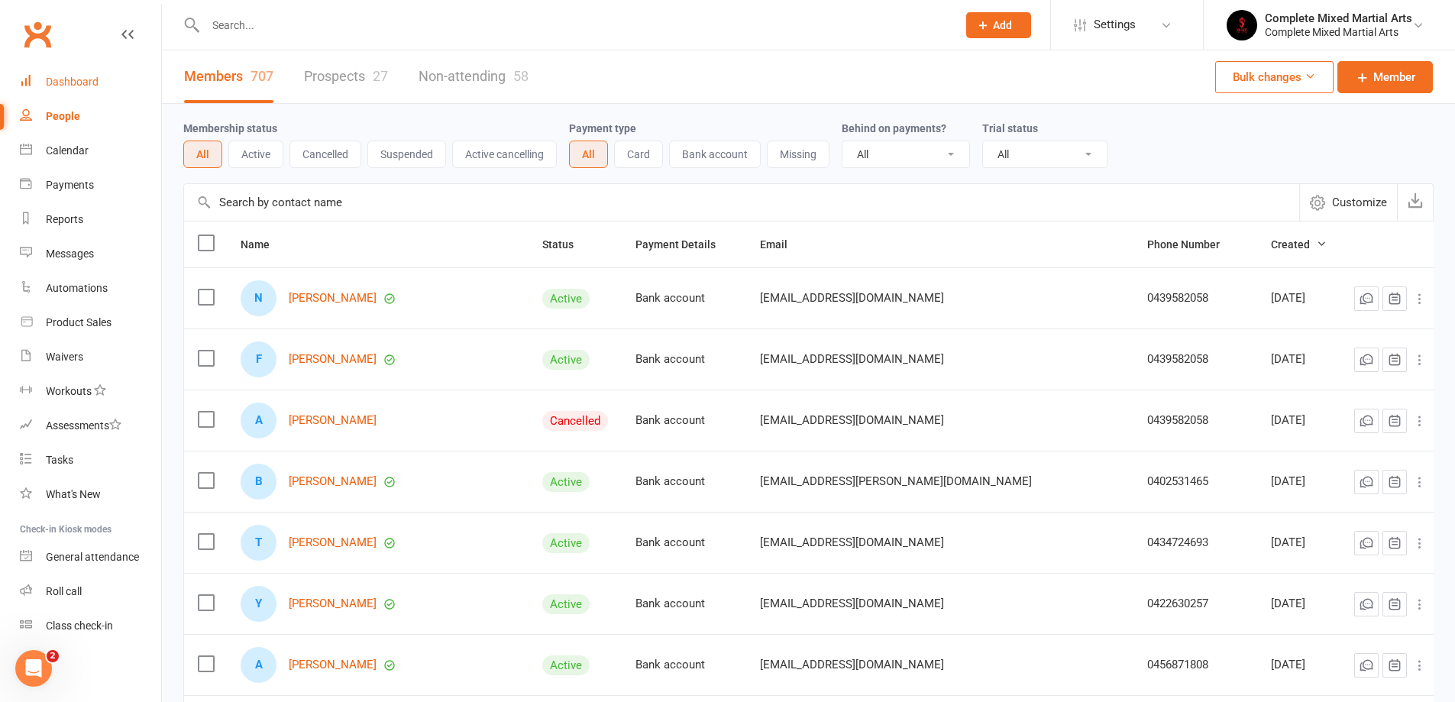
click at [56, 86] on div "Dashboard" at bounding box center [72, 82] width 53 height 12
